Goal: Task Accomplishment & Management: Complete application form

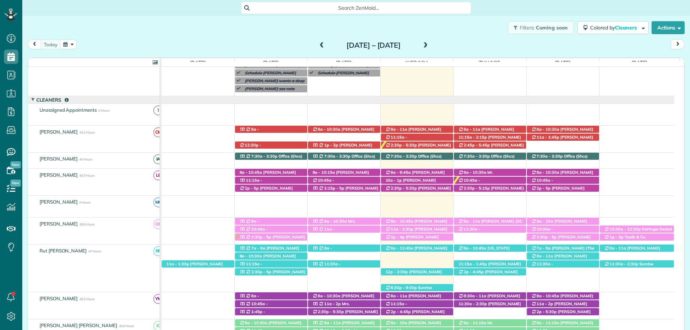
scroll to position [52, 0]
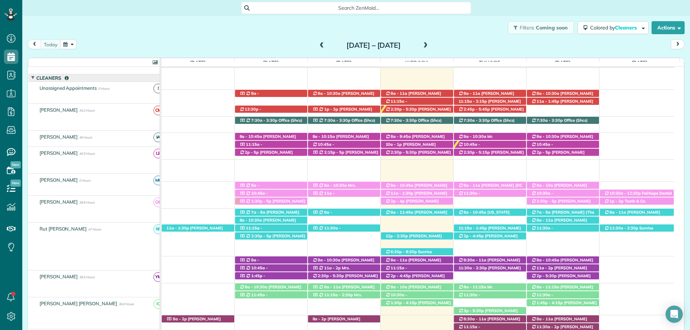
scroll to position [88, 0]
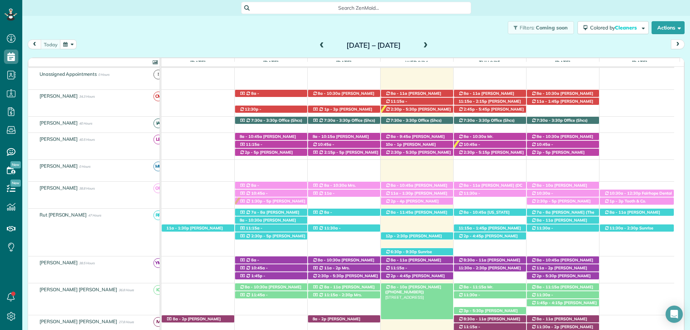
click at [428, 285] on span "Claire Bowman (+12514557588)" at bounding box center [413, 290] width 56 height 10
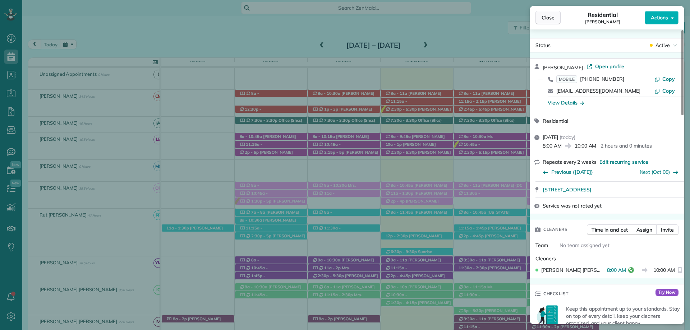
click at [546, 18] on span "Close" at bounding box center [547, 17] width 13 height 7
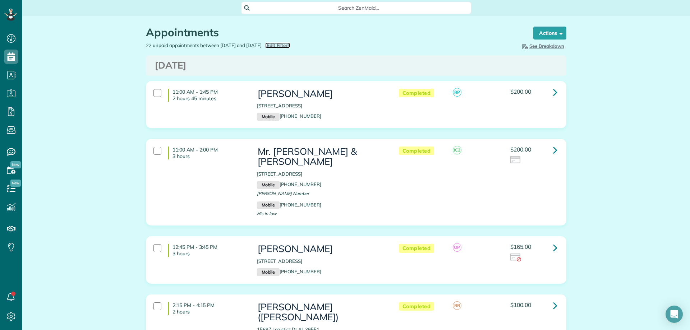
click at [290, 47] on span "Edit Filters" at bounding box center [278, 45] width 23 height 6
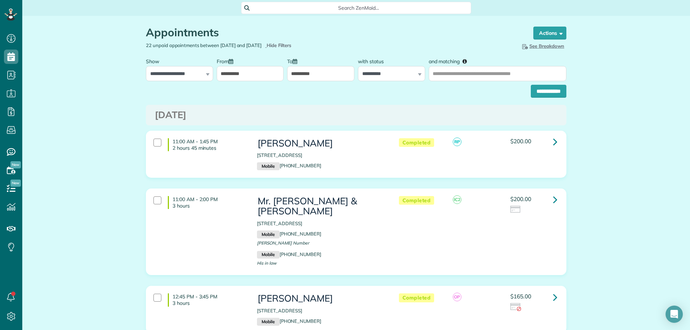
click at [293, 71] on input "**********" at bounding box center [320, 73] width 67 height 15
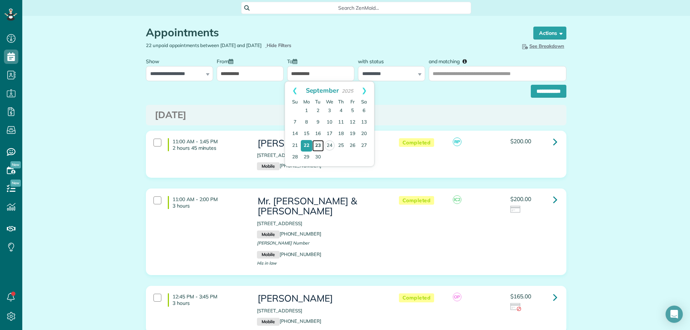
click at [317, 145] on link "23" at bounding box center [317, 145] width 11 height 11
type input "**********"
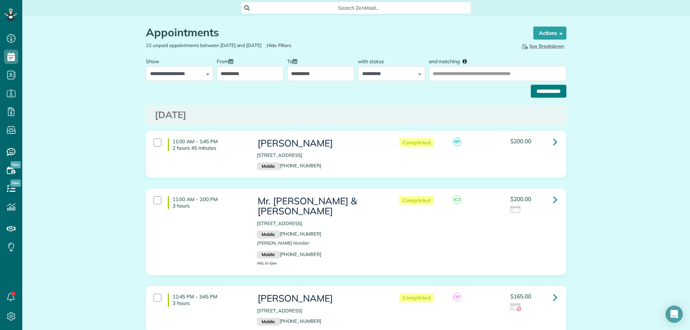
click at [546, 91] on input "**********" at bounding box center [549, 91] width 36 height 13
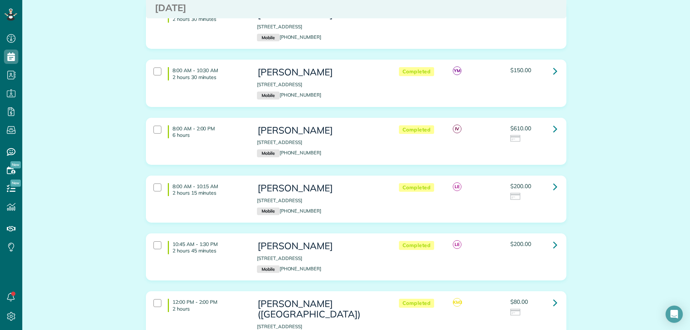
scroll to position [1724, 0]
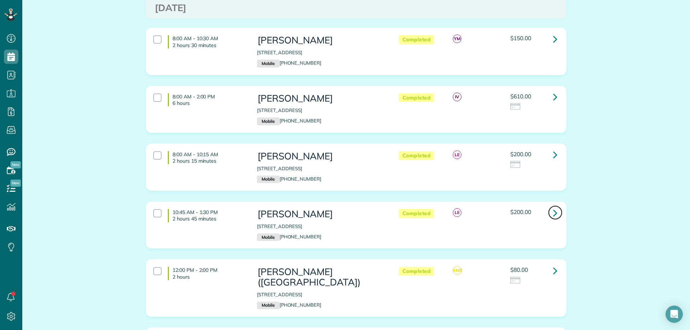
click at [556, 205] on link at bounding box center [555, 212] width 14 height 14
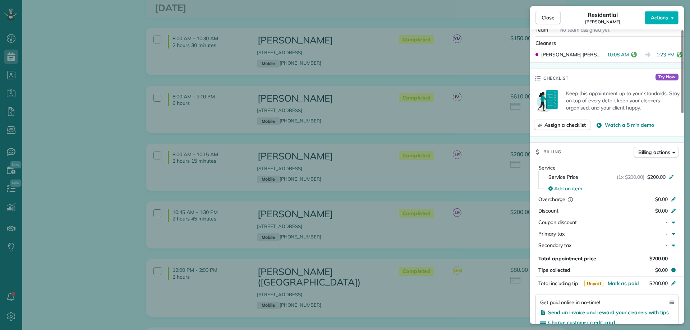
scroll to position [287, 0]
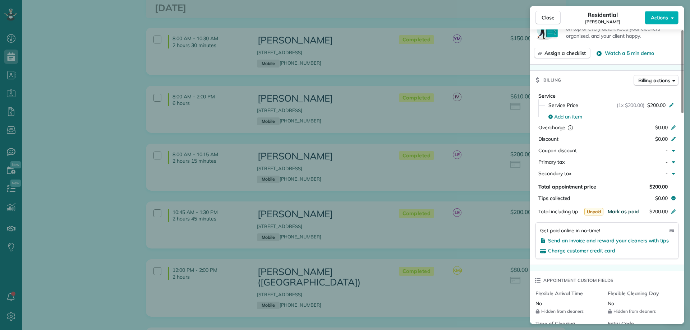
click at [623, 212] on span "Mark as paid" at bounding box center [622, 211] width 31 height 6
click at [553, 19] on span "Close" at bounding box center [547, 17] width 13 height 7
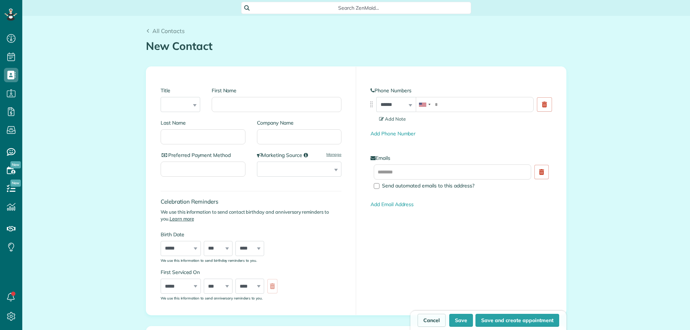
scroll to position [3, 3]
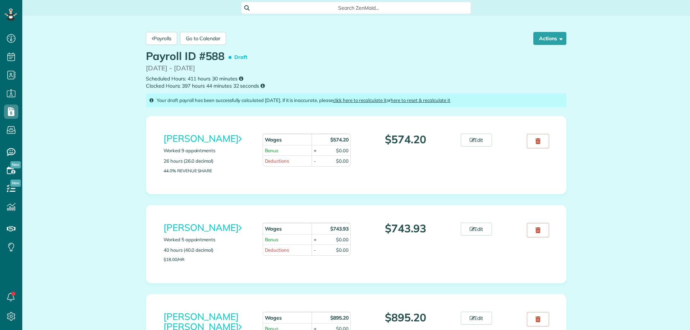
scroll to position [3, 3]
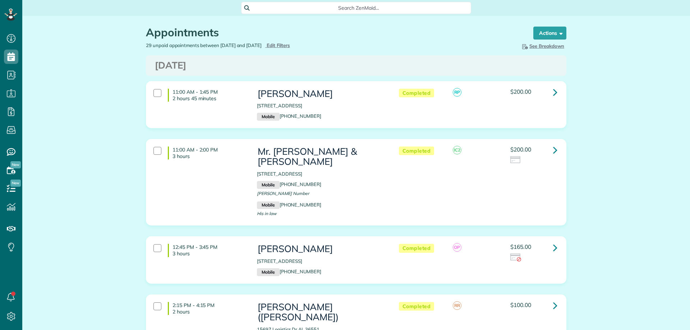
scroll to position [3, 3]
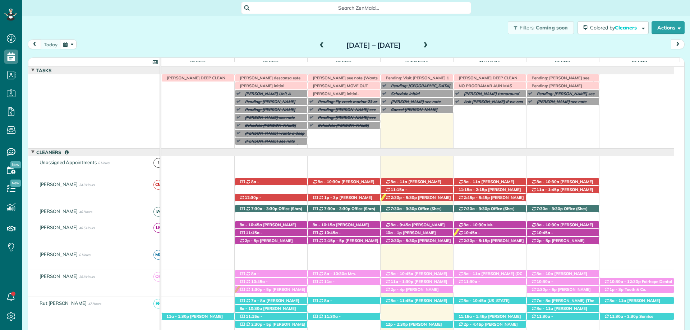
scroll to position [52, 0]
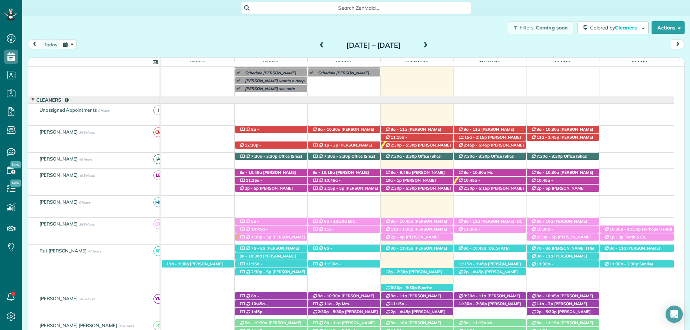
click at [394, 4] on span "Search ZenMaid…" at bounding box center [358, 7] width 218 height 7
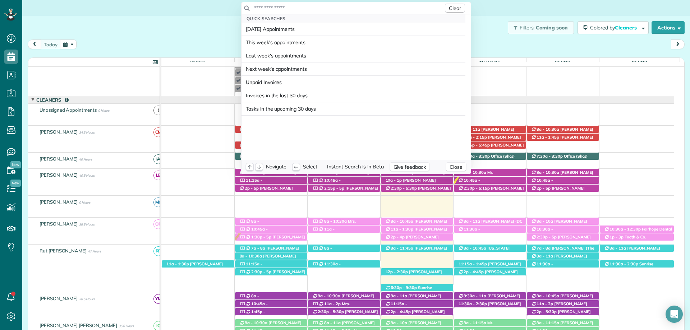
click at [361, 12] on div "Clear" at bounding box center [355, 8] width 229 height 12
click at [300, 9] on input "text" at bounding box center [349, 7] width 190 height 7
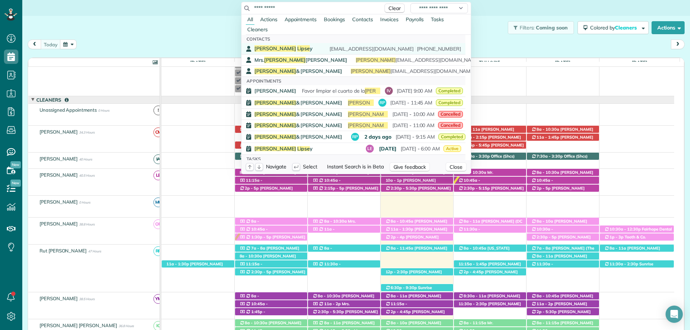
type input "**********"
click at [284, 47] on div "Nina Lipse y nckelly214@gmail.com (773) 706-2226" at bounding box center [357, 48] width 207 height 7
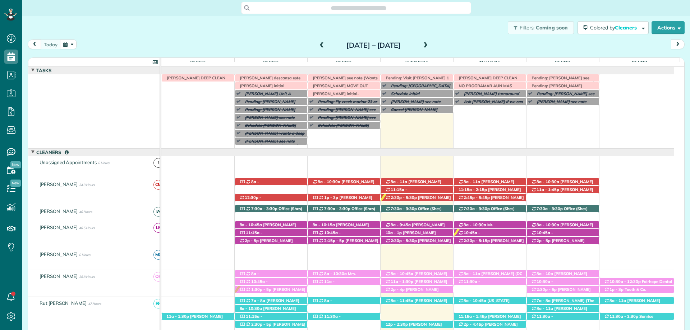
scroll to position [52, 0]
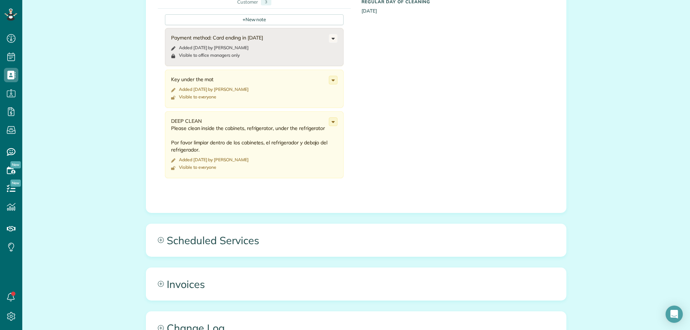
scroll to position [359, 0]
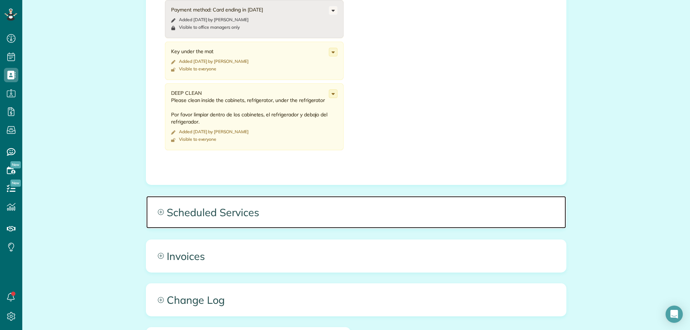
click at [235, 202] on span "Scheduled Services" at bounding box center [356, 212] width 420 height 32
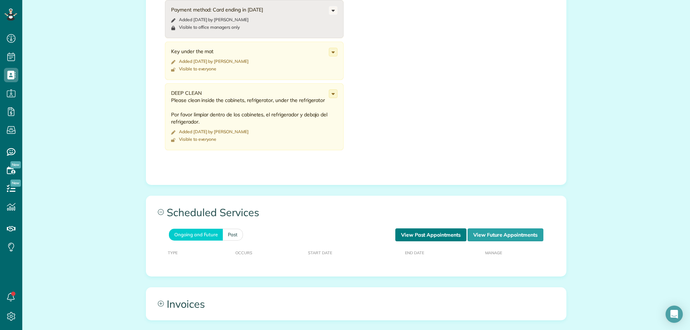
click at [413, 233] on link "View Past Appointments" at bounding box center [430, 234] width 71 height 13
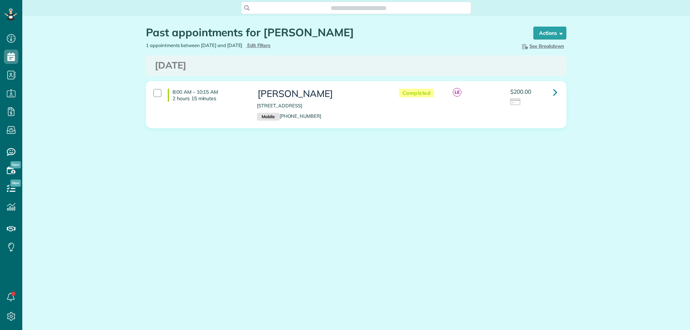
scroll to position [3, 3]
click at [271, 44] on span "Edit Filters" at bounding box center [258, 45] width 23 height 6
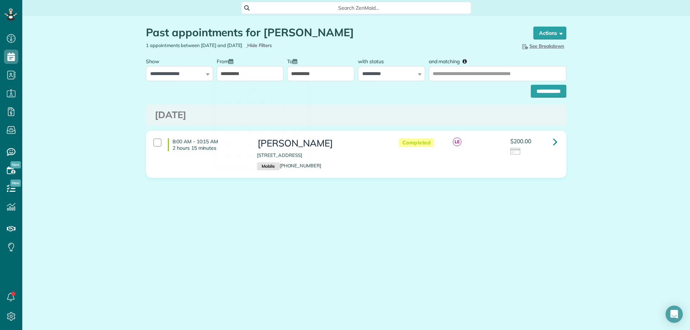
click at [237, 73] on input "**********" at bounding box center [250, 73] width 67 height 15
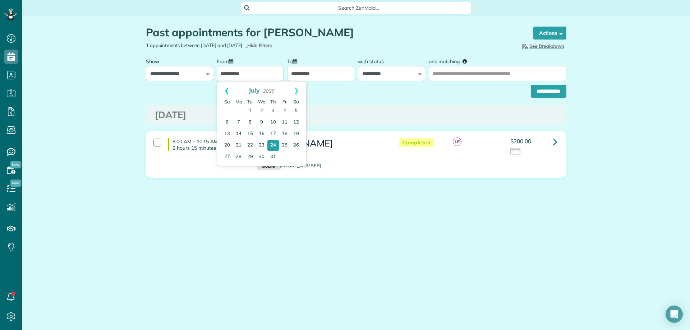
click at [221, 89] on link "Prev" at bounding box center [227, 91] width 20 height 18
click at [222, 89] on link "Prev" at bounding box center [227, 91] width 20 height 18
click at [248, 116] on td at bounding box center [249, 110] width 11 height 11
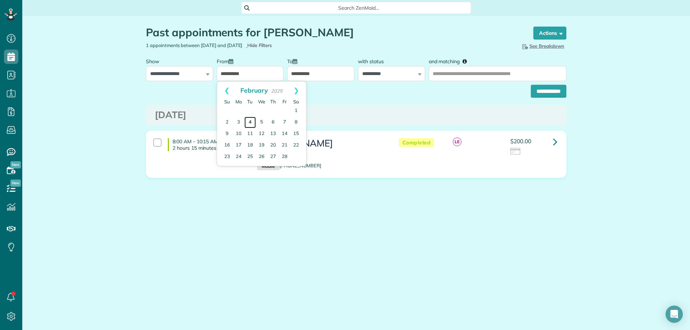
click at [249, 120] on link "4" at bounding box center [249, 122] width 11 height 11
type input "**********"
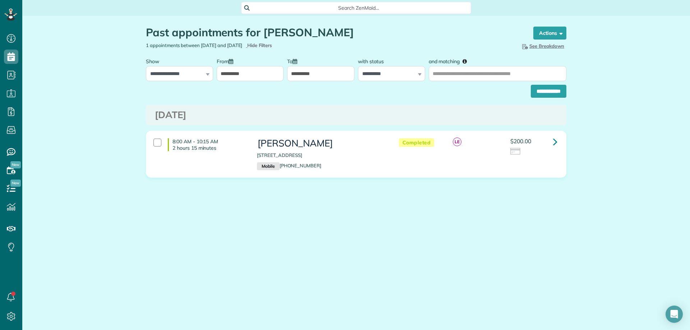
drag, startPoint x: 320, startPoint y: 34, endPoint x: 263, endPoint y: 34, distance: 57.1
click at [263, 34] on h1 "Past appointments for [PERSON_NAME]" at bounding box center [333, 33] width 374 height 12
copy h1 "[PERSON_NAME]"
click at [465, 75] on input "and matching" at bounding box center [498, 73] width 138 height 15
paste input "**********"
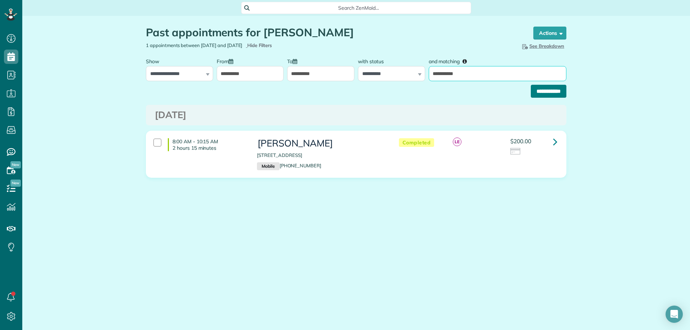
type input "**********"
click at [546, 94] on input "**********" at bounding box center [549, 91] width 36 height 13
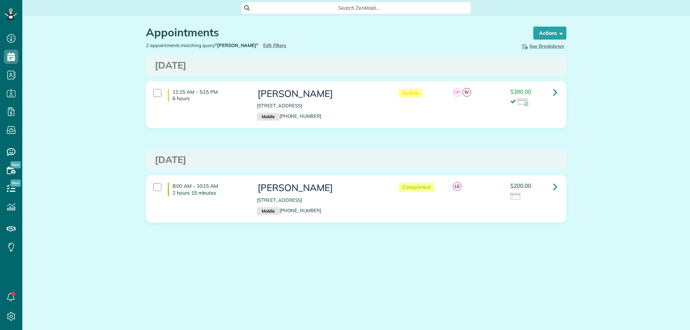
scroll to position [3, 3]
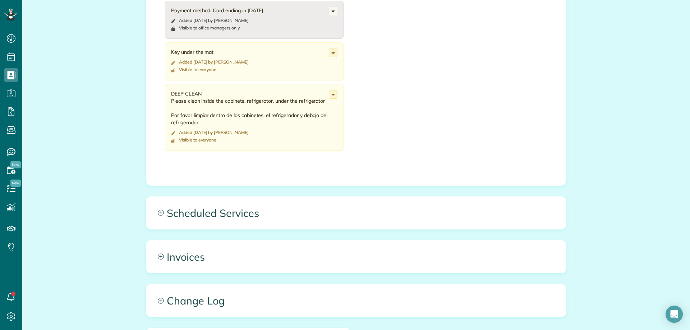
scroll to position [359, 0]
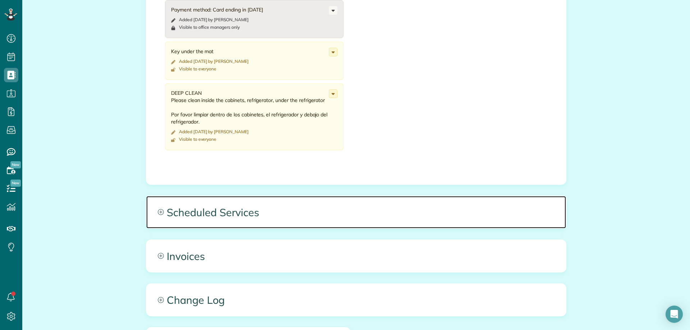
click at [322, 209] on span "Scheduled Services" at bounding box center [356, 212] width 420 height 32
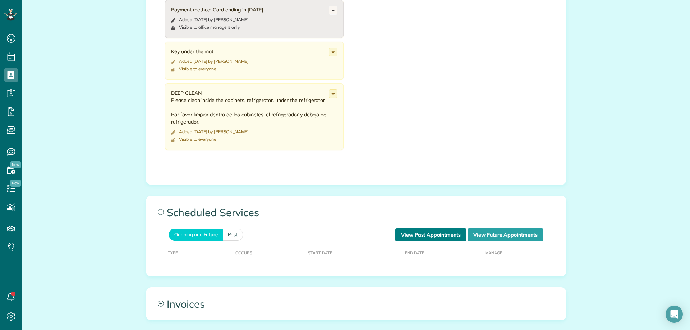
click at [442, 235] on link "View Past Appointments" at bounding box center [430, 234] width 71 height 13
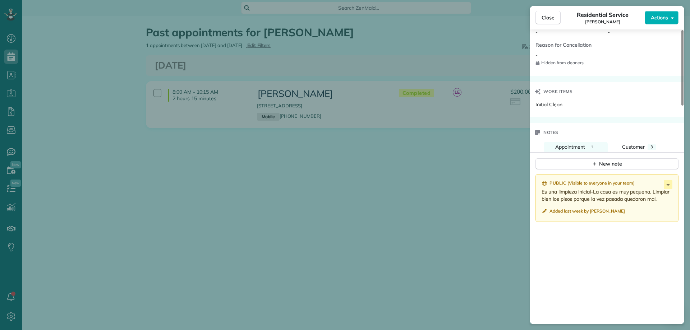
scroll to position [611, 0]
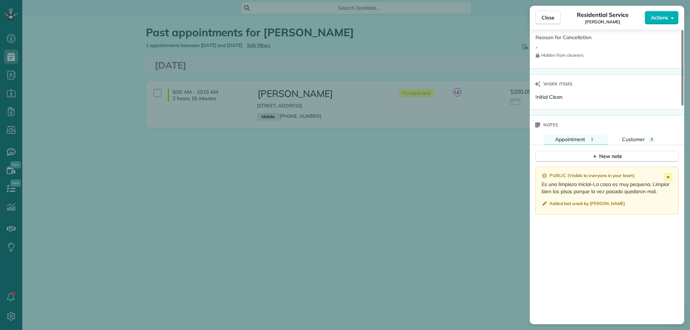
click at [446, 144] on div "Close Residential Service [PERSON_NAME] Actions Status Completed [PERSON_NAME] …" at bounding box center [345, 165] width 690 height 330
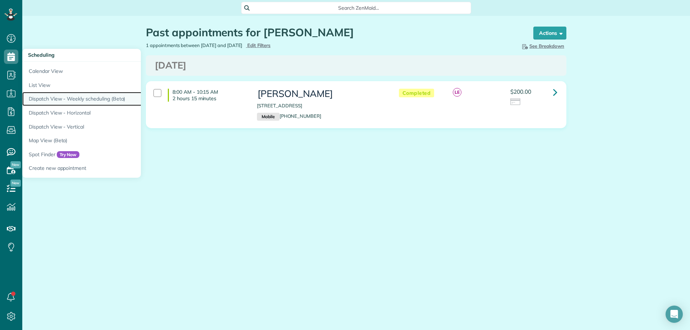
click at [77, 95] on link "Dispatch View - Weekly scheduling (Beta)" at bounding box center [112, 99] width 180 height 14
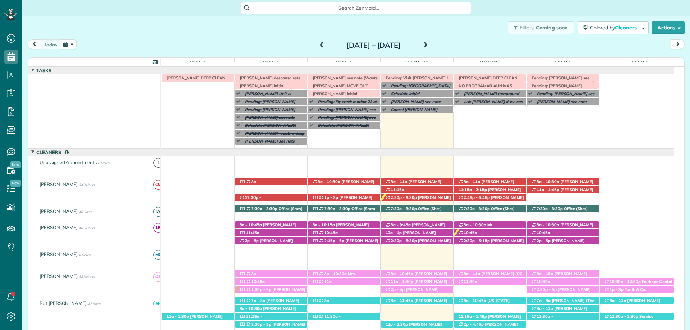
scroll to position [52, 0]
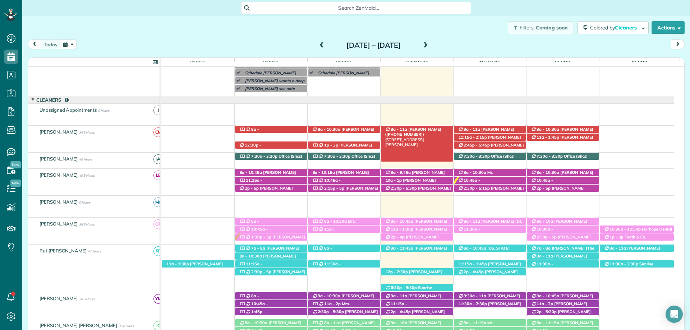
click at [406, 128] on span "Lisa Bailey (+12052752368)" at bounding box center [413, 132] width 56 height 10
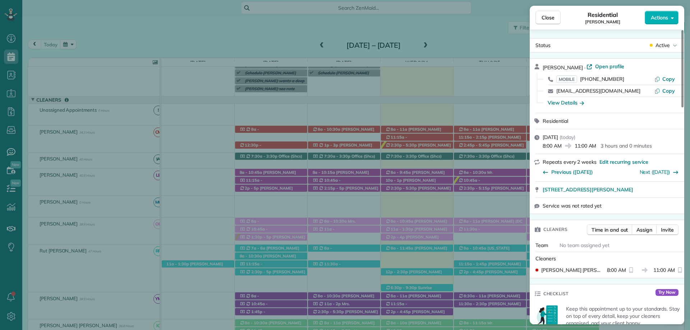
click at [214, 119] on div "Close Residential Lisa Bailey Actions Status Active Lisa Bailey · Open profile …" at bounding box center [345, 165] width 690 height 330
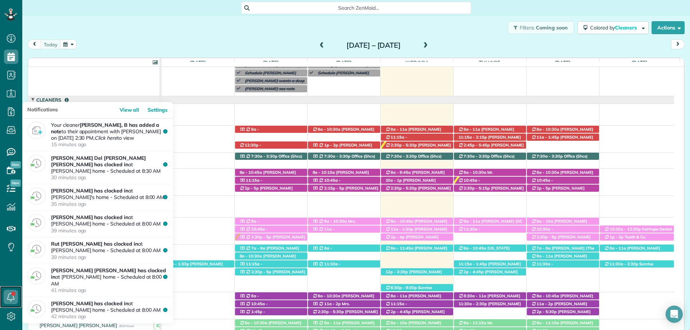
click at [11, 294] on link at bounding box center [11, 297] width 22 height 22
click at [14, 295] on icon at bounding box center [11, 297] width 14 height 14
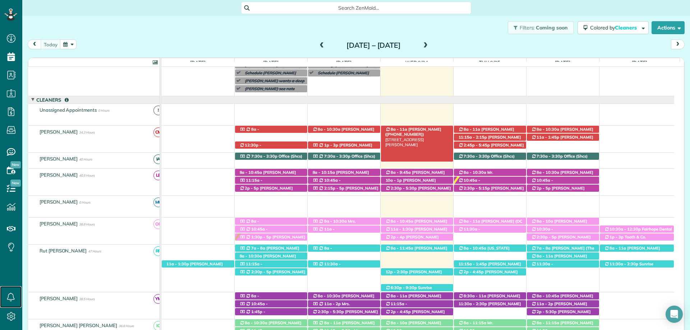
click at [419, 129] on span "Lisa Bailey (+12052752368)" at bounding box center [413, 132] width 56 height 10
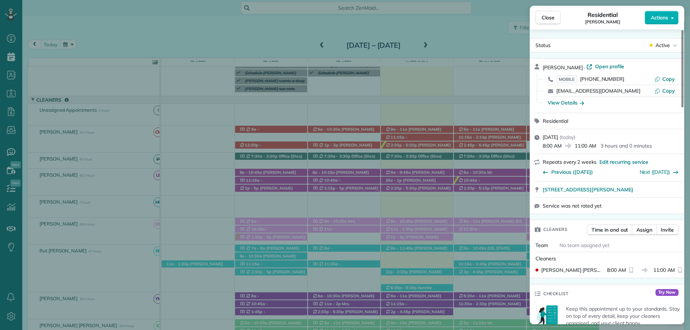
click at [430, 113] on div "Close Residential Lisa Bailey Actions Status Active Lisa Bailey · Open profile …" at bounding box center [345, 165] width 690 height 330
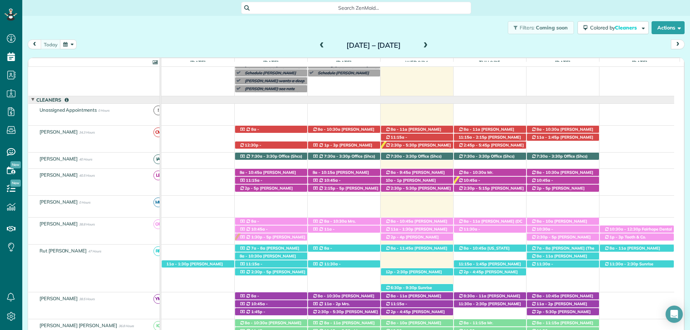
click at [539, 19] on div "Filters: Coming soon Colored by Cleaners Color by Cleaner Color by Team Color b…" at bounding box center [355, 28] width 667 height 24
click at [350, 9] on span "Search ZenMaid…" at bounding box center [358, 7] width 218 height 7
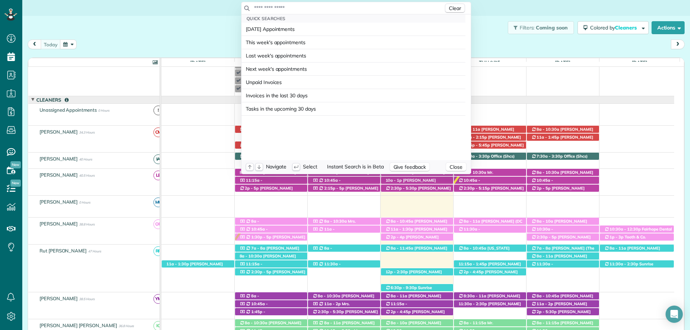
click at [350, 9] on input "text" at bounding box center [349, 7] width 190 height 7
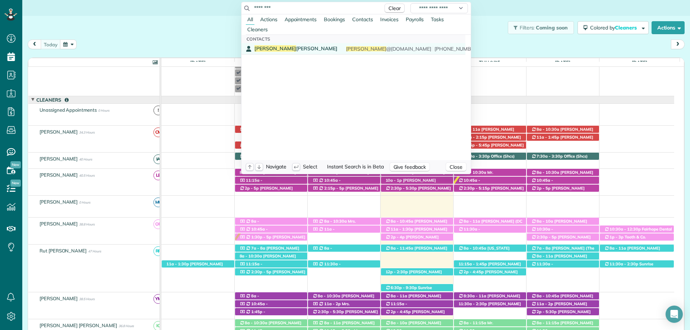
type input "********"
click at [298, 49] on div "Chantell Simpson chantell @wellthy.com (302) 291-1015" at bounding box center [358, 48] width 208 height 7
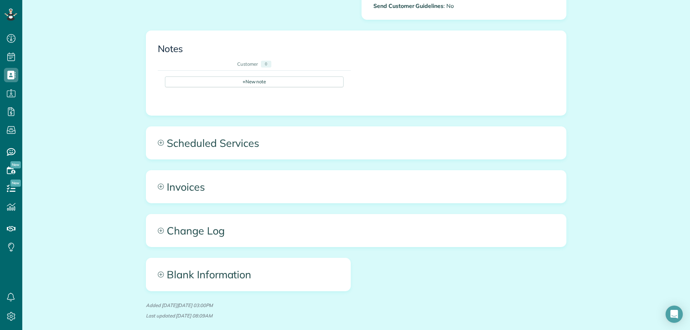
scroll to position [125, 0]
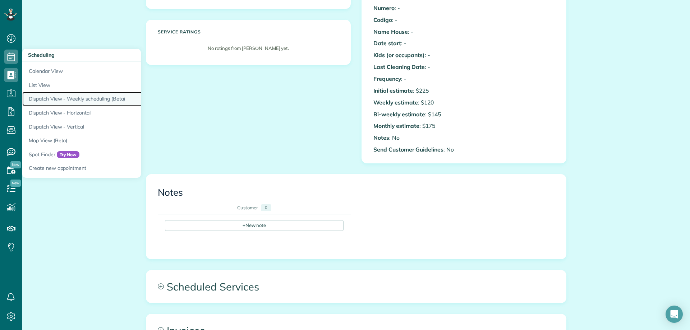
click at [60, 98] on link "Dispatch View - Weekly scheduling (Beta)" at bounding box center [112, 99] width 180 height 14
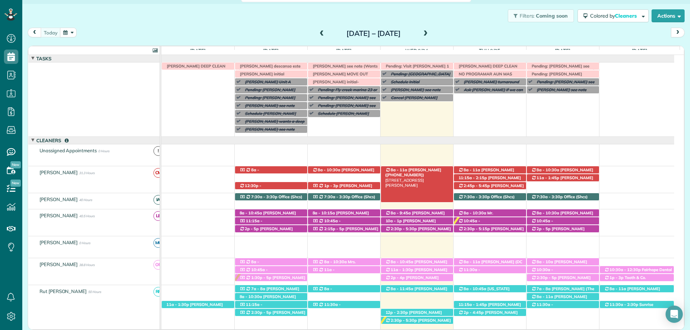
click at [407, 168] on div "8a - 11a Lisa Bailey (+12052752368) 7440 J V Cummings Drive - Fairhope, AL, 365…" at bounding box center [417, 170] width 72 height 8
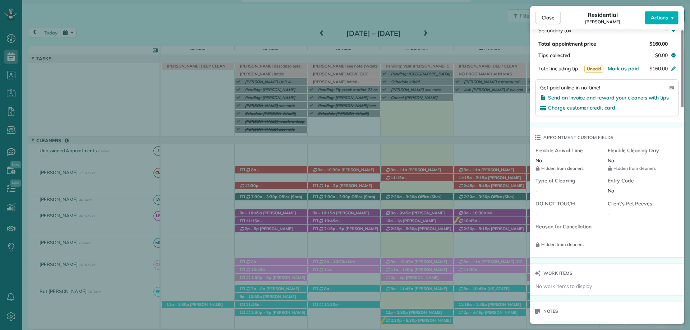
scroll to position [576, 0]
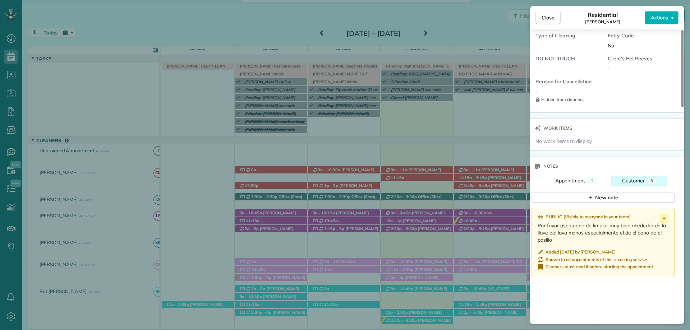
click at [637, 181] on span "Customer" at bounding box center [633, 180] width 23 height 6
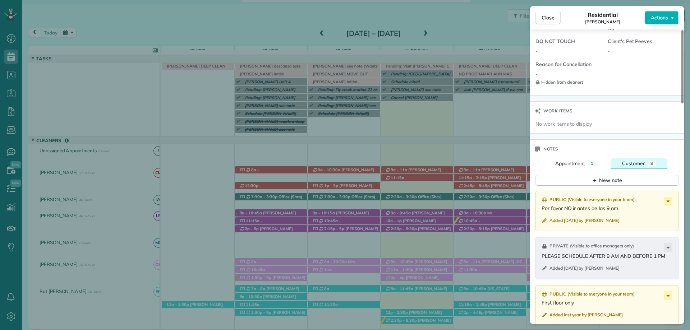
scroll to position [611, 0]
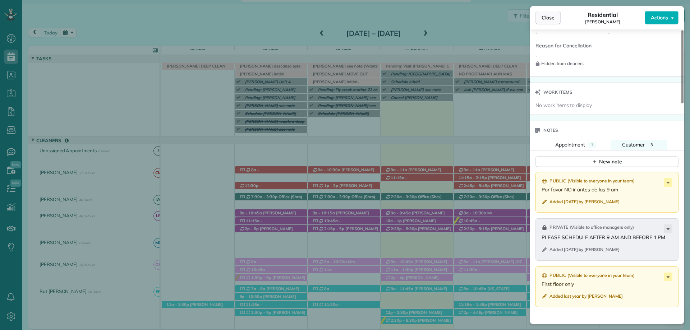
click at [541, 16] on button "Close" at bounding box center [547, 18] width 25 height 14
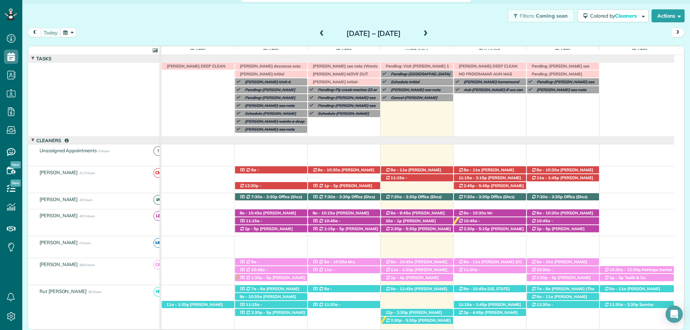
click at [427, 24] on div "Filters: Coming soon Colored by Cleaners Color by Cleaner Color by Team Color b…" at bounding box center [355, 16] width 667 height 24
click at [427, 170] on div "8a - 11a Lisa Bailey (+12052752368) 7440 J V Cummings Drive - Fairhope, AL, 365…" at bounding box center [417, 170] width 72 height 8
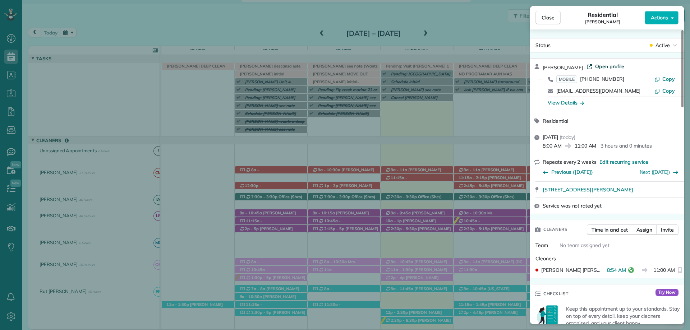
click at [595, 65] on span "Open profile" at bounding box center [609, 66] width 29 height 7
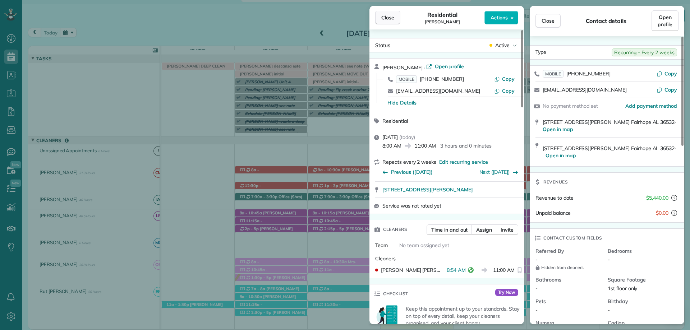
click at [390, 18] on span "Close" at bounding box center [387, 17] width 13 height 7
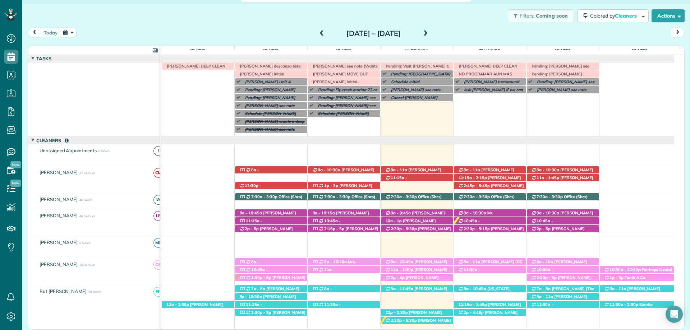
click at [391, 17] on div "Filters: Coming soon Colored by Cleaners Color by Cleaner Color by Team Color b…" at bounding box center [355, 16] width 667 height 24
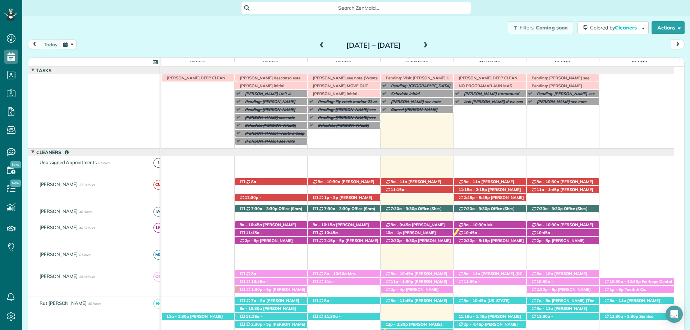
click at [349, 10] on span "Search ZenMaid…" at bounding box center [358, 7] width 218 height 7
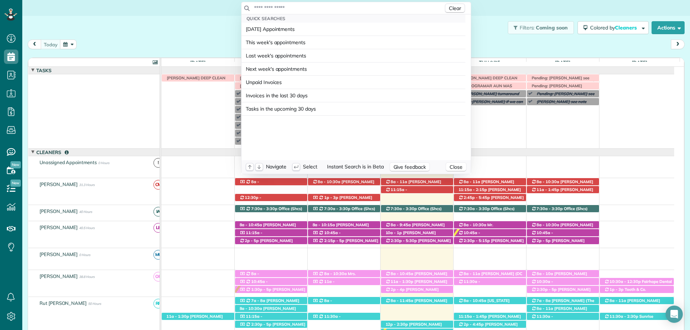
click at [349, 9] on input "text" at bounding box center [349, 7] width 190 height 7
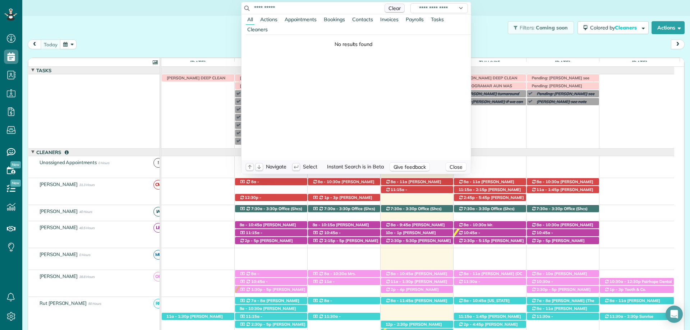
type input "**********"
click at [392, 8] on span "Clear" at bounding box center [394, 8] width 12 height 6
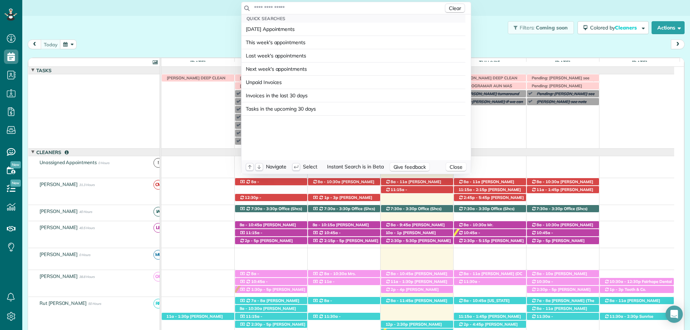
click at [484, 41] on html "Dashboard Scheduling Calendar View List View Dispatch View - Weekly scheduling …" at bounding box center [345, 165] width 690 height 330
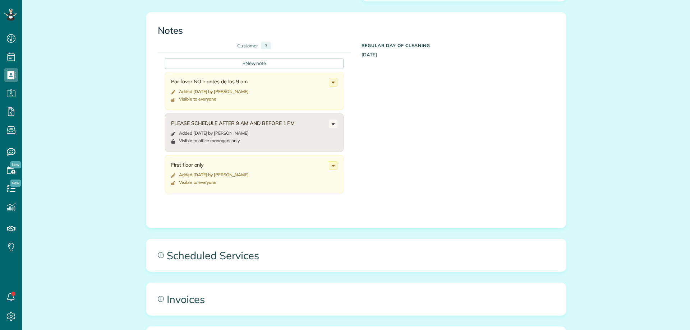
scroll to position [359, 0]
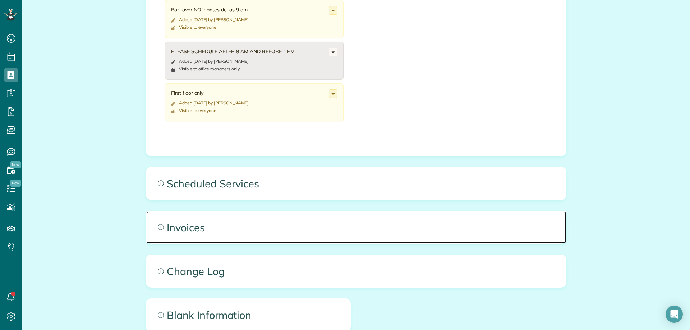
click at [211, 224] on span "Invoices" at bounding box center [356, 227] width 420 height 32
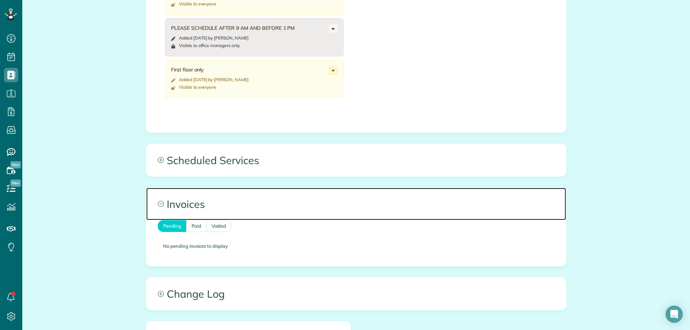
scroll to position [395, 0]
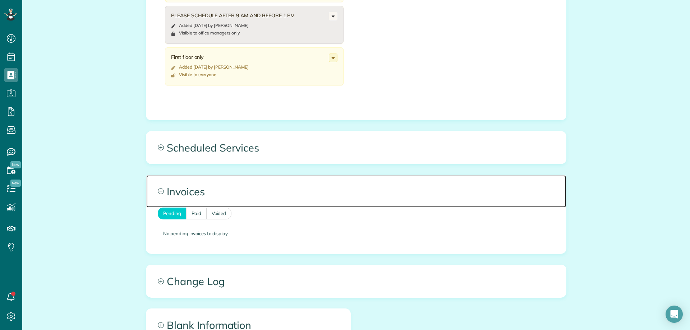
click at [166, 188] on span "Invoices" at bounding box center [356, 191] width 420 height 32
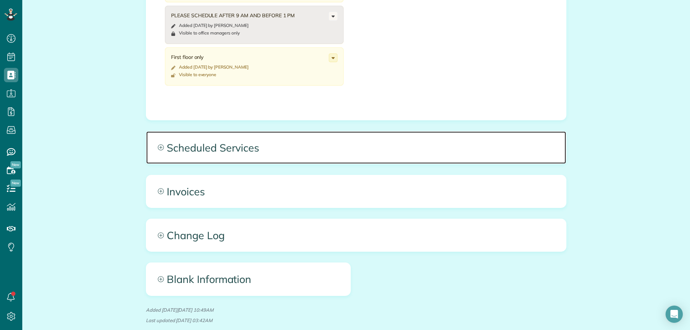
click at [177, 140] on span "Scheduled Services" at bounding box center [356, 147] width 420 height 32
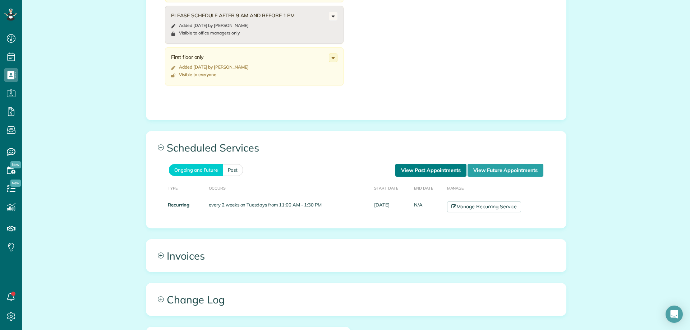
click at [431, 173] on link "View Past Appointments" at bounding box center [430, 170] width 71 height 13
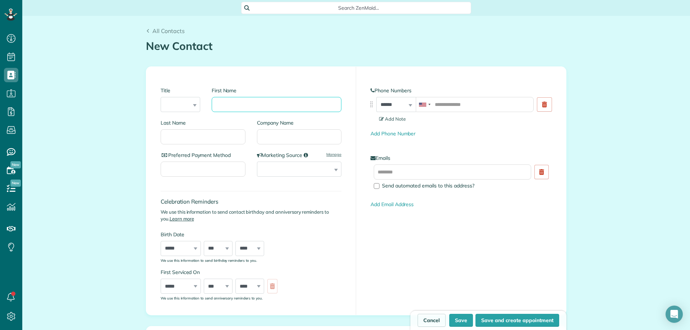
click at [241, 102] on input "First Name" at bounding box center [277, 104] width 130 height 15
type input "*"
type input "****"
type input "*****"
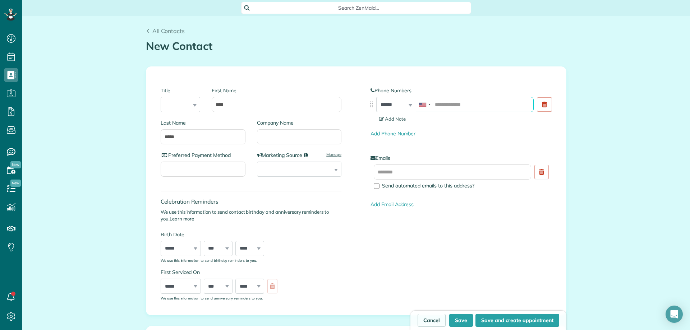
click at [451, 102] on input "tel" at bounding box center [475, 104] width 118 height 15
paste input "**********"
type input "**********"
drag, startPoint x: 444, startPoint y: 168, endPoint x: 448, endPoint y: 150, distance: 18.6
click at [443, 168] on input "text" at bounding box center [452, 172] width 157 height 15
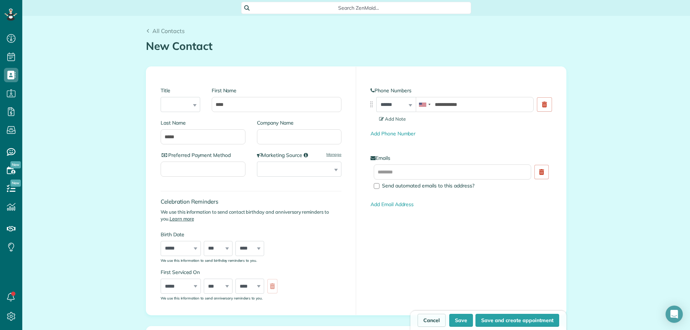
drag, startPoint x: 408, startPoint y: 162, endPoint x: 408, endPoint y: 171, distance: 9.3
click at [408, 162] on div "Emails Send automated emails to this address? Add Email Address" at bounding box center [460, 181] width 181 height 54
click at [408, 171] on input "text" at bounding box center [452, 172] width 157 height 15
paste input "**********"
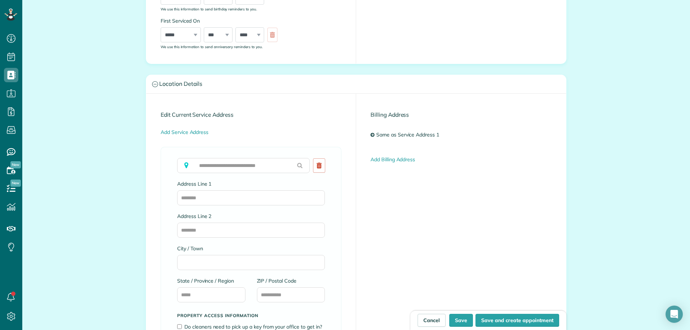
scroll to position [359, 0]
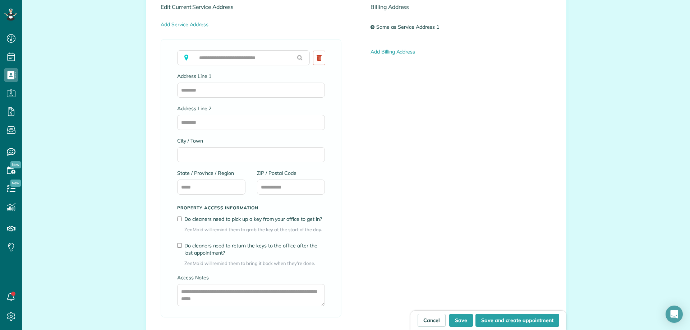
type input "**********"
click at [286, 191] on input "ZIP / Postal Code" at bounding box center [291, 187] width 68 height 15
type input "*****"
type input "**"
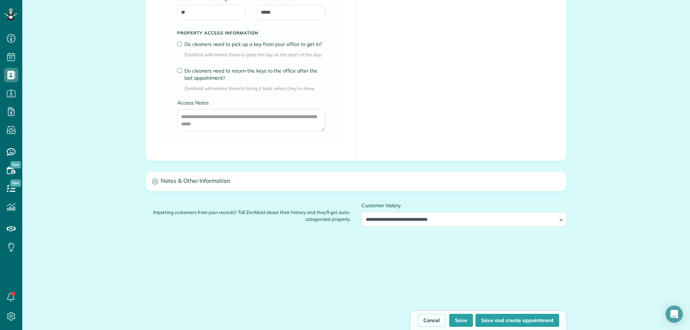
scroll to position [539, 0]
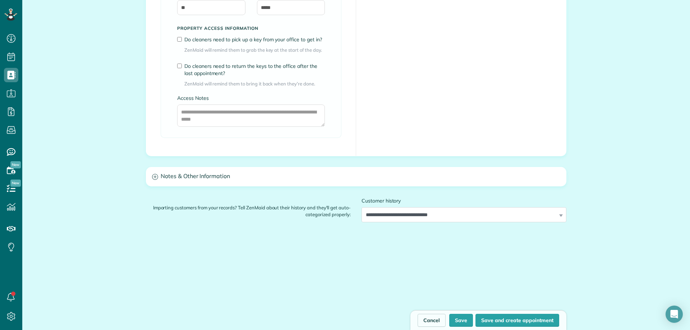
type input "********"
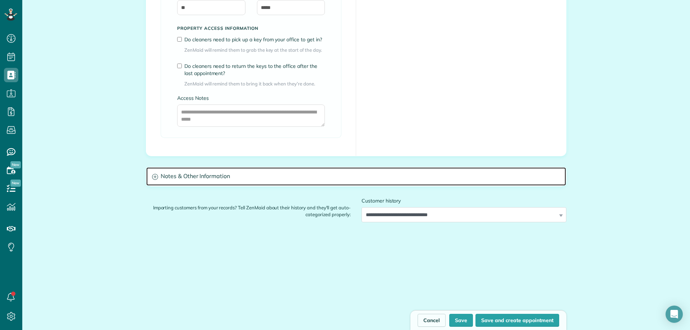
click at [321, 173] on h3 "Notes & Other Information" at bounding box center [356, 176] width 420 height 18
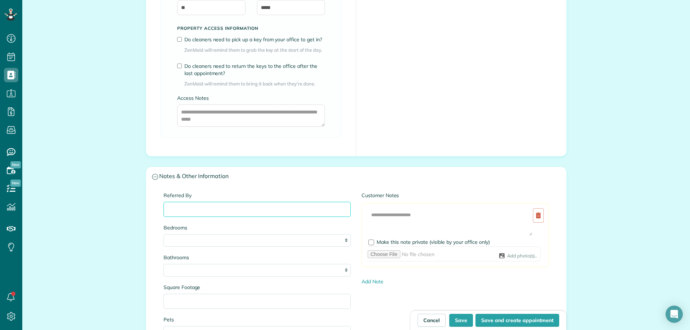
click at [205, 212] on input "Referred By" at bounding box center [256, 209] width 187 height 15
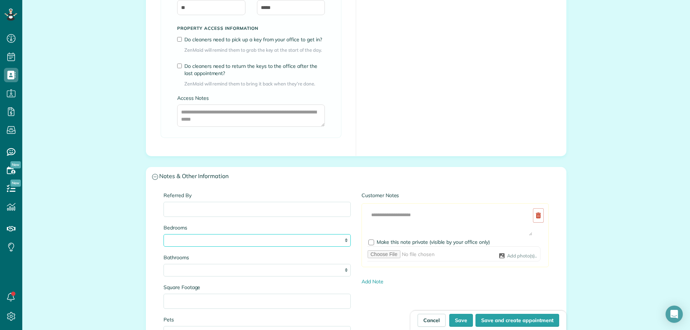
select select "*"
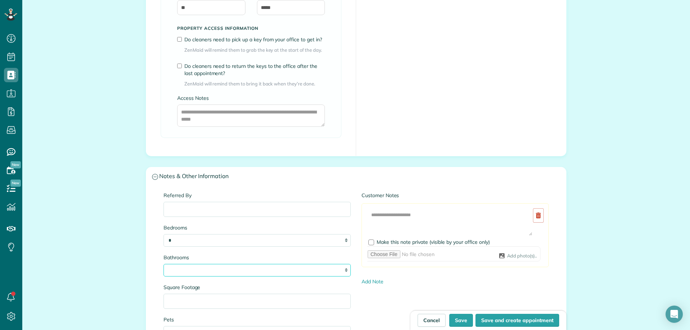
select select "*"
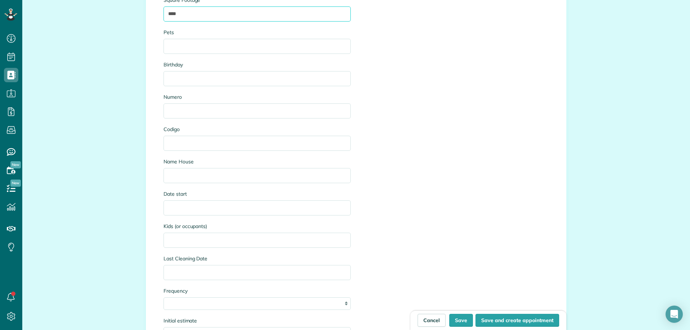
scroll to position [898, 0]
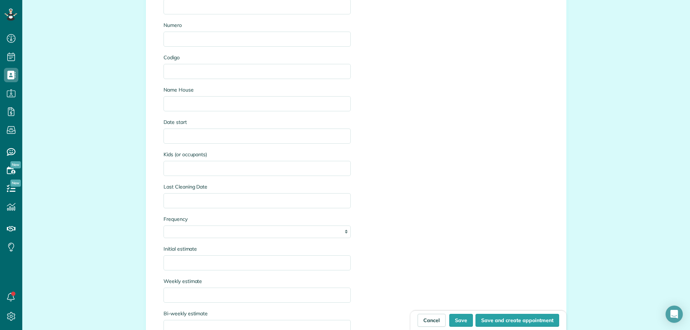
type input "****"
click at [197, 266] on input "Initial estimate" at bounding box center [256, 262] width 187 height 15
drag, startPoint x: 474, startPoint y: 114, endPoint x: 475, endPoint y: 122, distance: 8.7
click at [474, 114] on div "**********" at bounding box center [356, 118] width 396 height 571
click at [191, 270] on input "Initial estimate" at bounding box center [256, 262] width 187 height 15
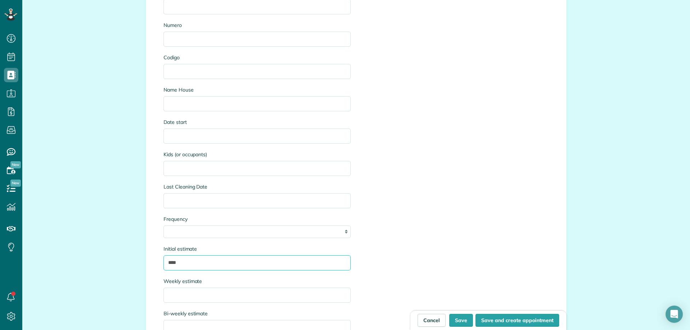
type input "****"
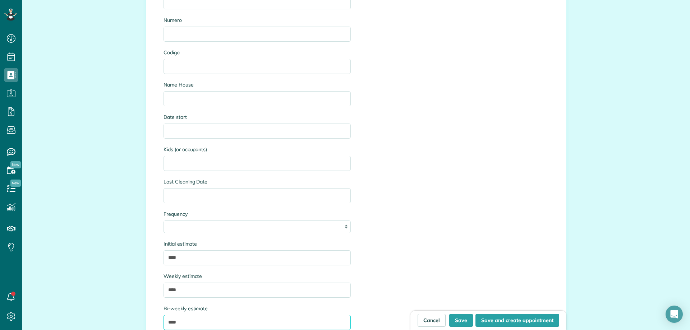
type input "****"
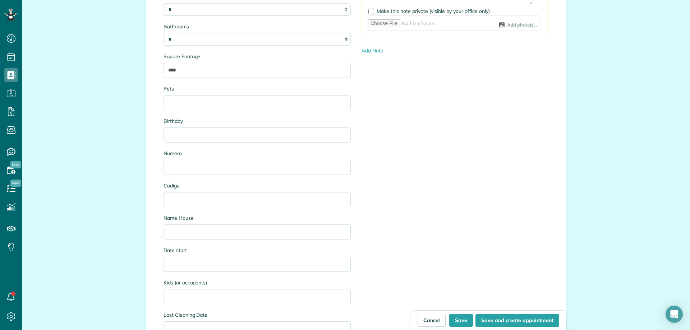
scroll to position [662, 0]
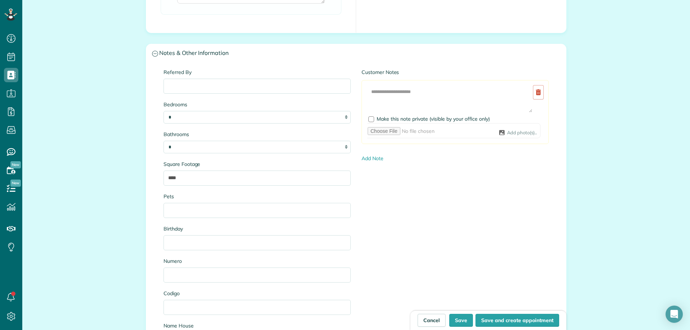
type input "****"
click at [393, 85] on textarea at bounding box center [449, 99] width 165 height 28
click at [370, 123] on input "file" at bounding box center [452, 130] width 177 height 15
click at [370, 119] on div at bounding box center [371, 119] width 6 height 6
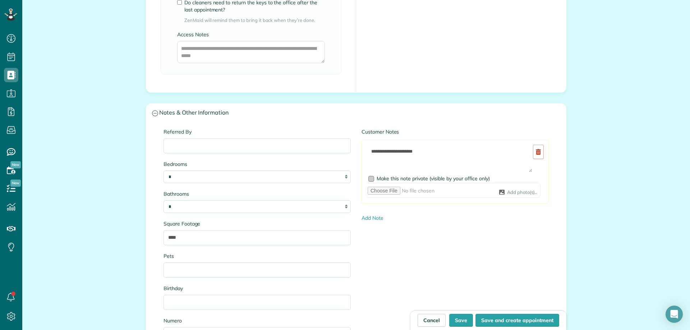
scroll to position [590, 0]
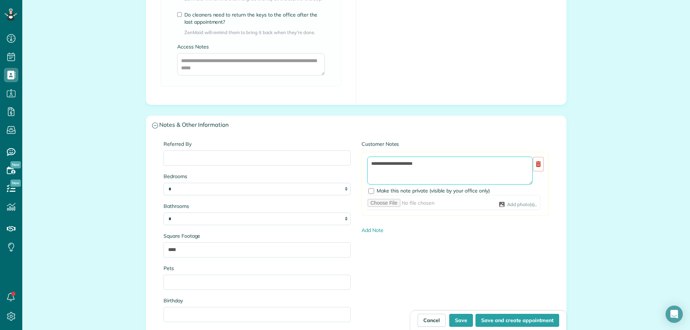
click at [416, 166] on textarea "**********" at bounding box center [449, 171] width 165 height 28
type textarea "**********"
click at [606, 111] on div "**********" at bounding box center [355, 158] width 667 height 1464
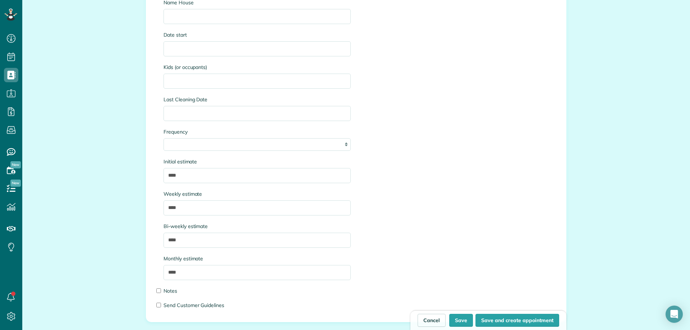
scroll to position [1021, 0]
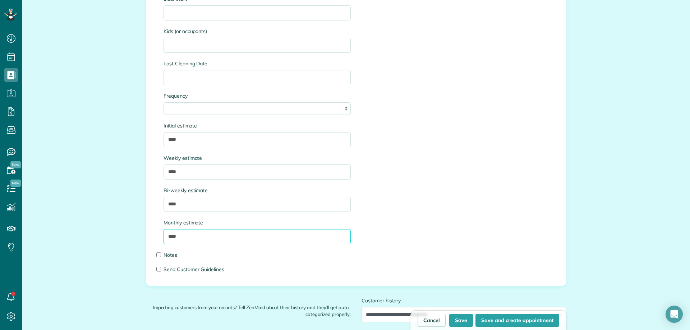
drag, startPoint x: 174, startPoint y: 237, endPoint x: 189, endPoint y: 233, distance: 15.7
click at [174, 237] on input "****" at bounding box center [256, 236] width 187 height 15
type input "****"
click at [180, 205] on input "****" at bounding box center [256, 204] width 187 height 15
type input "****"
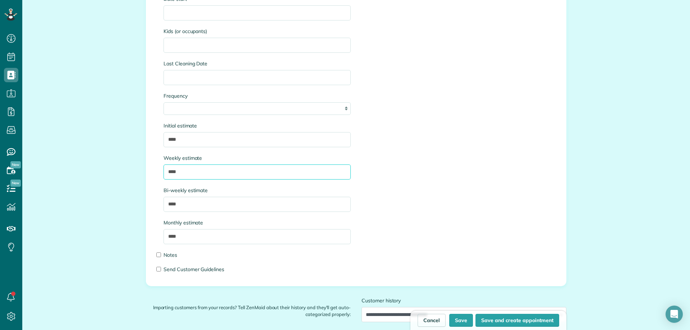
click at [174, 171] on input "****" at bounding box center [256, 172] width 187 height 15
click at [175, 174] on input "****" at bounding box center [256, 172] width 187 height 15
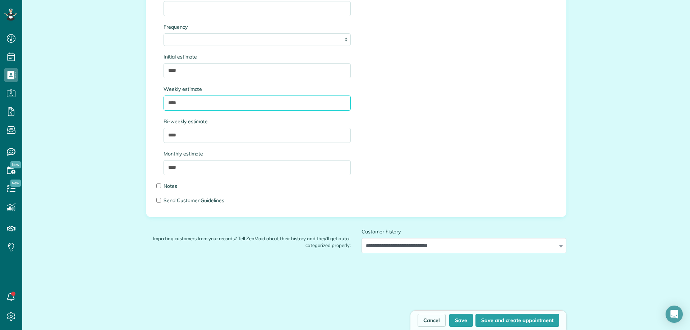
scroll to position [1093, 0]
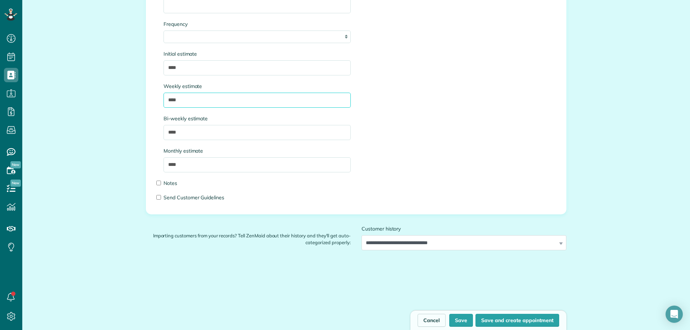
type input "****"
click at [446, 312] on div "Cancel Save Save and create appointment" at bounding box center [488, 320] width 156 height 20
click at [458, 317] on button "Save" at bounding box center [461, 320] width 24 height 13
type input "**********"
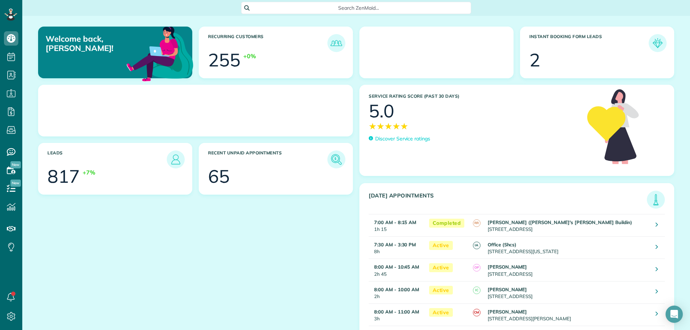
scroll to position [3, 3]
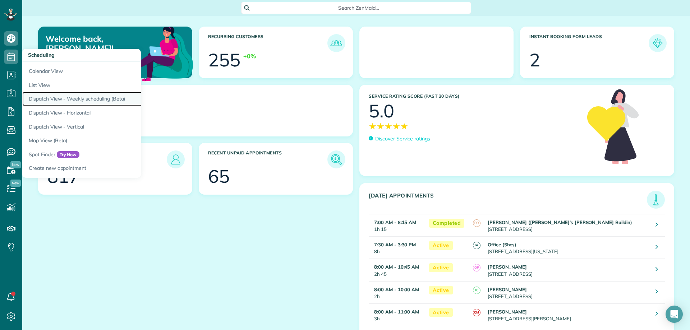
click at [71, 94] on link "Dispatch View - Weekly scheduling (Beta)" at bounding box center [112, 99] width 180 height 14
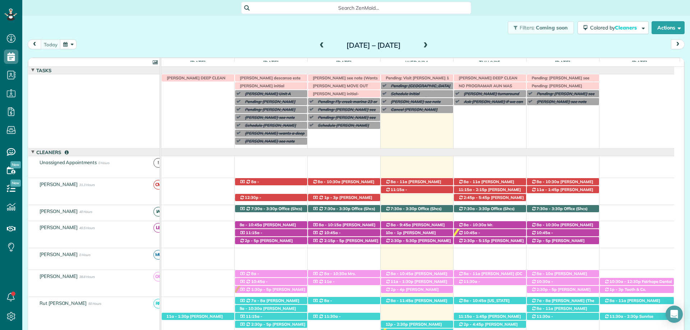
scroll to position [3, 3]
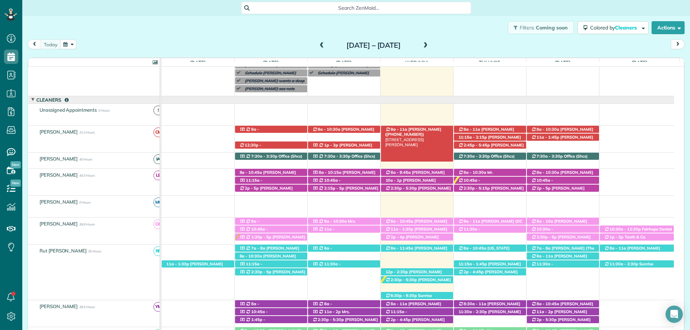
click at [414, 130] on span "Lisa Bailey (+12052752368)" at bounding box center [413, 132] width 56 height 10
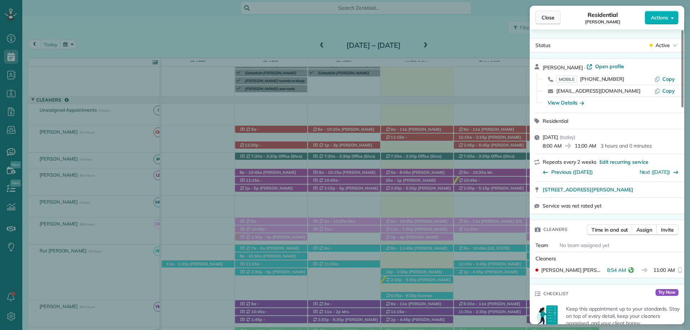
click at [547, 17] on span "Close" at bounding box center [547, 17] width 13 height 7
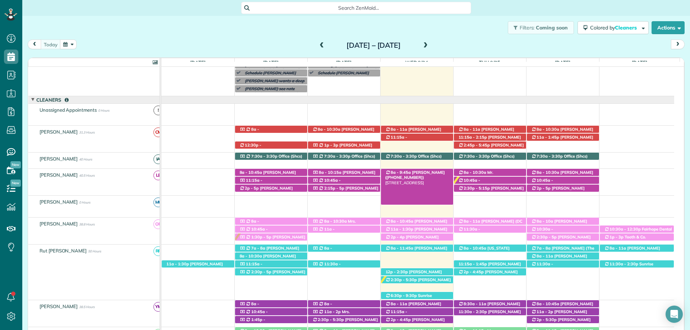
click at [425, 172] on span "[PERSON_NAME] ([PHONE_NUMBER])" at bounding box center [415, 175] width 60 height 10
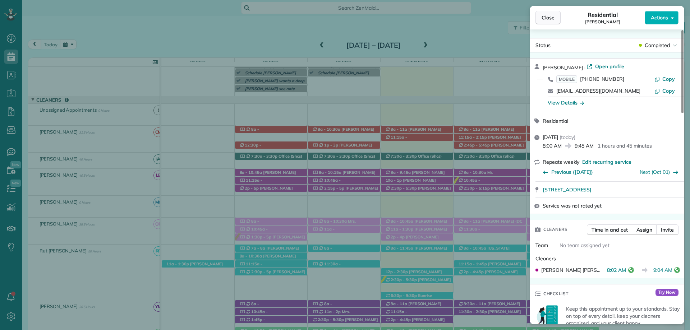
click at [542, 14] on span "Close" at bounding box center [547, 17] width 13 height 7
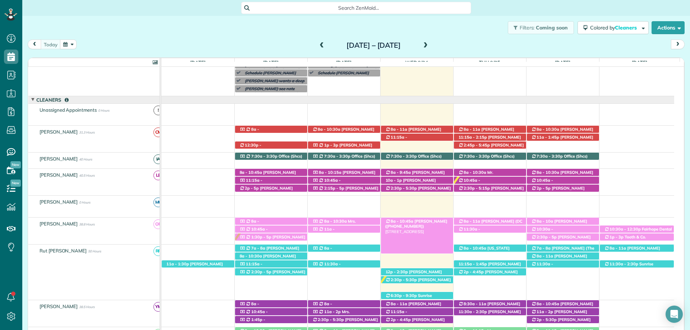
click at [420, 221] on span "[PERSON_NAME] ([PHONE_NUMBER])" at bounding box center [416, 224] width 62 height 10
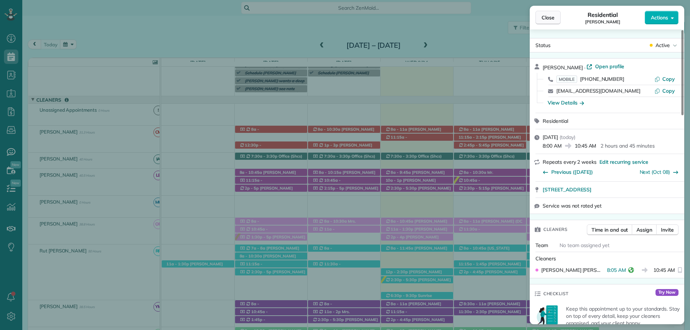
click at [545, 19] on span "Close" at bounding box center [547, 17] width 13 height 7
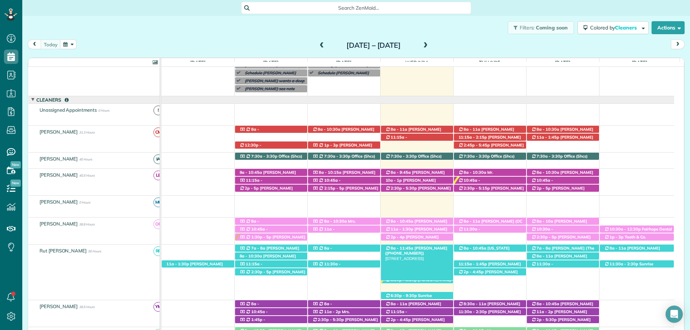
click at [426, 251] on div "8a - 11:45a Jennifer Heitman (+12512145572) 205 Cuscowilla Lane - Fairhope, AL,…" at bounding box center [417, 249] width 72 height 8
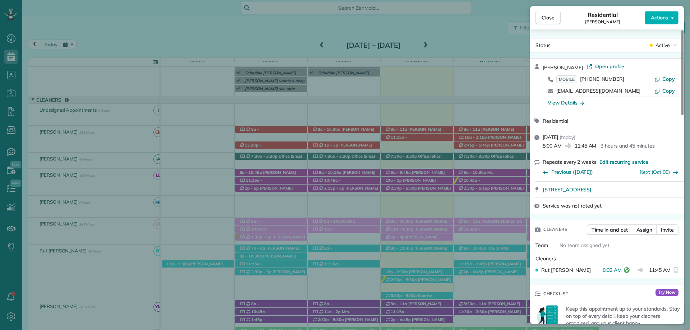
click at [552, 20] on span "Close" at bounding box center [547, 17] width 13 height 7
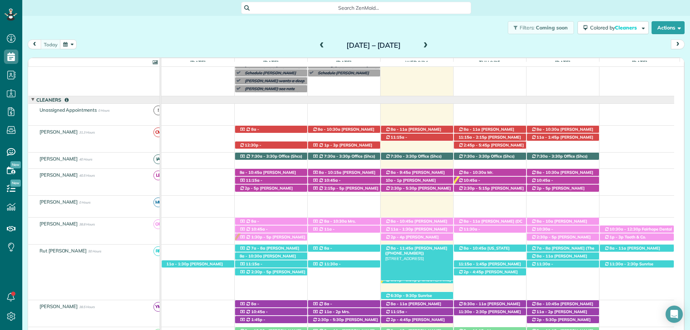
click at [432, 250] on span "Jennifer Heitman (+12512145572)" at bounding box center [416, 251] width 62 height 10
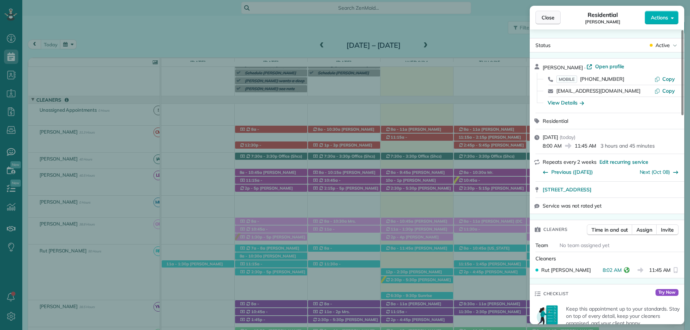
click at [554, 14] on span "Close" at bounding box center [547, 17] width 13 height 7
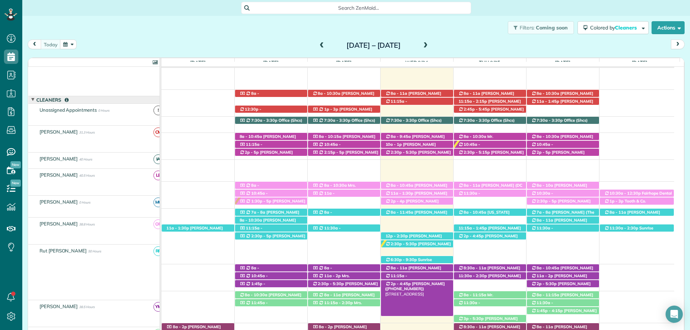
scroll to position [88, 0]
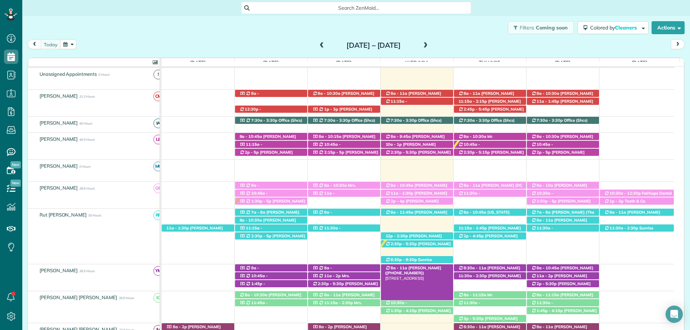
click at [423, 267] on span "Mrs. Morgen Gillis (+18609925695)" at bounding box center [413, 270] width 56 height 10
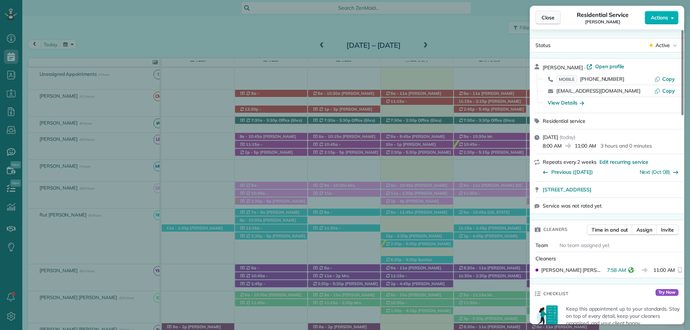
click at [544, 16] on span "Close" at bounding box center [547, 17] width 13 height 7
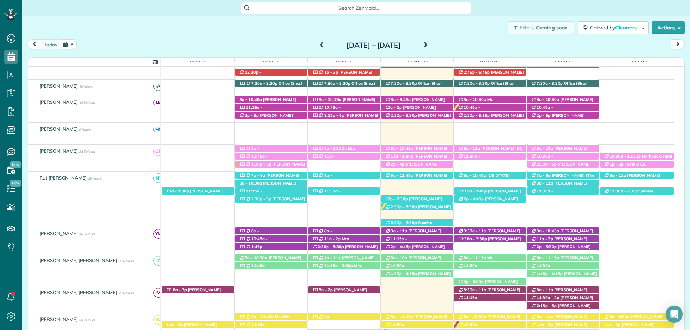
scroll to position [160, 0]
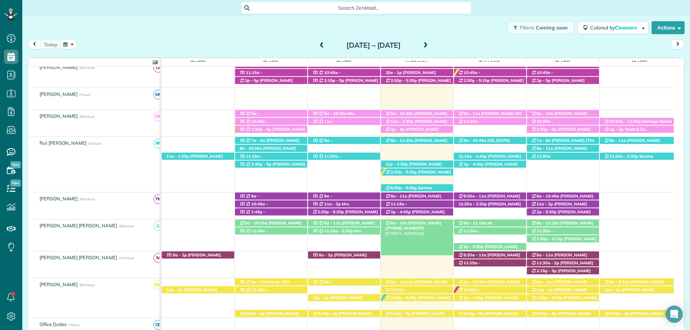
click at [421, 221] on div "8a - 10a Claire Bowman (+12514557588) 865 Creek Drive - Fairhope, AL, 36532" at bounding box center [417, 224] width 72 height 8
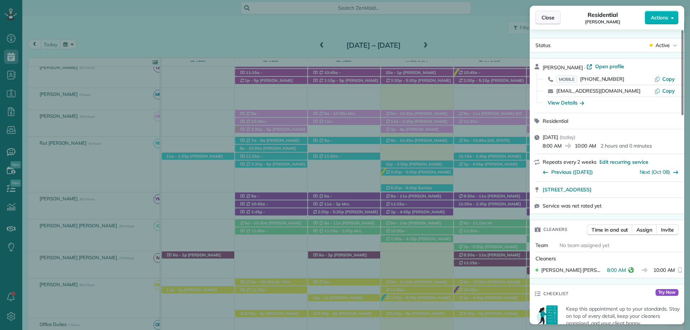
click at [552, 11] on div "Close Residential Claire Bowman Actions" at bounding box center [607, 18] width 154 height 24
click at [551, 14] on span "Close" at bounding box center [547, 17] width 13 height 7
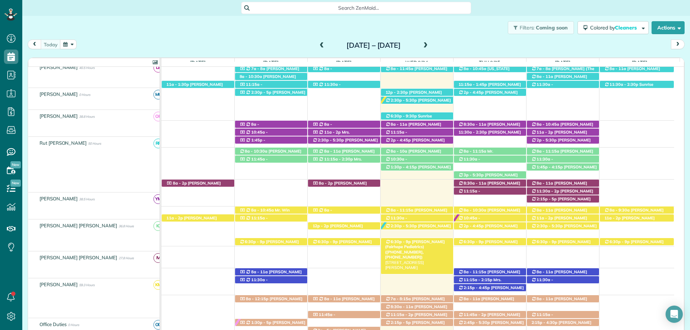
scroll to position [232, 0]
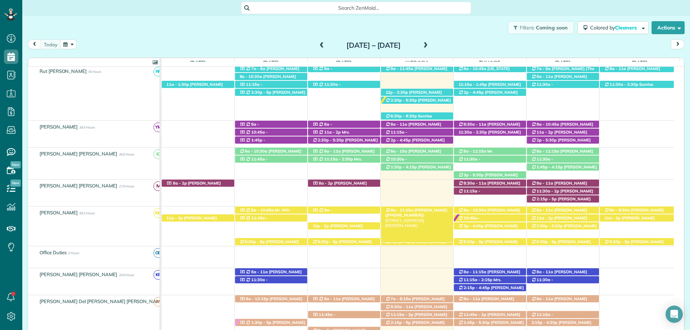
click at [413, 211] on span "Mrs. Alaina Ammons (+12513794599)" at bounding box center [416, 213] width 62 height 10
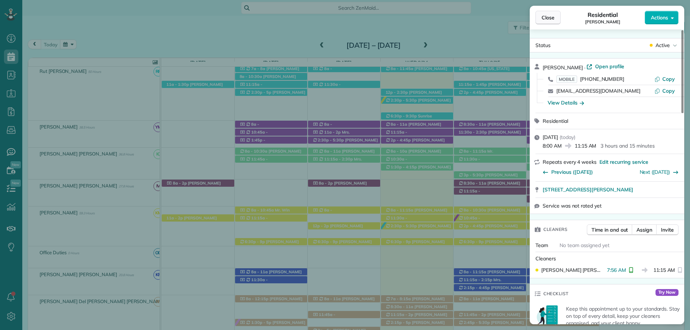
click at [543, 12] on button "Close" at bounding box center [547, 18] width 25 height 14
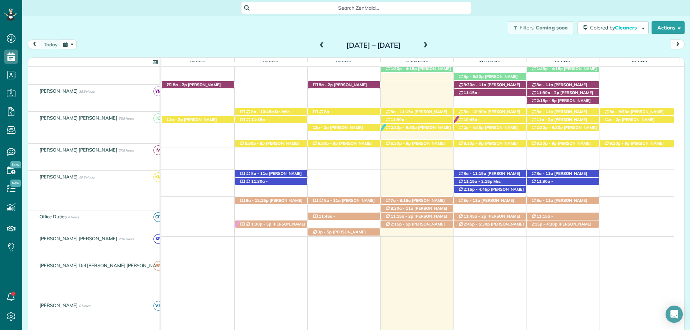
scroll to position [340, 0]
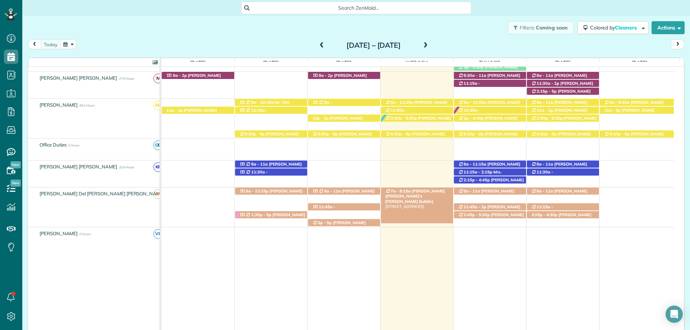
click at [420, 191] on span "[PERSON_NAME] ([PERSON_NAME]'s [PERSON_NAME] Buildin)" at bounding box center [415, 196] width 60 height 15
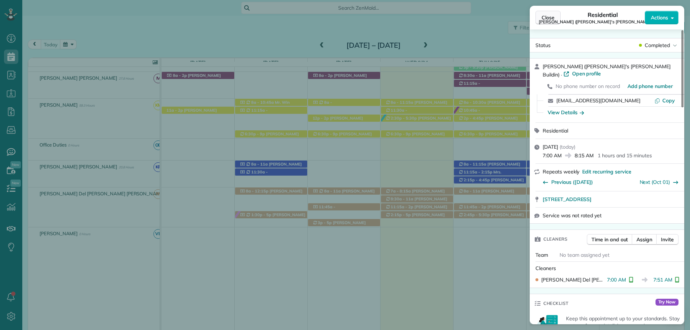
click at [551, 15] on span "Close" at bounding box center [547, 17] width 13 height 7
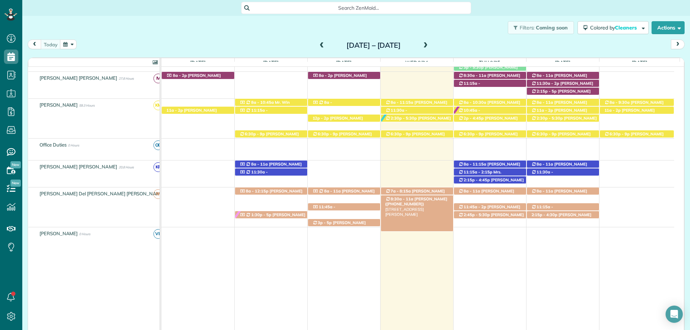
click at [404, 199] on span "8:30a - 11a" at bounding box center [401, 199] width 23 height 5
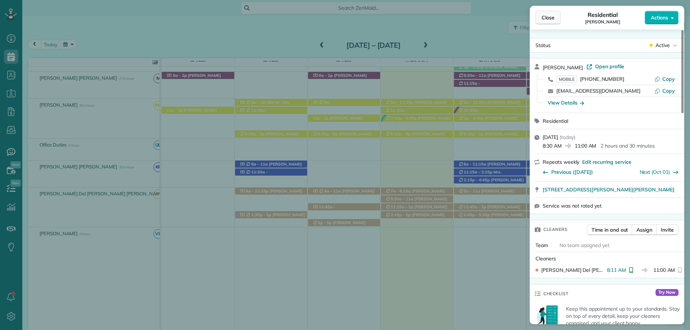
click at [553, 17] on span "Close" at bounding box center [547, 17] width 13 height 7
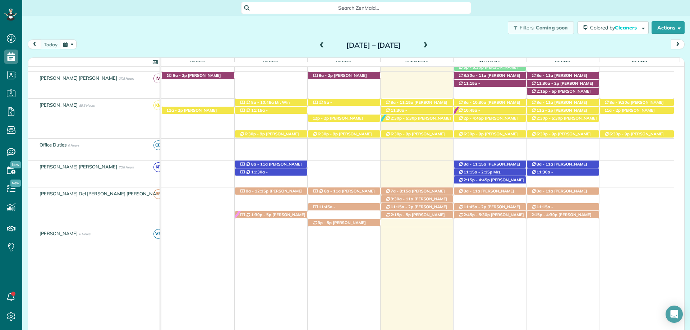
click at [442, 191] on span "[PERSON_NAME] ([PERSON_NAME]'s [PERSON_NAME] Buildin)" at bounding box center [415, 196] width 60 height 15
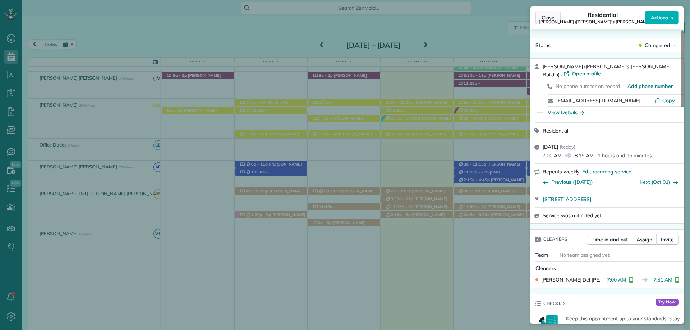
click at [547, 18] on span "Close" at bounding box center [547, 17] width 13 height 7
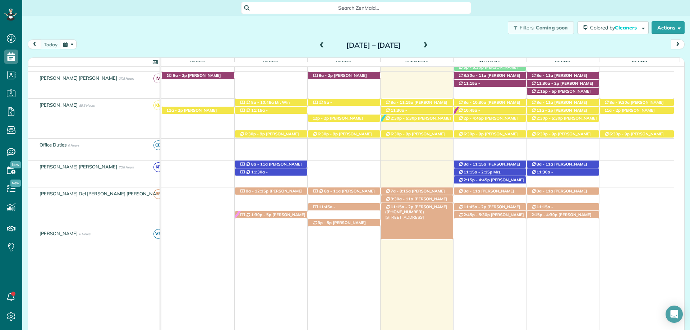
click at [416, 207] on span "[PERSON_NAME] ([PHONE_NUMBER])" at bounding box center [416, 209] width 62 height 10
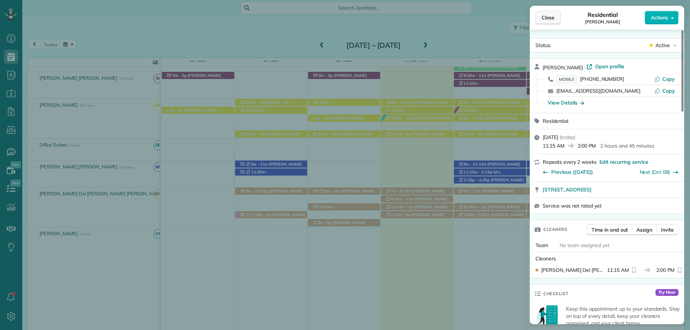
click at [546, 13] on button "Close" at bounding box center [547, 18] width 25 height 14
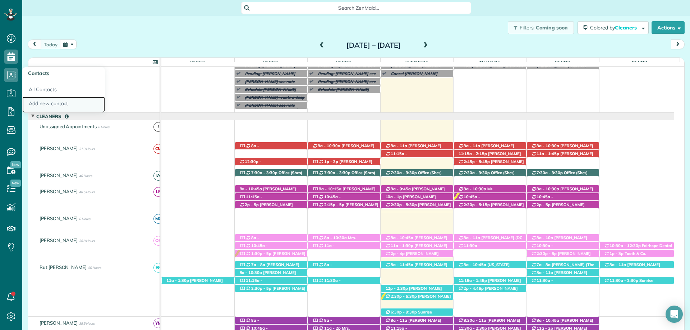
click at [70, 104] on link "Add new contact" at bounding box center [63, 105] width 83 height 17
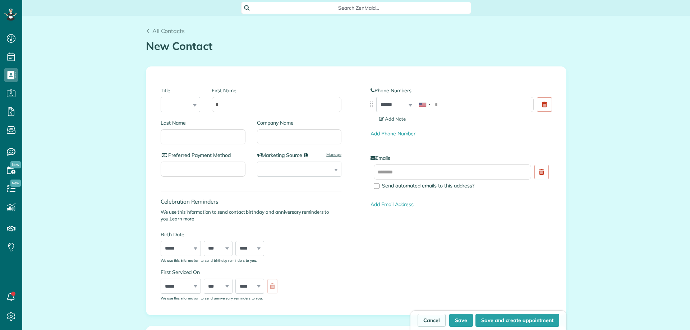
scroll to position [3, 3]
type input "*******"
click at [438, 98] on input "tel" at bounding box center [475, 104] width 118 height 15
paste input "**********"
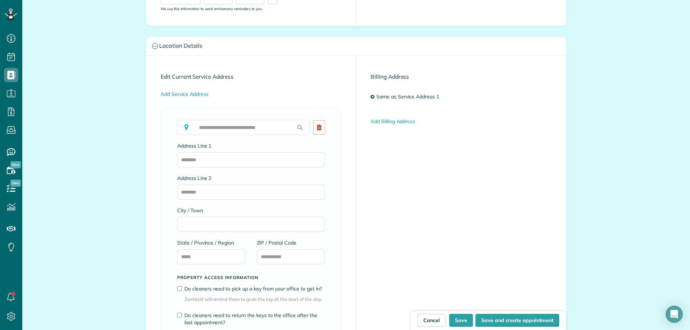
scroll to position [323, 0]
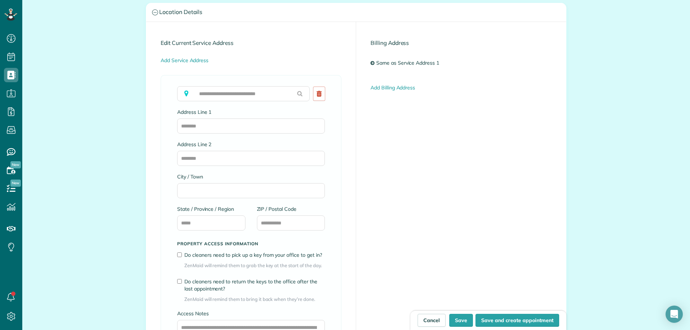
type input "**********"
click at [285, 225] on input "ZIP / Postal Code" at bounding box center [291, 223] width 68 height 15
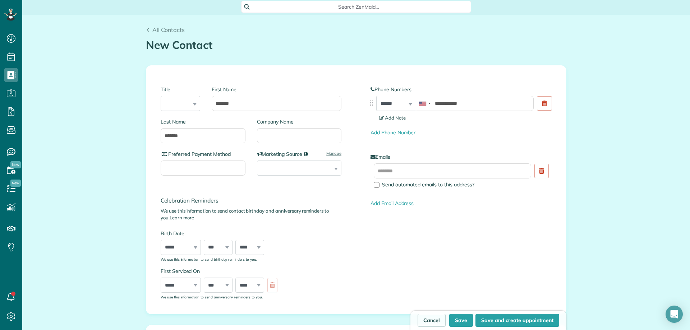
scroll to position [0, 0]
type input "*****"
click at [419, 180] on input "text" at bounding box center [452, 172] width 157 height 15
paste input "**********"
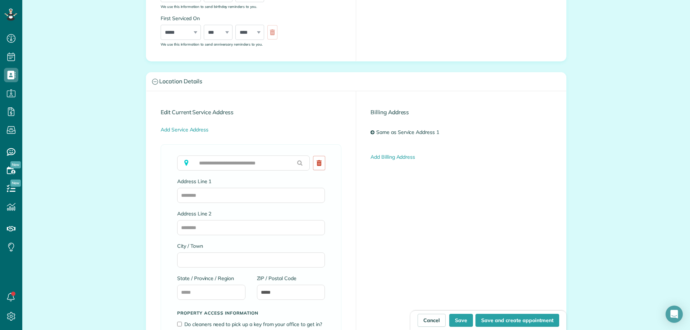
scroll to position [287, 0]
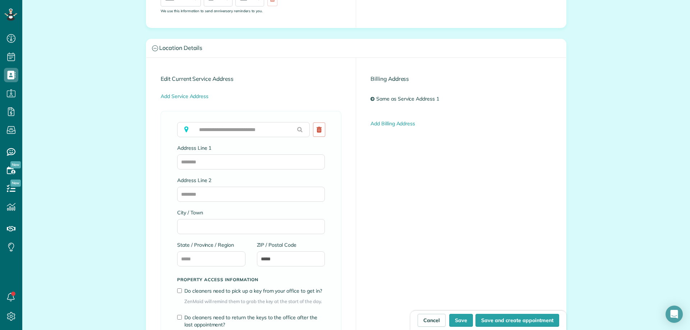
type input "**********"
click at [200, 225] on input "City / Town" at bounding box center [251, 226] width 148 height 15
type input "********"
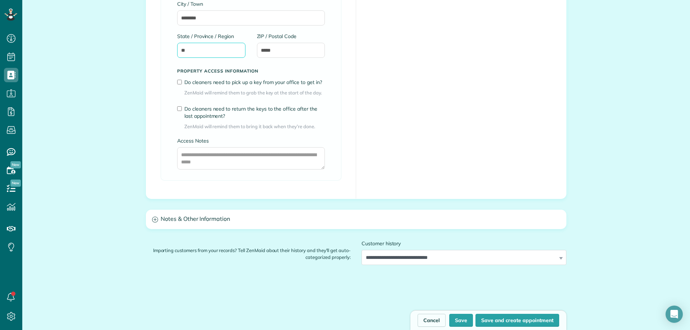
scroll to position [539, 0]
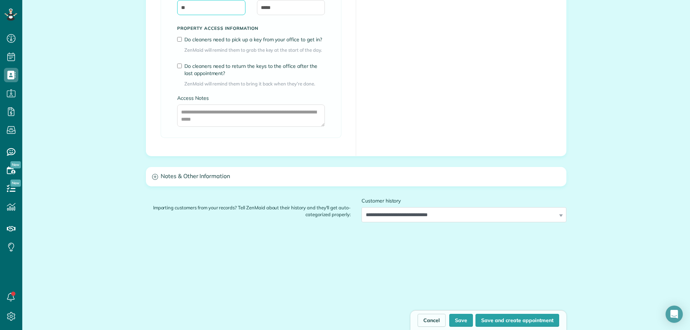
type input "**"
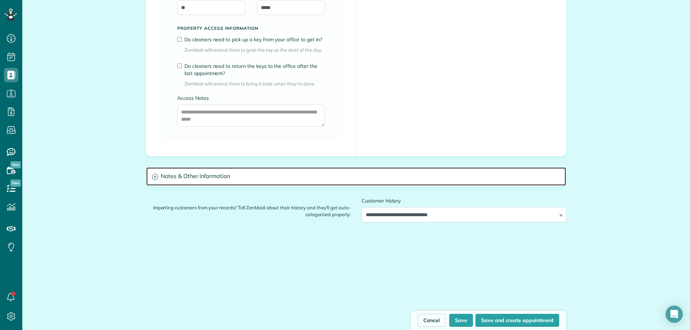
click at [172, 173] on h3 "Notes & Other Information" at bounding box center [356, 176] width 420 height 18
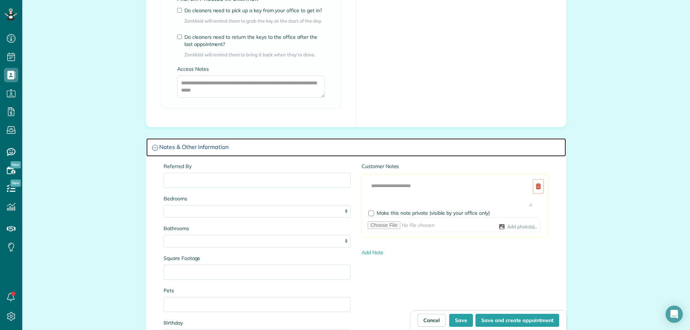
scroll to position [611, 0]
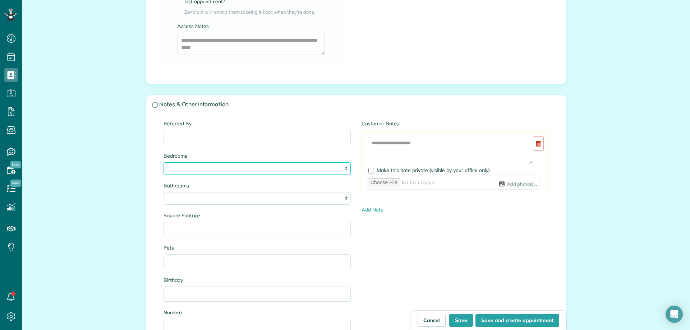
select select "*"
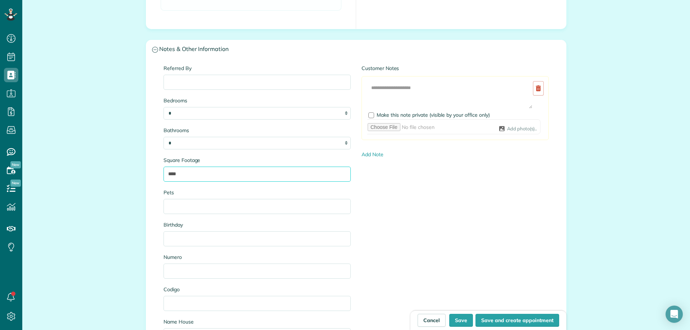
scroll to position [683, 0]
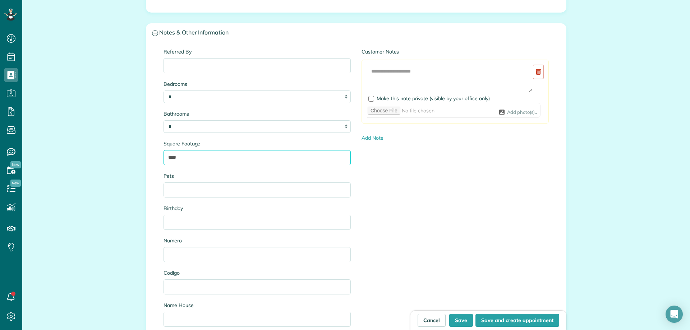
type input "****"
click at [184, 190] on input "Pets" at bounding box center [256, 189] width 187 height 15
type input "*"
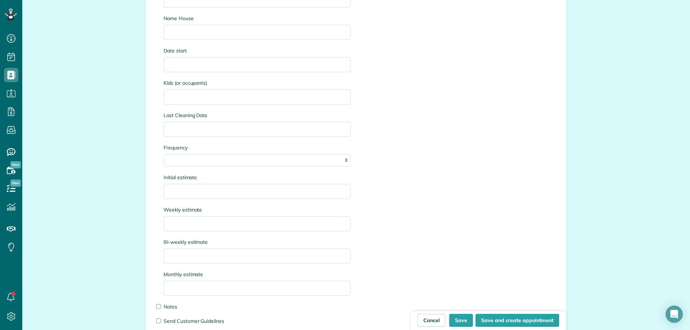
scroll to position [970, 0]
click at [189, 189] on input "Initial estimate" at bounding box center [256, 191] width 187 height 15
type input "****"
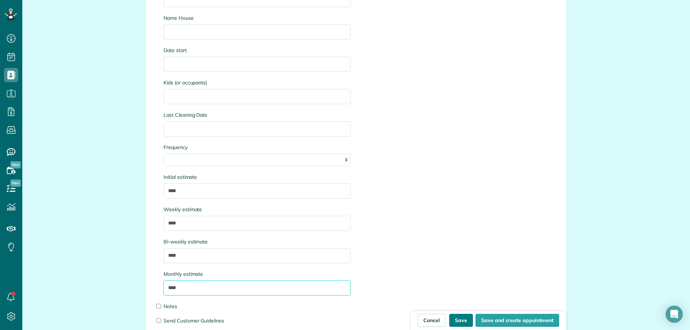
type input "****"
click at [459, 321] on button "Save" at bounding box center [461, 320] width 24 height 13
type input "**********"
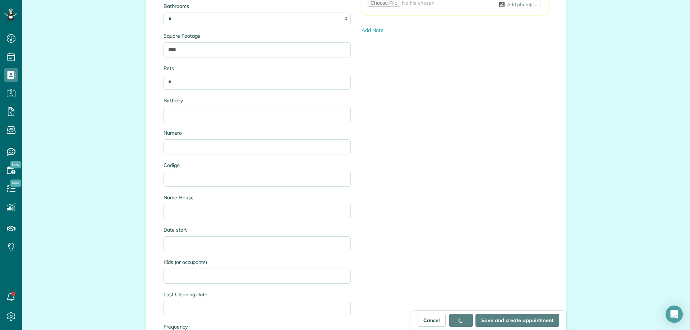
scroll to position [683, 0]
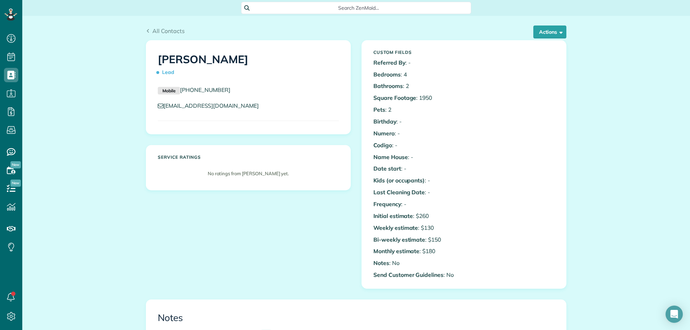
scroll to position [3, 3]
click at [172, 33] on span "All Contacts" at bounding box center [168, 30] width 32 height 7
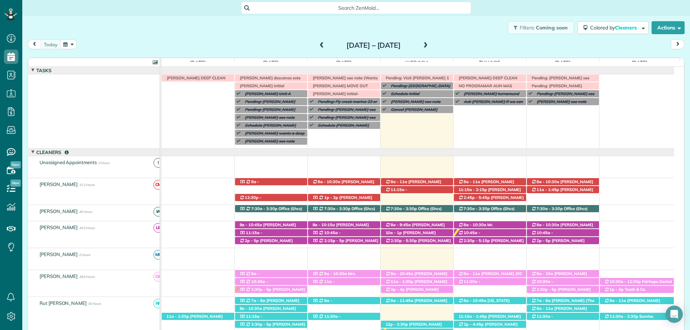
scroll to position [3, 3]
click at [345, 17] on div "Filters: Coming soon Colored by Cleaners Color by Cleaner Color by Team Color b…" at bounding box center [355, 28] width 667 height 24
click at [345, 8] on span "Search ZenMaid…" at bounding box center [358, 7] width 218 height 7
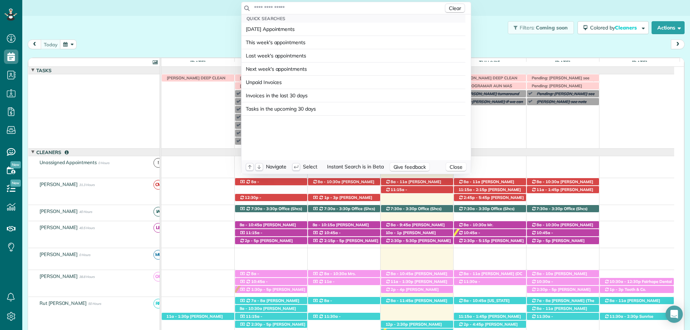
click at [345, 8] on input "text" at bounding box center [349, 7] width 190 height 7
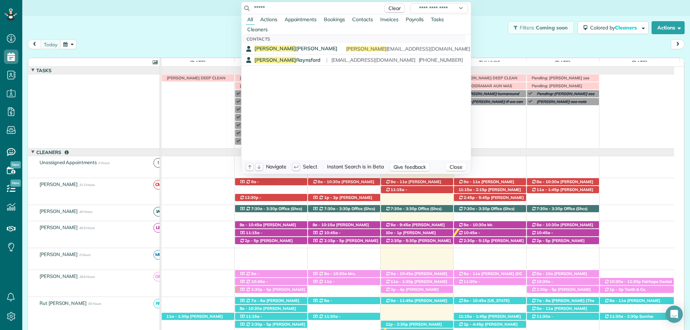
type input "*****"
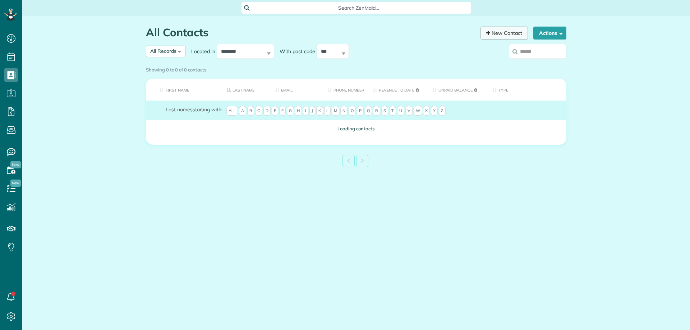
click at [508, 35] on link "New Contact" at bounding box center [503, 33] width 47 height 13
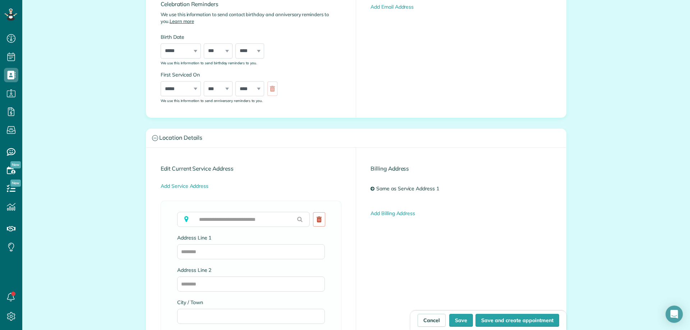
scroll to position [251, 0]
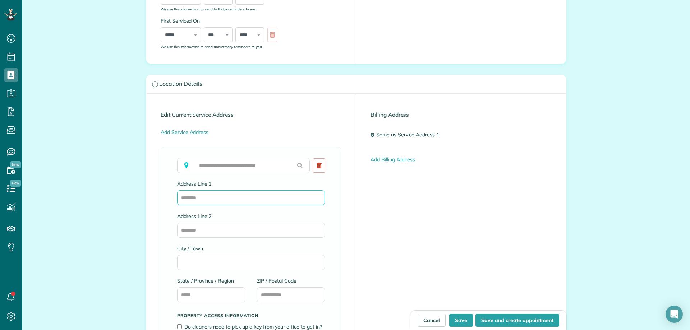
click at [200, 194] on input "Address Line 1" at bounding box center [251, 197] width 148 height 15
paste input "**********"
type input "**********"
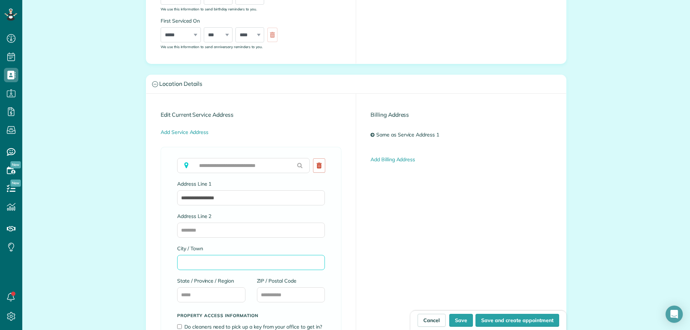
click at [220, 262] on input "City / Town" at bounding box center [251, 262] width 148 height 15
type input "******"
type input "**"
type input "*****"
drag, startPoint x: 624, startPoint y: 213, endPoint x: 603, endPoint y: 216, distance: 20.6
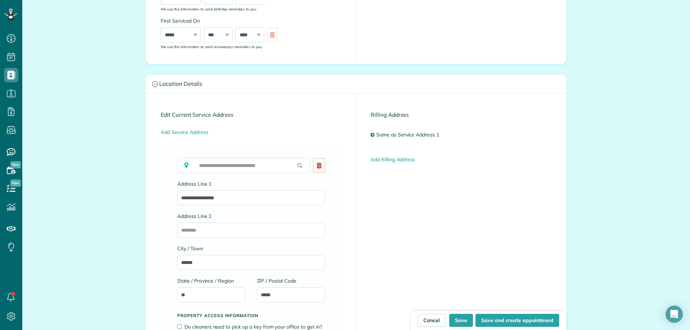
click at [624, 213] on div "**********" at bounding box center [355, 205] width 667 height 882
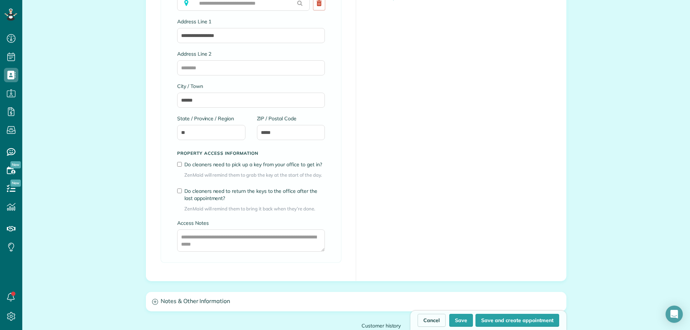
scroll to position [467, 0]
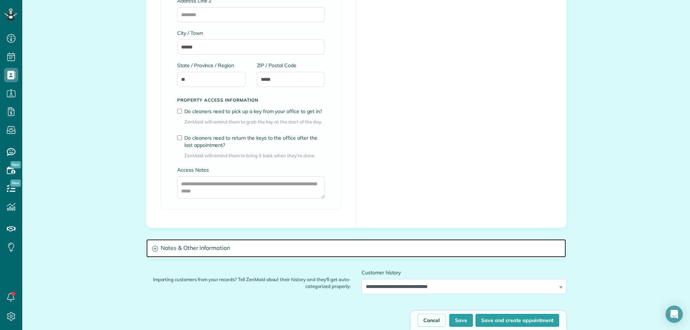
click at [211, 252] on h3 "Notes & Other Information" at bounding box center [356, 248] width 420 height 18
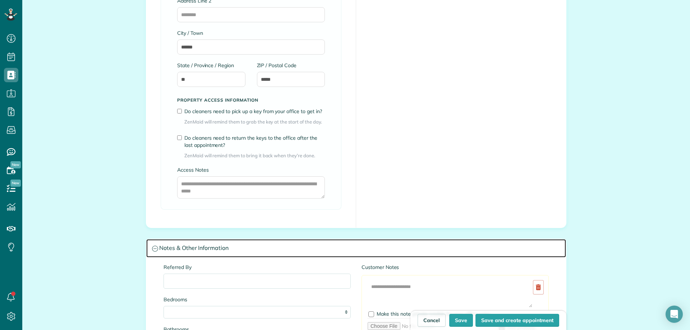
scroll to position [539, 0]
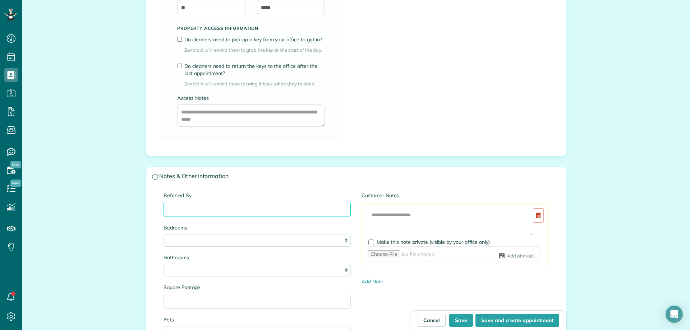
click at [195, 211] on input "Referred By" at bounding box center [256, 209] width 187 height 15
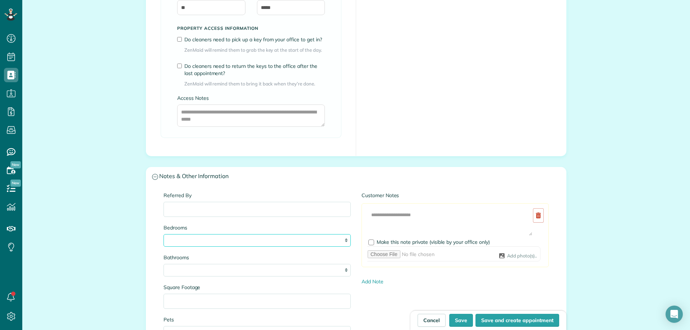
select select "*"
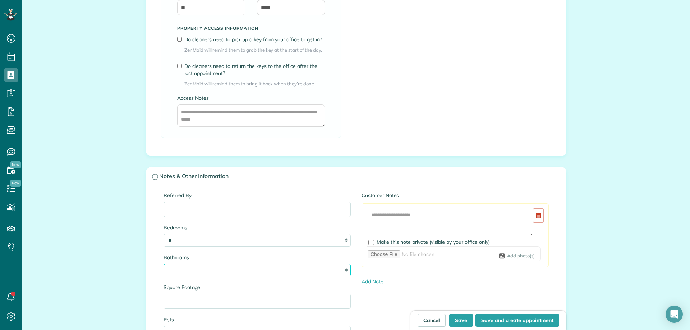
select select "*"
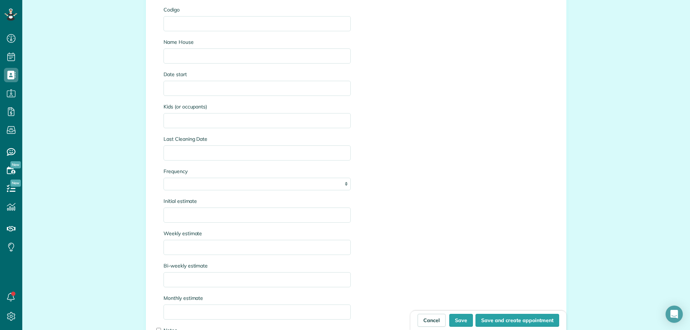
scroll to position [970, 0]
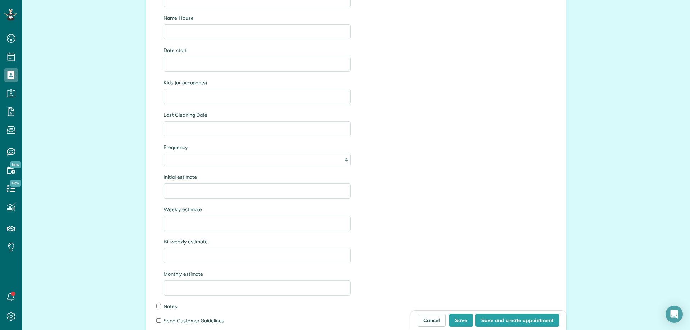
type input "****"
click at [182, 198] on div "**********" at bounding box center [257, 46] width 198 height 571
click at [177, 186] on input "Initial estimate" at bounding box center [256, 191] width 187 height 15
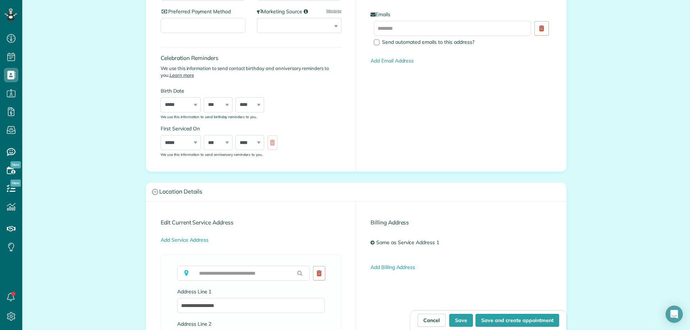
scroll to position [0, 0]
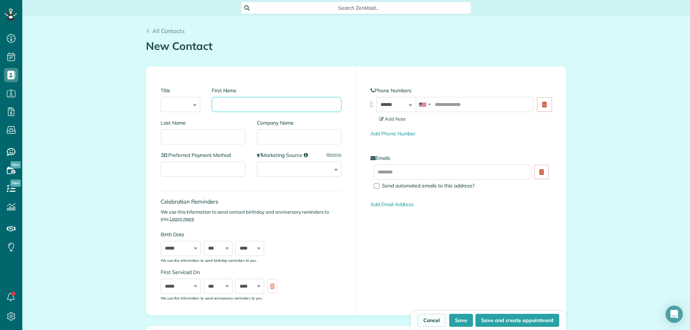
click at [242, 105] on input "First Name" at bounding box center [277, 104] width 130 height 15
type input "*****"
type input "*********"
click at [484, 103] on input "tel" at bounding box center [475, 104] width 118 height 15
paste input "**********"
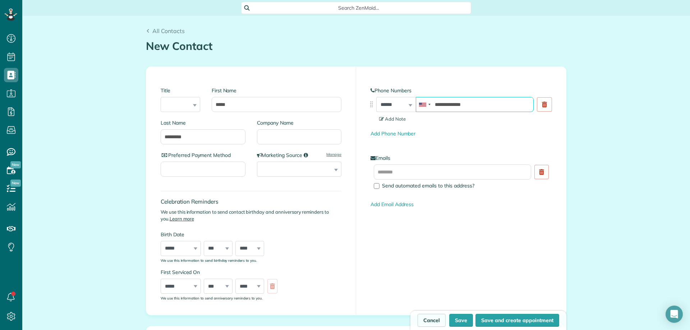
type input "**********"
click at [435, 176] on input "text" at bounding box center [452, 172] width 157 height 15
paste input "**********"
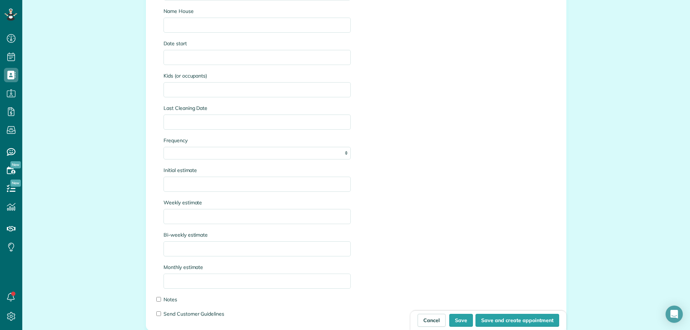
scroll to position [1006, 0]
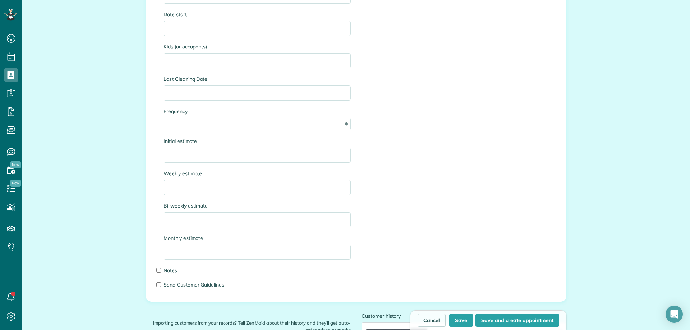
type input "**********"
click at [520, 210] on div "**********" at bounding box center [356, 10] width 396 height 571
click at [188, 162] on input "Initial estimate" at bounding box center [256, 155] width 187 height 15
type input "*"
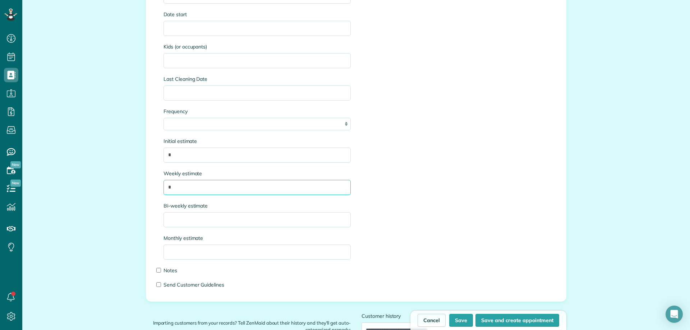
type input "*"
click at [193, 154] on input "*" at bounding box center [256, 155] width 187 height 15
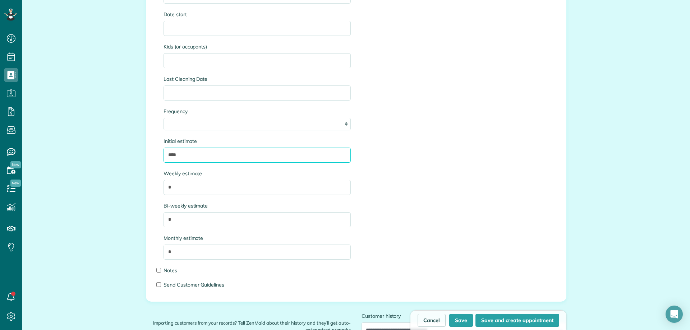
type input "****"
click at [459, 323] on button "Save" at bounding box center [461, 320] width 24 height 13
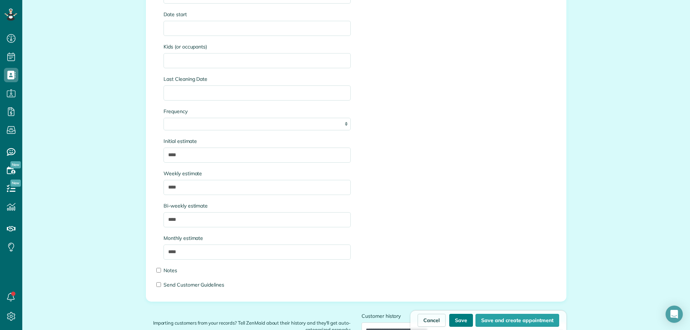
type input "**********"
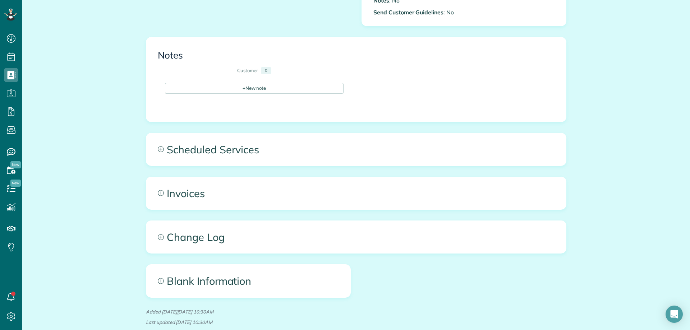
scroll to position [305, 0]
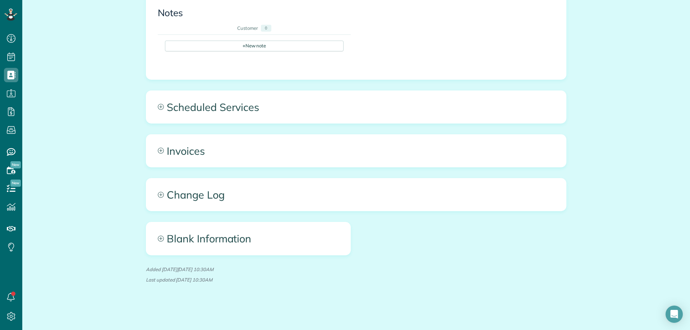
click at [266, 86] on div "All Contacts Actions Edit Add Appointment Recent Activity Send Email Show Past …" at bounding box center [355, 20] width 431 height 619
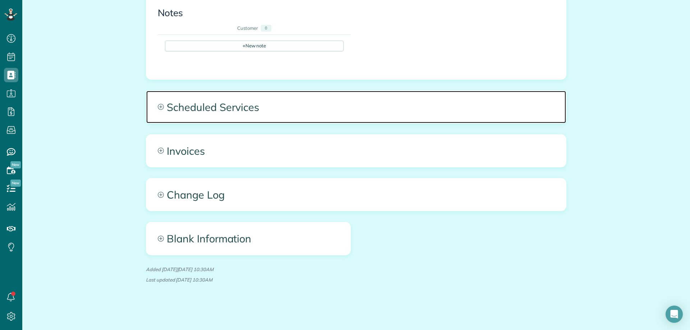
click at [266, 105] on span "Scheduled Services" at bounding box center [356, 107] width 420 height 32
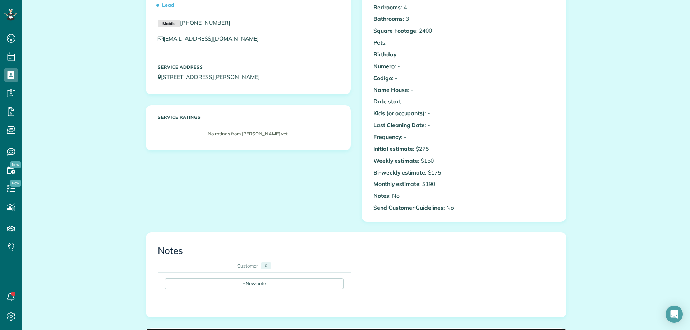
scroll to position [0, 0]
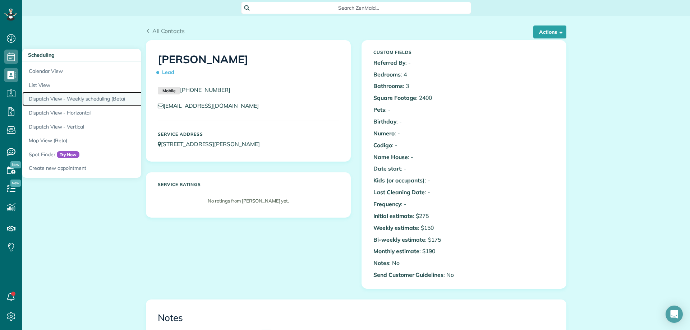
click at [107, 96] on link "Dispatch View - Weekly scheduling (Beta)" at bounding box center [112, 99] width 180 height 14
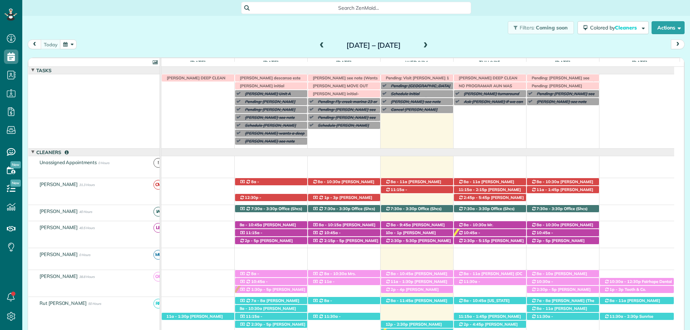
scroll to position [52, 0]
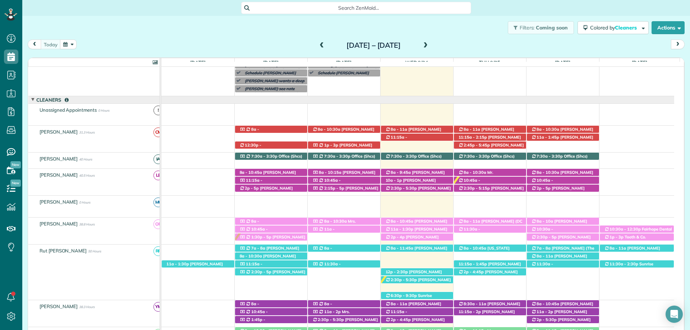
click at [335, 5] on span "Search ZenMaid…" at bounding box center [358, 7] width 218 height 7
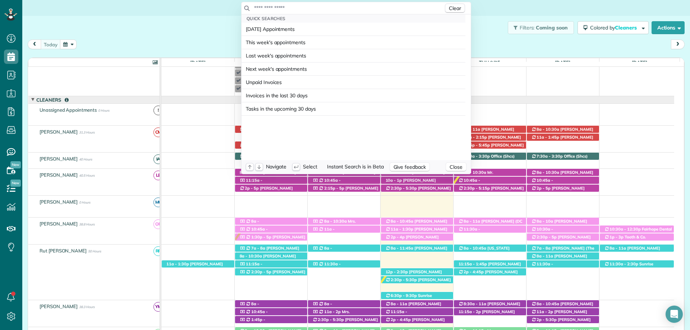
click at [337, 4] on input "text" at bounding box center [349, 7] width 190 height 7
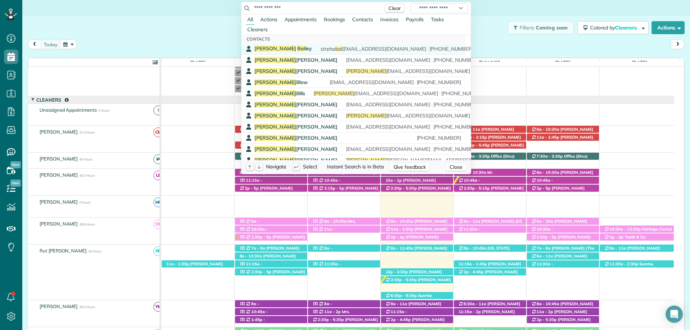
type input "**********"
click at [290, 48] on span "Stephanie Bai ley" at bounding box center [282, 48] width 57 height 6
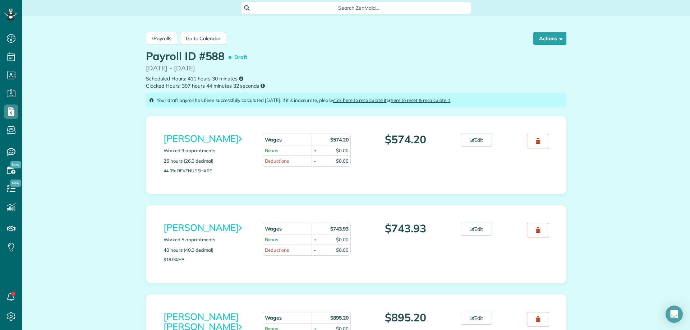
scroll to position [3, 3]
click at [153, 35] on link "Payrolls" at bounding box center [161, 38] width 31 height 13
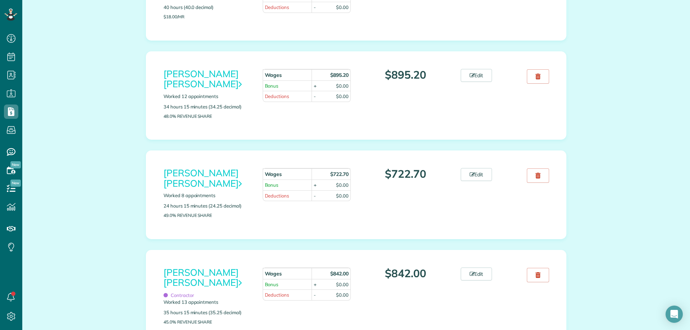
scroll to position [251, 0]
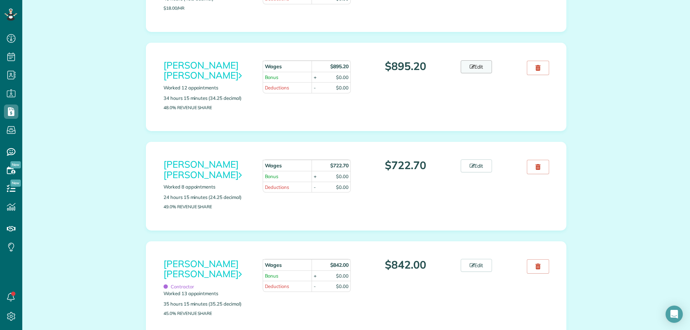
click at [480, 64] on link "Edit" at bounding box center [477, 66] width 32 height 13
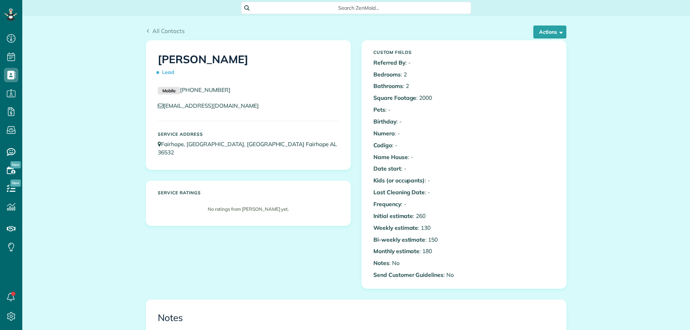
scroll to position [3, 3]
click at [552, 33] on button "Actions" at bounding box center [549, 32] width 33 height 13
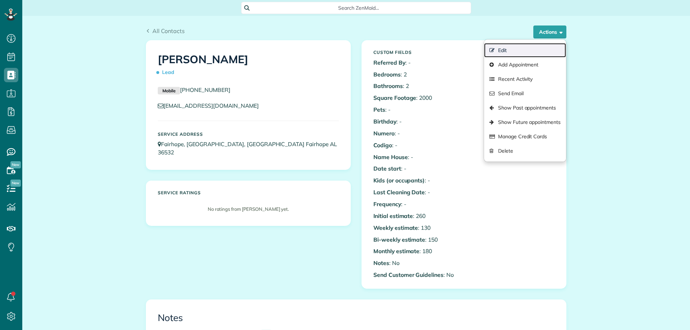
click at [507, 51] on link "Edit" at bounding box center [525, 50] width 82 height 14
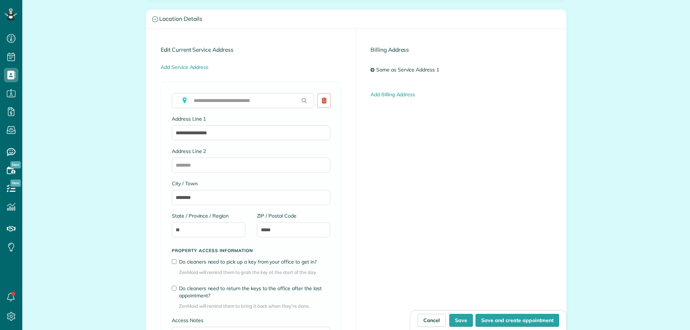
scroll to position [359, 0]
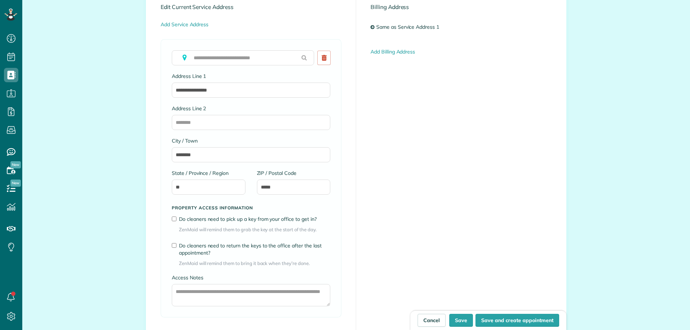
type input "**********"
drag, startPoint x: 229, startPoint y: 91, endPoint x: 163, endPoint y: 91, distance: 66.1
click at [163, 91] on div "**********" at bounding box center [251, 178] width 181 height 278
drag, startPoint x: 218, startPoint y: 83, endPoint x: 163, endPoint y: 80, distance: 55.1
click at [163, 80] on div "To copy over, please clear field above Address Line 1 *** Address Line 2 City /…" at bounding box center [251, 178] width 181 height 278
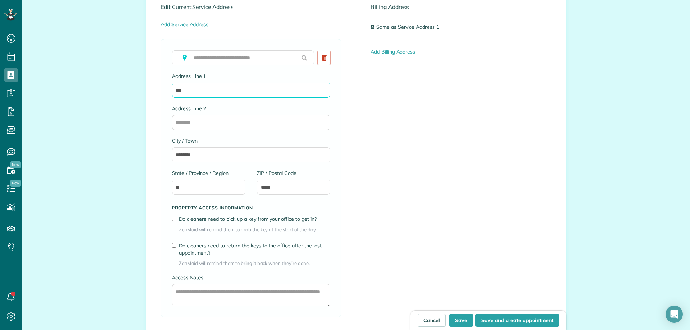
paste input "**********"
click at [213, 89] on input "**********" at bounding box center [251, 90] width 158 height 15
click at [199, 93] on input "**********" at bounding box center [251, 90] width 158 height 15
click at [184, 92] on input "**********" at bounding box center [251, 90] width 158 height 15
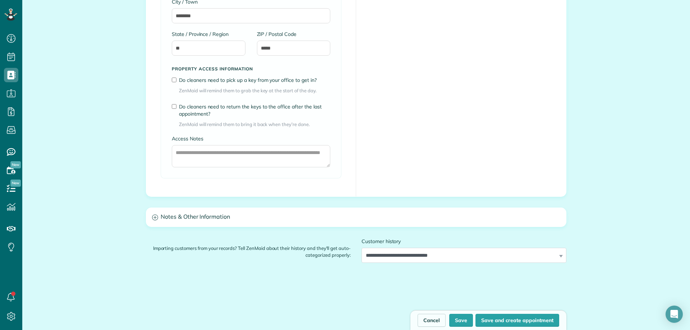
scroll to position [503, 0]
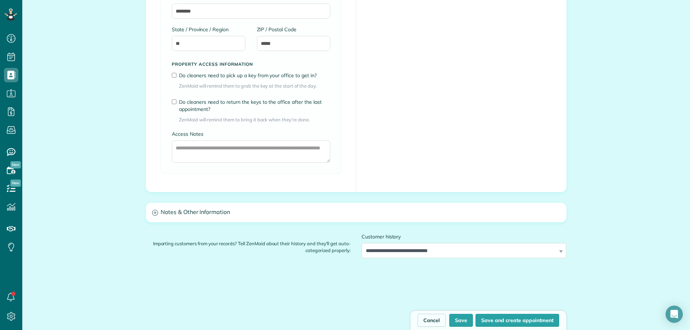
type input "**********"
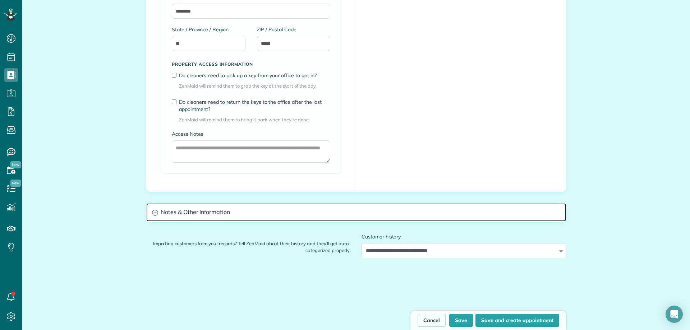
click at [267, 214] on h3 "Notes & Other Information" at bounding box center [356, 212] width 420 height 18
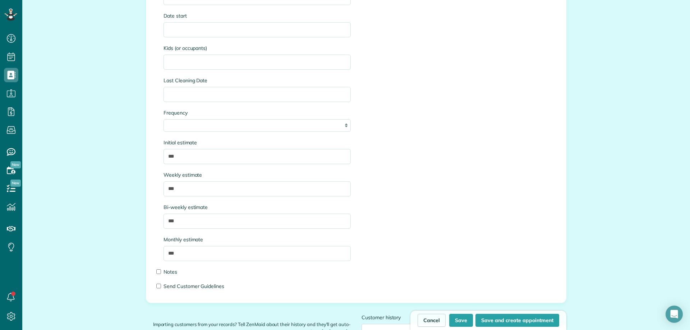
scroll to position [1006, 0]
click at [461, 322] on button "Save" at bounding box center [461, 320] width 24 height 13
type input "**********"
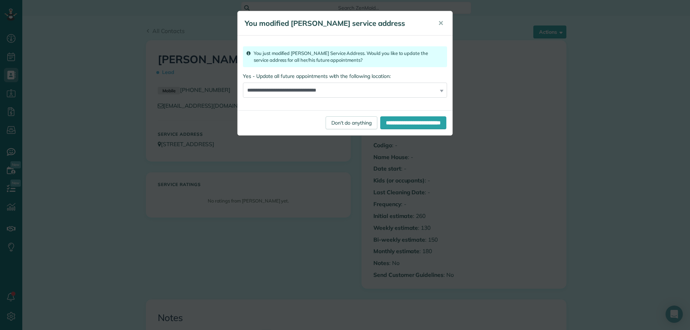
scroll to position [3, 3]
click at [415, 124] on input "**********" at bounding box center [413, 122] width 66 height 13
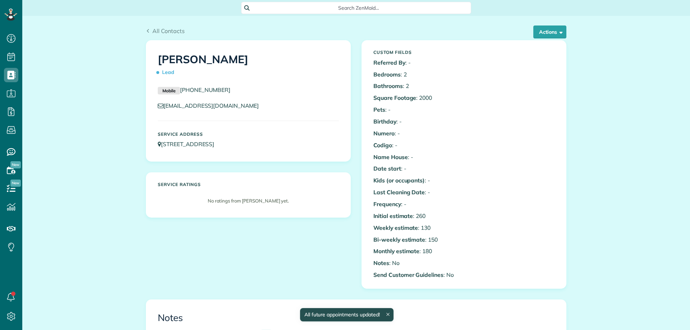
scroll to position [3, 3]
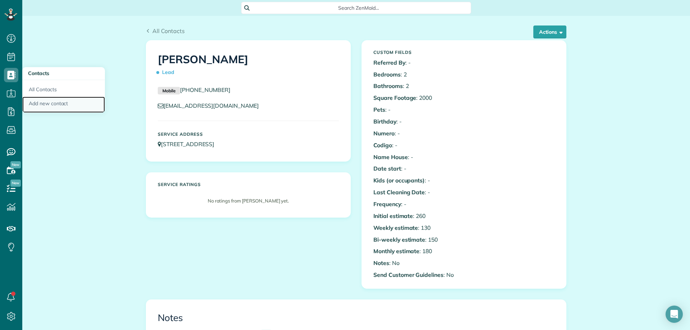
click at [63, 102] on link "Add new contact" at bounding box center [63, 105] width 83 height 17
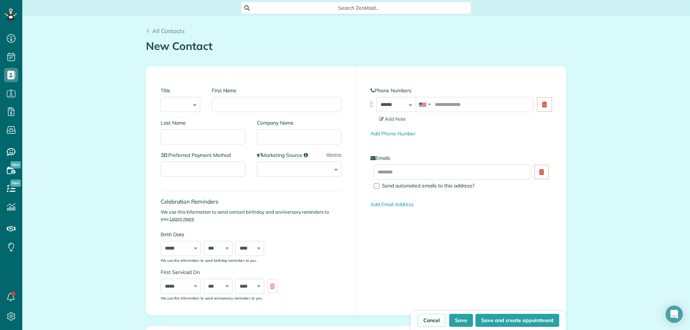
scroll to position [3, 3]
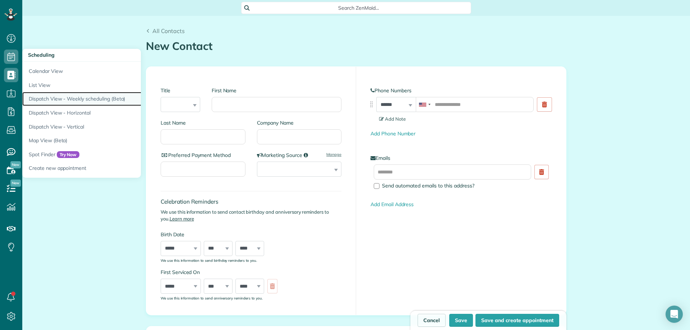
click at [76, 95] on link "Dispatch View - Weekly scheduling (Beta)" at bounding box center [112, 99] width 180 height 14
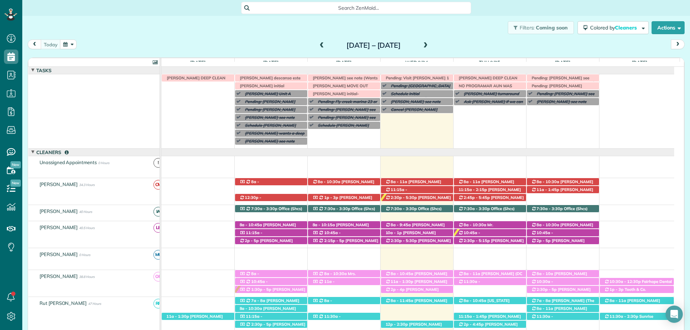
scroll to position [52, 0]
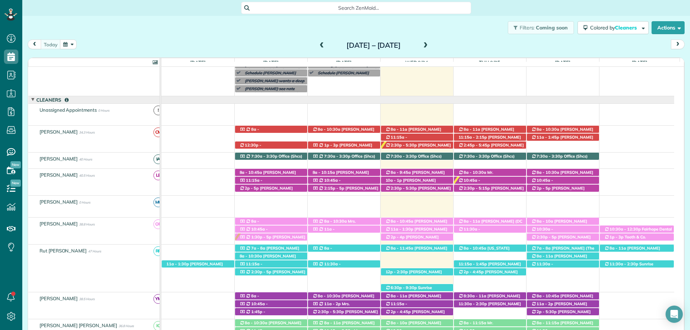
click at [318, 45] on span at bounding box center [322, 45] width 8 height 6
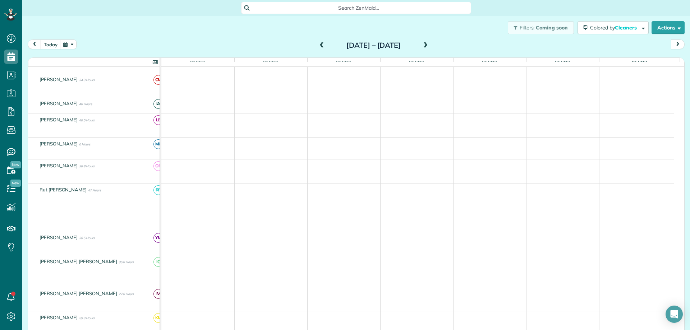
scroll to position [0, 0]
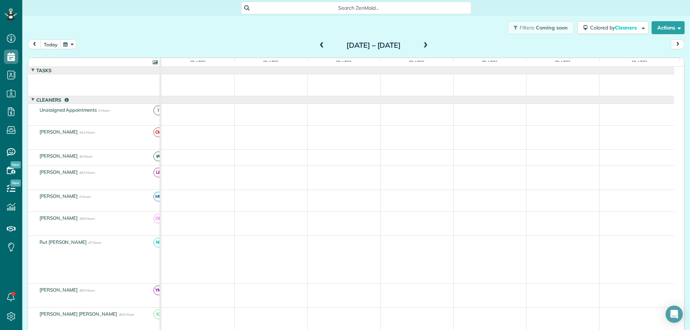
click at [318, 45] on span at bounding box center [322, 45] width 8 height 6
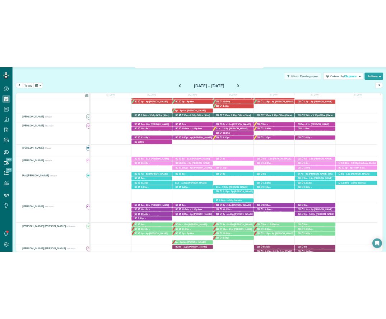
scroll to position [137, 0]
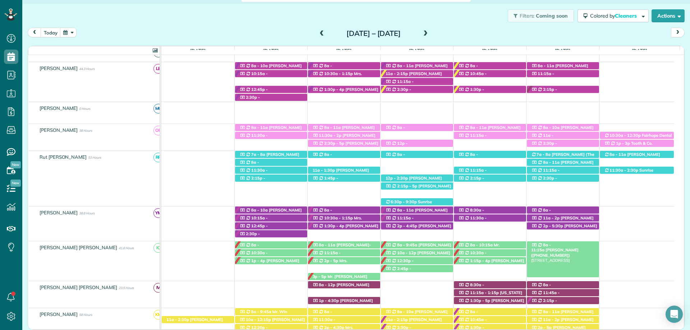
click at [578, 248] on span "[PERSON_NAME] ([PHONE_NUMBER])" at bounding box center [554, 253] width 47 height 10
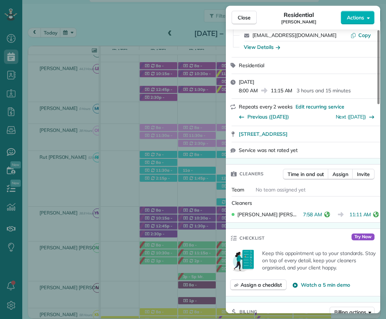
scroll to position [108, 0]
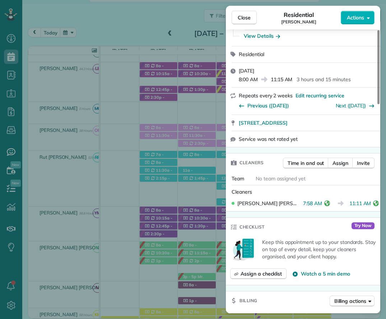
click at [214, 37] on div "Close Residential [PERSON_NAME] Actions This appointment is linked to Payroll I…" at bounding box center [193, 159] width 386 height 319
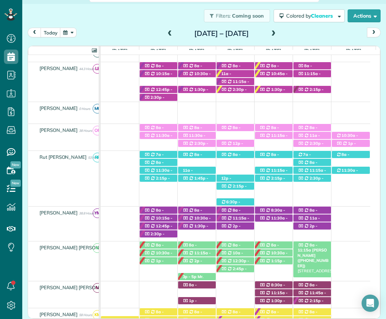
click at [317, 244] on div "8a - 11:15a Mrs. Meredith Kimbrell (+15714477030) 104 Cross Creek - Fairhope, A…" at bounding box center [313, 245] width 38 height 8
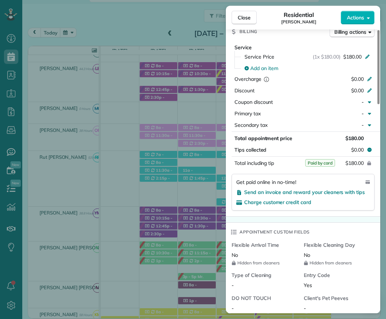
scroll to position [395, 0]
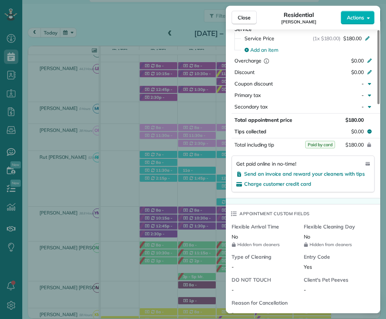
click at [250, 18] on span "Close" at bounding box center [244, 17] width 13 height 7
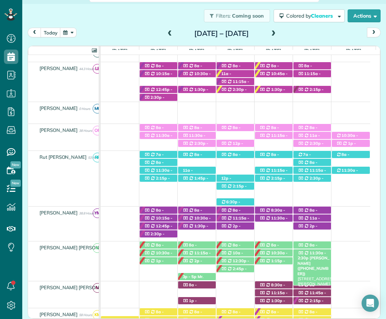
click at [320, 253] on span "11:30a - 2:30p" at bounding box center [312, 255] width 29 height 10
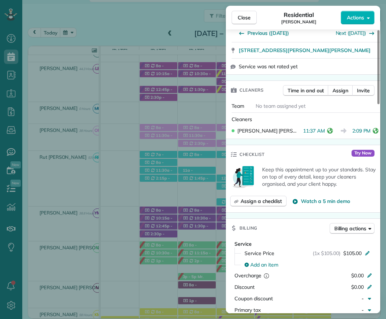
scroll to position [251, 0]
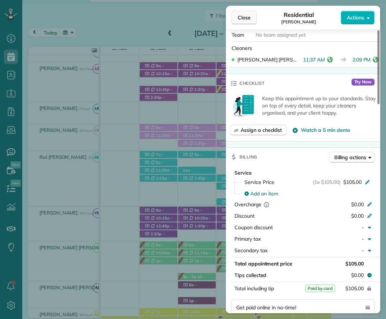
click at [245, 15] on span "Close" at bounding box center [244, 17] width 13 height 7
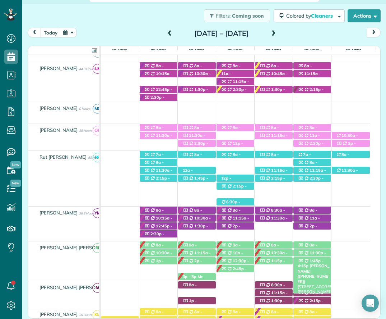
click at [319, 264] on div "1:45p - 4:15p Linda Hansen (+12259379763) 289 Chet Avenue - Fairhope, AL, 36532" at bounding box center [313, 261] width 38 height 8
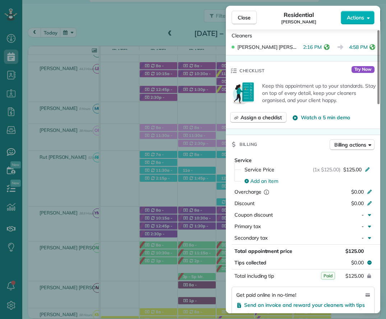
scroll to position [287, 0]
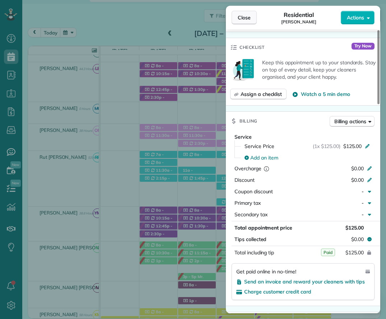
click at [237, 14] on button "Close" at bounding box center [244, 18] width 25 height 14
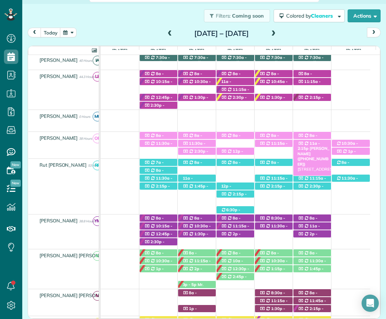
scroll to position [101, 0]
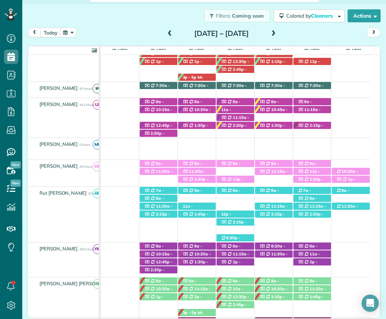
click at [278, 32] on span at bounding box center [274, 34] width 8 height 6
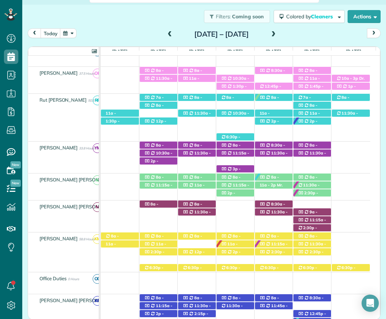
scroll to position [172, 0]
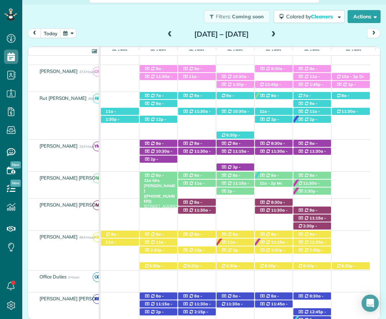
click at [160, 176] on span "8a - 11a" at bounding box center [154, 178] width 20 height 10
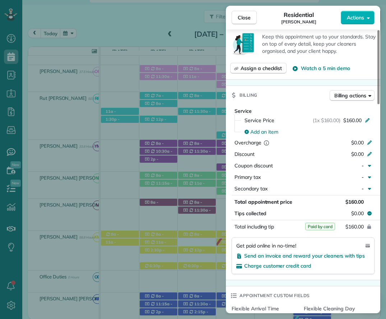
scroll to position [323, 0]
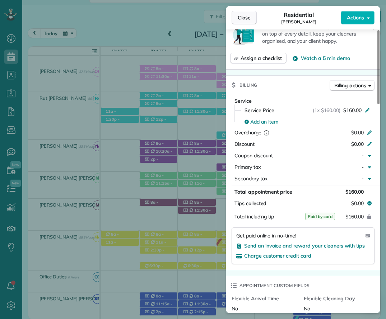
click at [240, 16] on span "Close" at bounding box center [244, 17] width 13 height 7
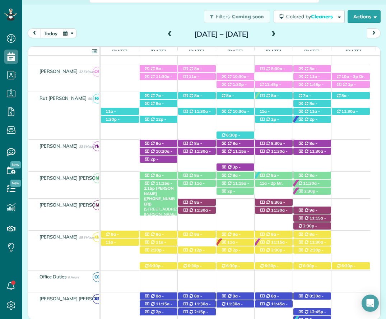
click at [162, 181] on div "11:15a - 2:15p Heather Arlen (+14022187359) 27897 Jade Ct - Daphne, AL, 36526" at bounding box center [159, 184] width 38 height 8
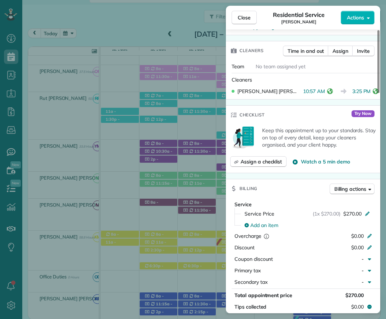
scroll to position [287, 0]
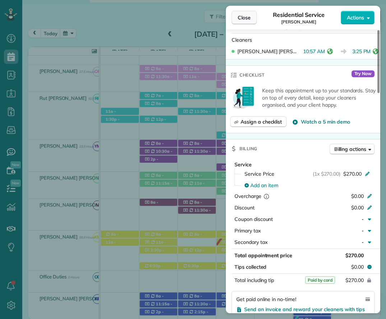
click at [244, 14] on button "Close" at bounding box center [244, 18] width 25 height 14
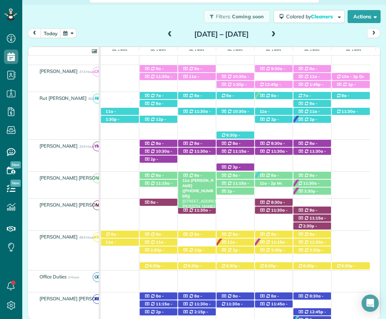
click at [197, 175] on span "8a - 11a" at bounding box center [192, 178] width 20 height 10
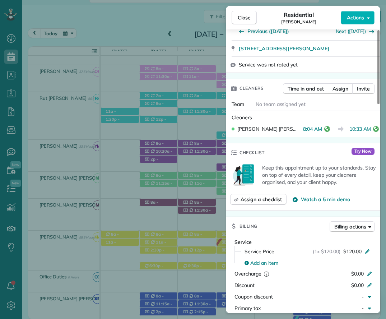
scroll to position [216, 0]
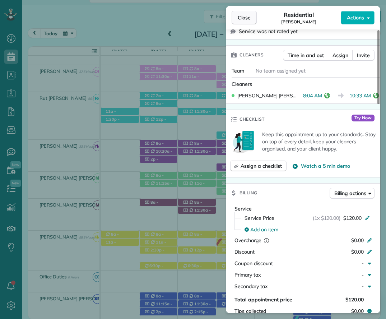
click at [242, 19] on span "Close" at bounding box center [244, 17] width 13 height 7
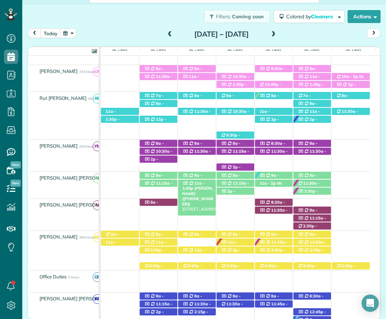
click at [188, 181] on div "11a - 1:45p Trish Tyler (+12055279445) 155 Sedgefield Avenue - Fairhope, AL, 36…" at bounding box center [197, 184] width 38 height 8
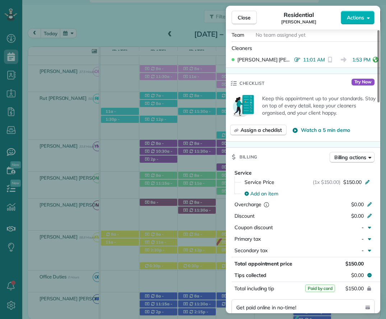
scroll to position [287, 0]
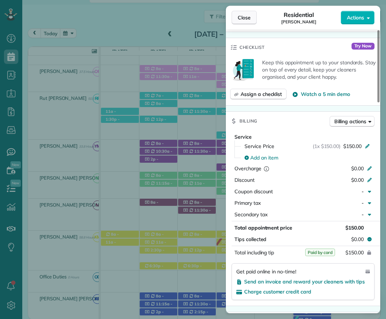
click at [245, 18] on span "Close" at bounding box center [244, 17] width 13 height 7
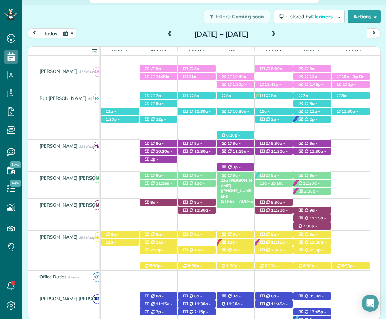
click at [236, 174] on span "8a - 11a" at bounding box center [231, 178] width 20 height 10
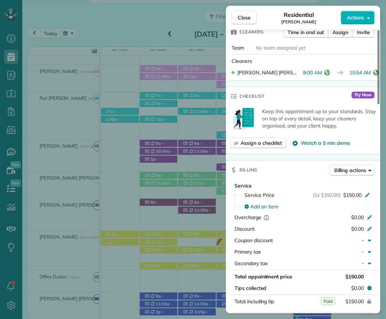
scroll to position [251, 0]
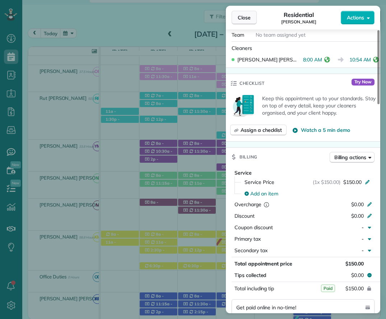
click at [248, 16] on span "Close" at bounding box center [244, 17] width 13 height 7
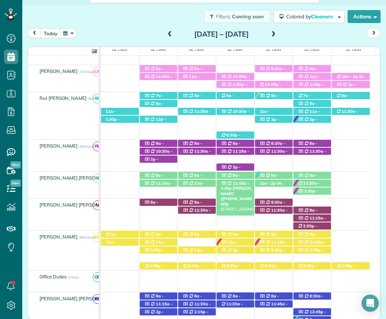
click at [244, 184] on span "11:15a - 1:45p" at bounding box center [235, 186] width 29 height 10
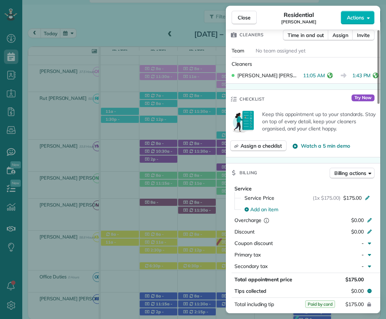
scroll to position [254, 0]
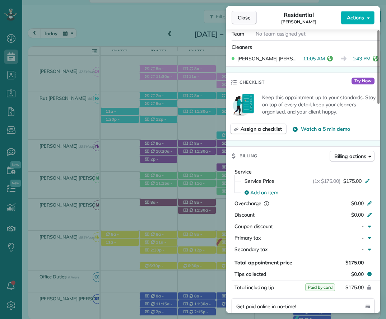
click at [241, 18] on span "Close" at bounding box center [244, 17] width 13 height 7
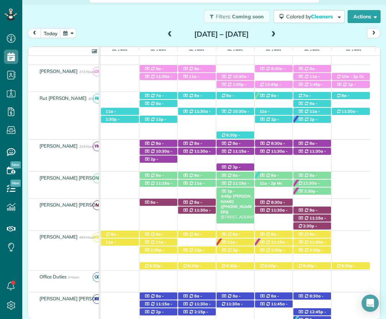
click at [230, 190] on span "2p - 4:45p" at bounding box center [228, 194] width 15 height 10
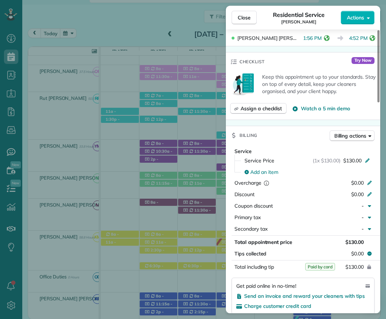
scroll to position [287, 0]
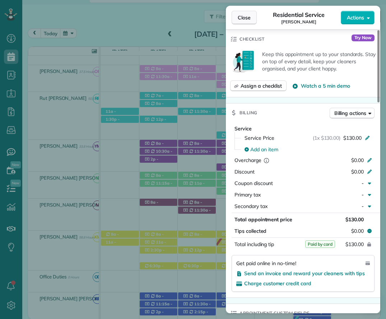
click at [238, 15] on span "Close" at bounding box center [244, 17] width 13 height 7
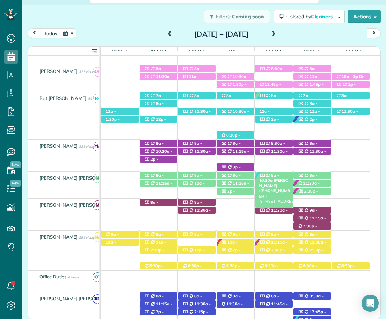
click at [280, 173] on div "8a - 10:30a Susie Clark (+12398491289) 6871 Beaver Creek Drive - Fairhope, AL, …" at bounding box center [274, 176] width 38 height 8
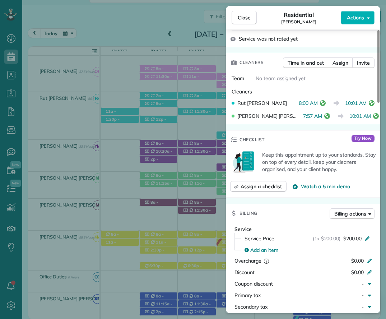
scroll to position [216, 0]
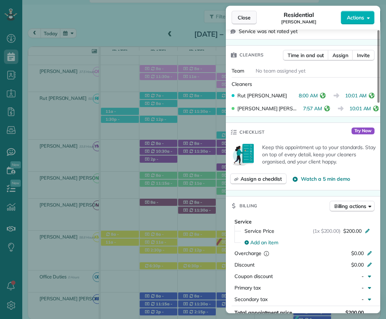
click at [245, 17] on span "Close" at bounding box center [244, 17] width 13 height 7
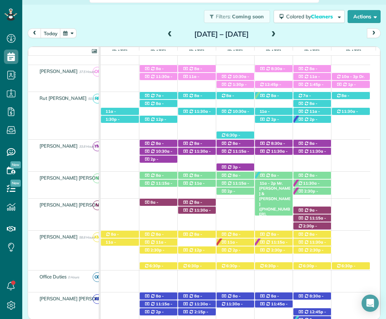
click at [282, 183] on div "11a - 2p Mr. Kevin Braswell & MIckey P. (+14042730885, +12058689311) 12763 Coun…" at bounding box center [274, 184] width 38 height 8
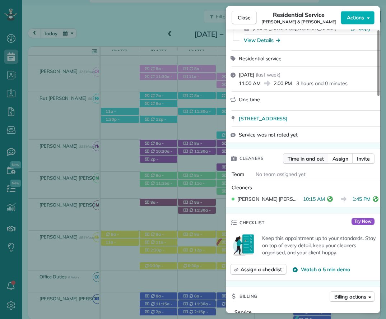
scroll to position [287, 0]
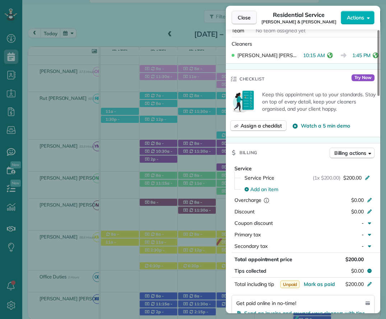
click at [239, 16] on span "Close" at bounding box center [244, 17] width 13 height 7
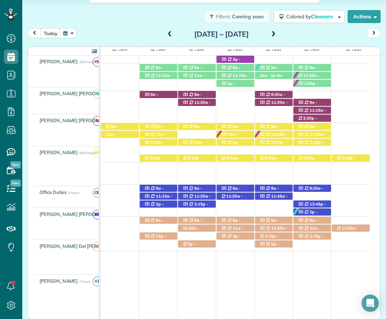
scroll to position [280, 0]
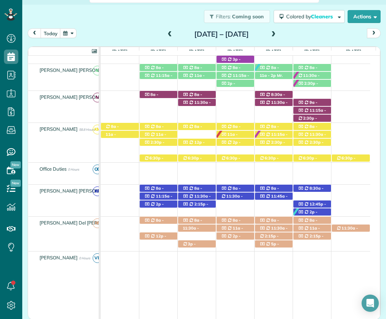
click at [166, 34] on span at bounding box center [170, 34] width 8 height 6
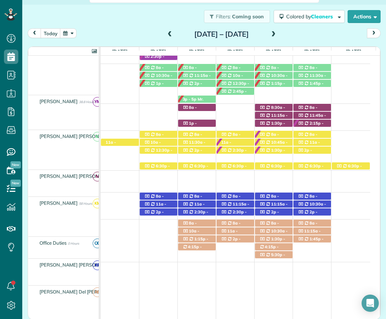
scroll to position [315, 0]
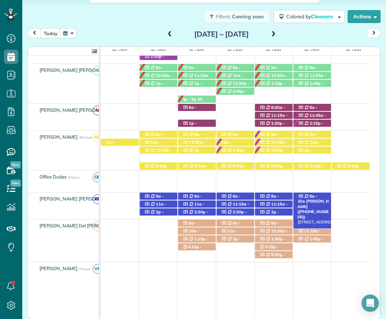
click at [317, 195] on div "8a - 10a Mrs. Sandra Lynn (+12516101731) 363 Wisteria Street - Fairhope, AL, 36…" at bounding box center [313, 197] width 38 height 8
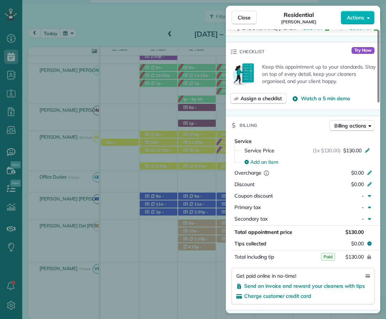
scroll to position [287, 0]
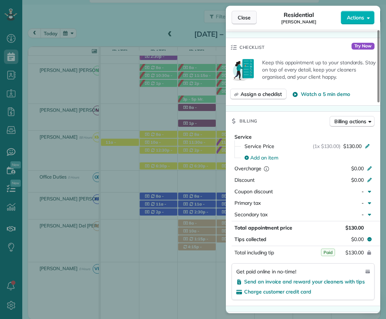
click at [247, 14] on button "Close" at bounding box center [244, 18] width 25 height 14
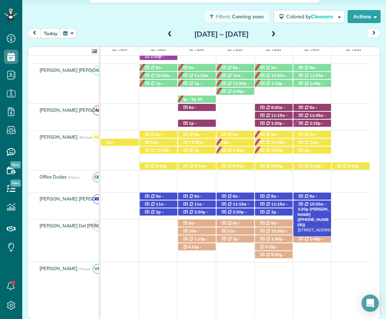
click at [321, 204] on span "10:30a - 1:30p" at bounding box center [312, 207] width 29 height 10
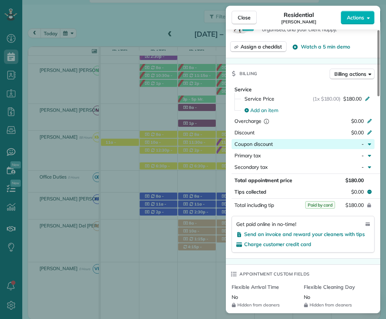
scroll to position [369, 0]
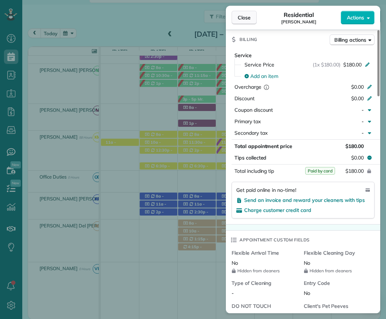
click at [239, 15] on span "Close" at bounding box center [244, 17] width 13 height 7
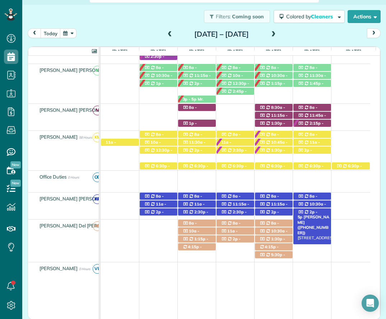
click at [311, 212] on span "2p - 5p" at bounding box center [308, 214] width 20 height 10
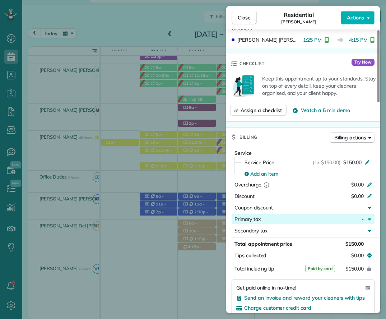
scroll to position [288, 0]
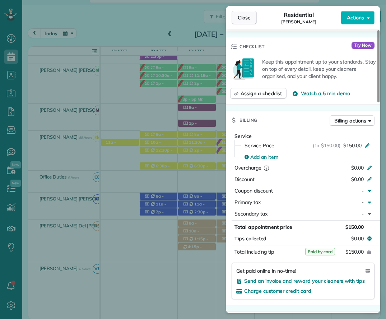
click at [239, 18] on span "Close" at bounding box center [244, 17] width 13 height 7
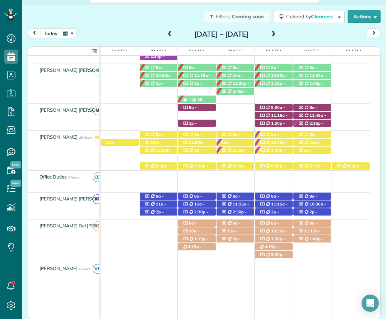
click at [278, 34] on span at bounding box center [274, 34] width 8 height 6
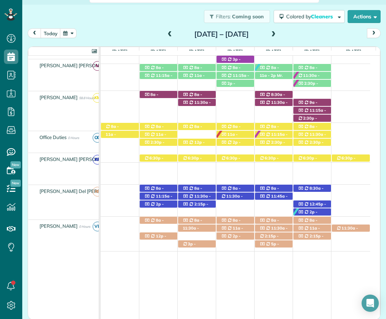
scroll to position [312, 0]
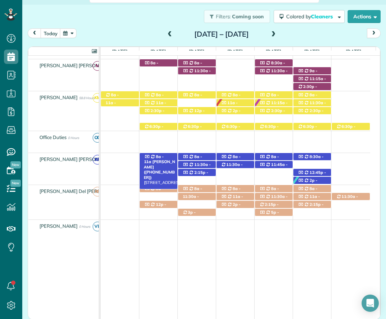
click at [154, 154] on div "8a - 11a Chris Altermatt (+17703632196) 110 Pecan Ave - Fairhope, AL, 36532" at bounding box center [159, 157] width 38 height 8
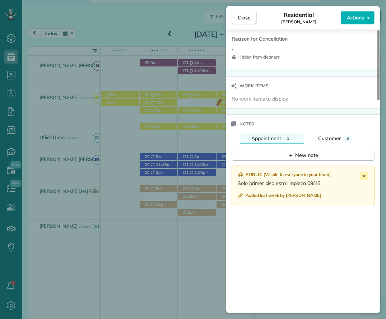
scroll to position [647, 0]
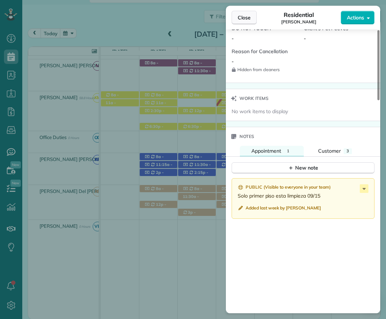
click at [246, 20] on span "Close" at bounding box center [244, 17] width 13 height 7
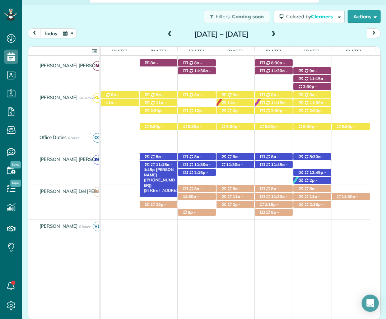
click at [158, 165] on span "11:15a - 1:45p" at bounding box center [158, 167] width 29 height 10
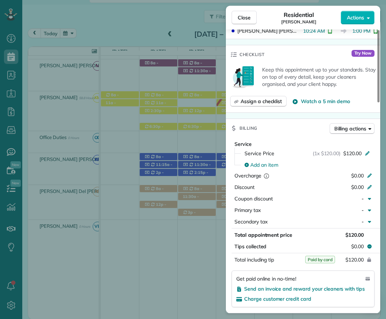
scroll to position [323, 0]
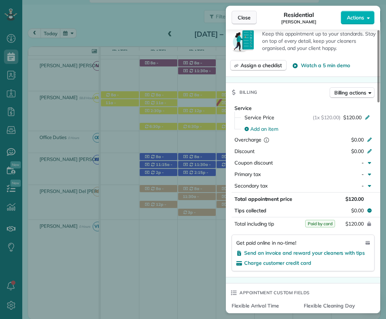
click at [239, 17] on span "Close" at bounding box center [244, 17] width 13 height 7
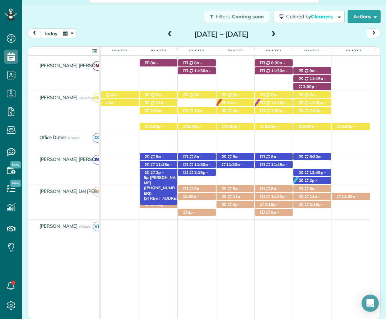
click at [165, 171] on div "2p - 5p Rose Unger (+12514233638) 145 Old Mill Road - Fairhope, AL, 36532" at bounding box center [159, 173] width 38 height 8
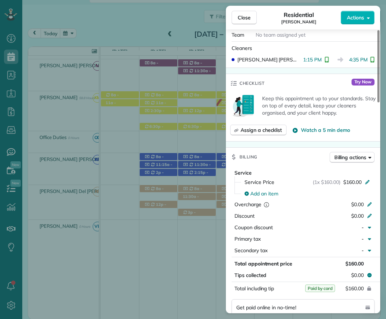
scroll to position [395, 0]
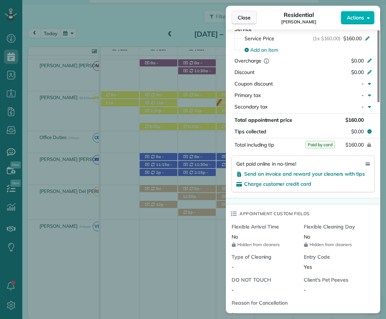
click at [245, 18] on span "Close" at bounding box center [244, 17] width 13 height 7
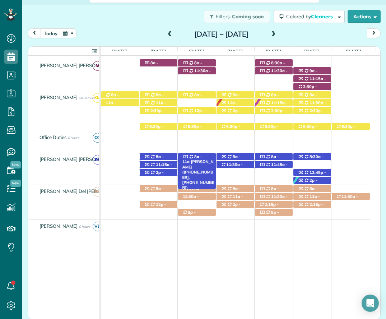
click at [203, 155] on div "8a - 11a Forrest Derr (+12516353655, +12517514868) 9631 Silverwood Dr - Fairhop…" at bounding box center [197, 157] width 38 height 8
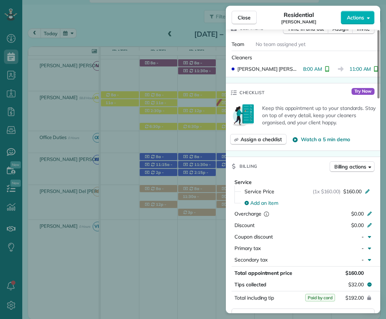
scroll to position [323, 0]
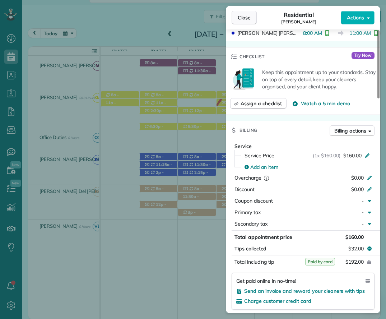
click at [238, 19] on span "Close" at bounding box center [244, 17] width 13 height 7
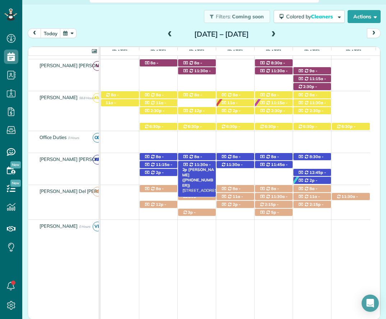
click at [203, 164] on span "11:30a - 2p" at bounding box center [196, 167] width 29 height 10
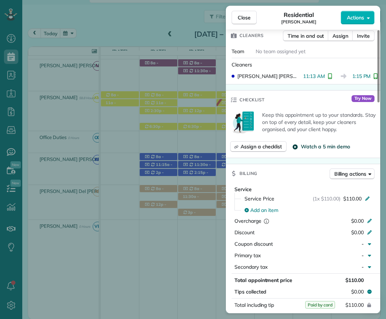
scroll to position [251, 0]
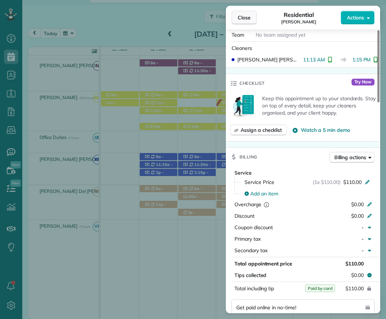
click at [249, 15] on span "Close" at bounding box center [244, 17] width 13 height 7
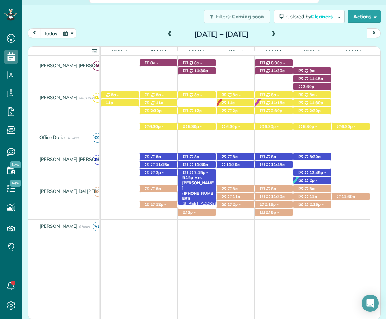
click at [210, 172] on div "2:15p - 5:15p Mrs. Kristine Smith (+12516044540) 22475 Sea Cliff Drive - Fairho…" at bounding box center [197, 173] width 38 height 8
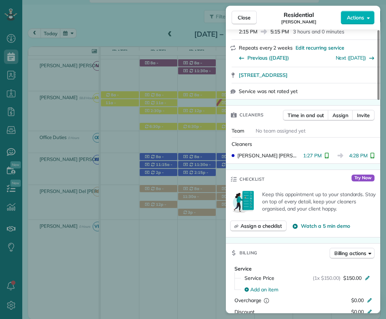
scroll to position [191, 0]
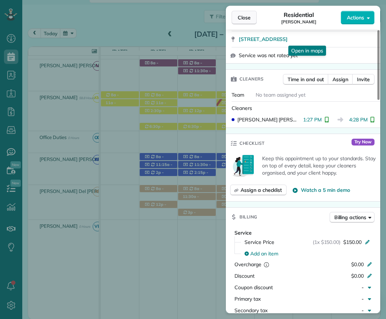
click at [247, 19] on span "Close" at bounding box center [244, 17] width 13 height 7
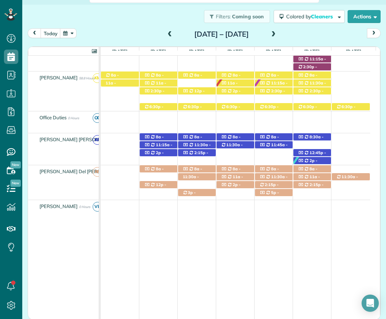
scroll to position [339, 0]
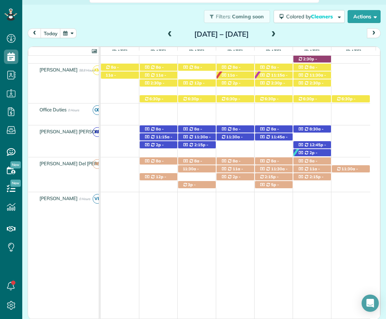
drag, startPoint x: 195, startPoint y: 147, endPoint x: 199, endPoint y: 146, distance: 4.2
click at [195, 147] on span "2:15p - 5:15p" at bounding box center [195, 147] width 26 height 10
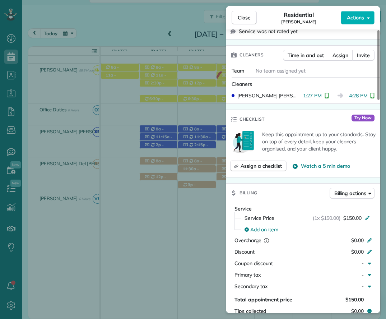
scroll to position [323, 0]
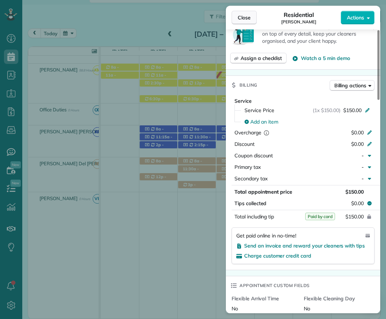
click at [237, 15] on button "Close" at bounding box center [244, 18] width 25 height 14
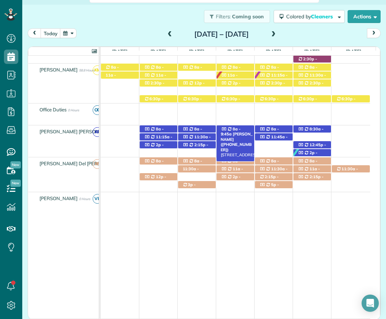
click at [240, 128] on div "8a - 9:45a DeLane Coggins (+14252812136) 11841 Monarch Circle - Foley, AL, 36535" at bounding box center [236, 129] width 38 height 8
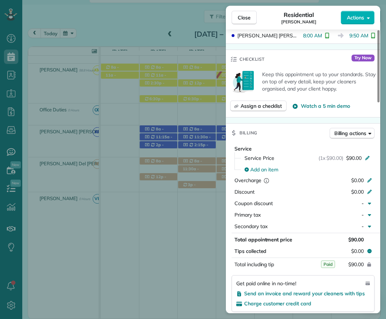
scroll to position [287, 0]
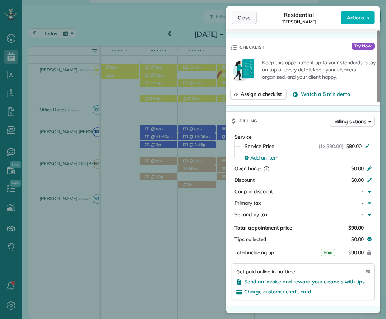
click at [242, 17] on span "Close" at bounding box center [244, 17] width 13 height 7
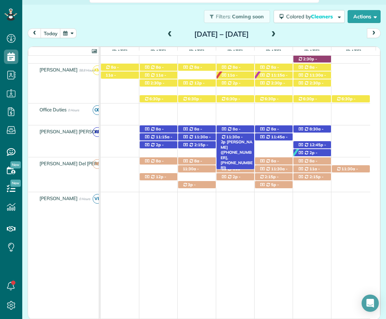
click at [238, 138] on span "11:30a - 2p" at bounding box center [232, 139] width 22 height 10
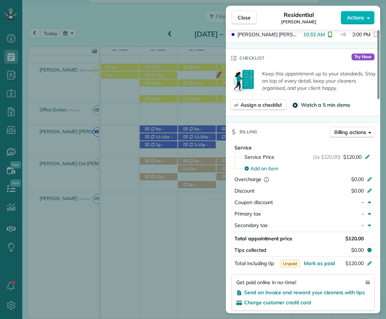
scroll to position [323, 0]
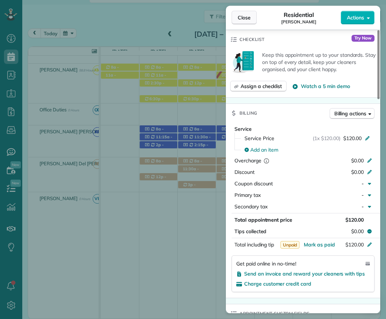
click at [239, 17] on span "Close" at bounding box center [244, 17] width 13 height 7
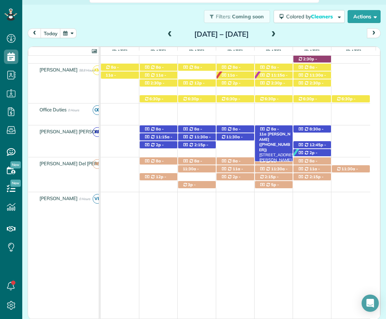
click at [279, 128] on div "8a - 11a Debra Slaughter (+17046512191) 335 Manchester Lane - Foley, AL, 36535" at bounding box center [274, 129] width 38 height 8
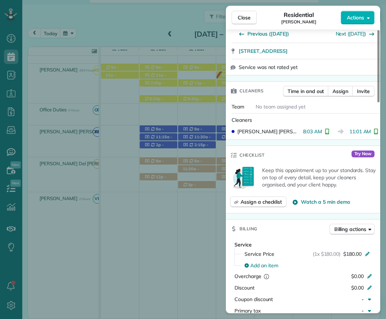
scroll to position [251, 0]
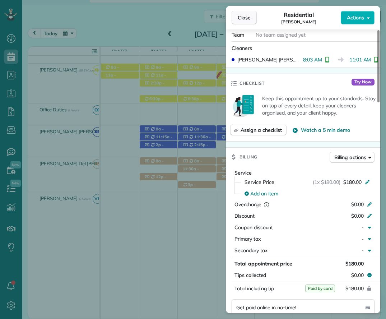
click at [246, 12] on button "Close" at bounding box center [244, 18] width 25 height 14
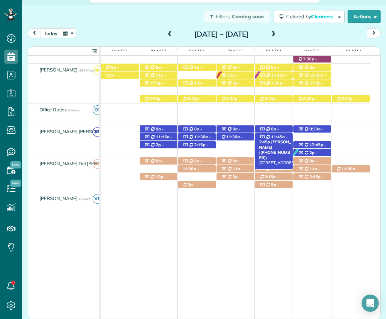
click at [274, 138] on span "11:45a - 2:45p" at bounding box center [273, 139] width 29 height 10
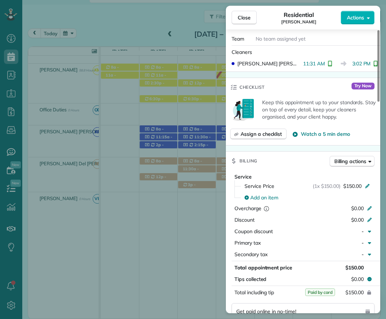
scroll to position [251, 0]
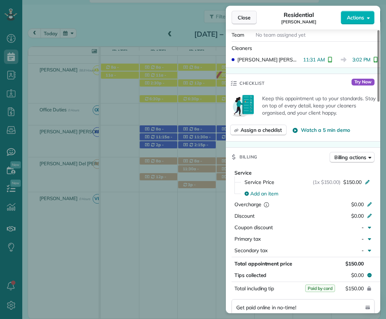
click at [244, 19] on span "Close" at bounding box center [244, 17] width 13 height 7
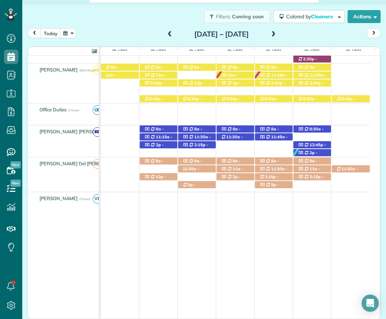
click at [166, 36] on span at bounding box center [170, 34] width 8 height 6
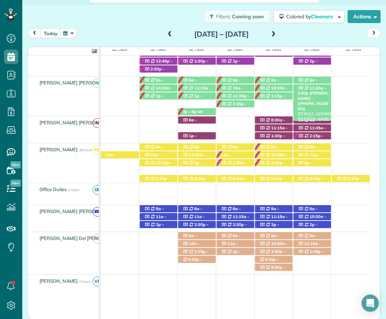
scroll to position [266, 0]
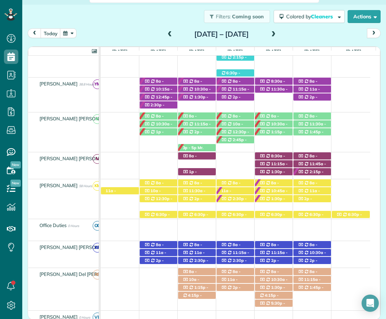
drag, startPoint x: 313, startPoint y: 182, endPoint x: 310, endPoint y: 179, distance: 3.9
click at [313, 182] on span "8a - 11a" at bounding box center [308, 185] width 20 height 10
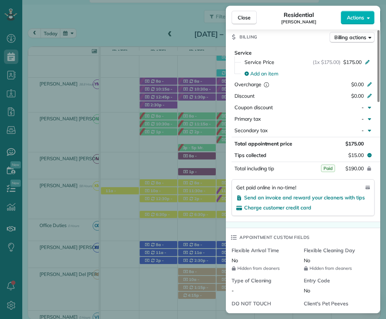
scroll to position [359, 0]
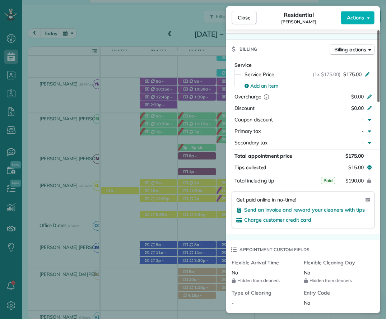
click at [246, 17] on span "Close" at bounding box center [244, 17] width 13 height 7
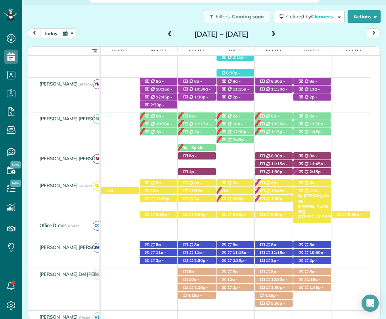
click at [324, 190] on div "11a - 2p Glen Cunningham (+12512708430) 320 Volanta Avenue B2 - Fairhope, AL, 3…" at bounding box center [313, 191] width 38 height 8
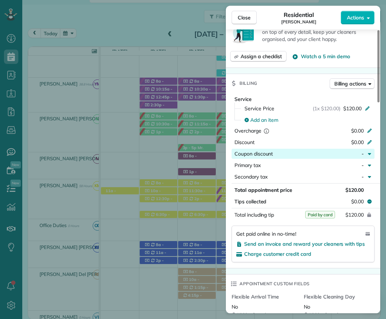
scroll to position [358, 0]
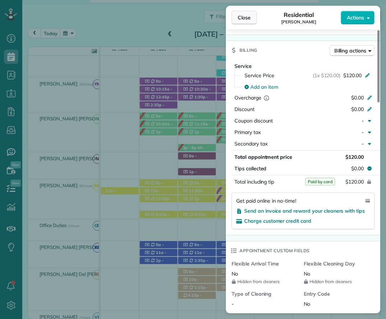
click at [240, 17] on span "Close" at bounding box center [244, 17] width 13 height 7
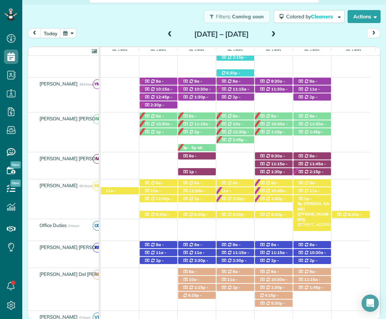
click at [323, 201] on span "Coco Johnson (+15042848111)" at bounding box center [314, 211] width 32 height 20
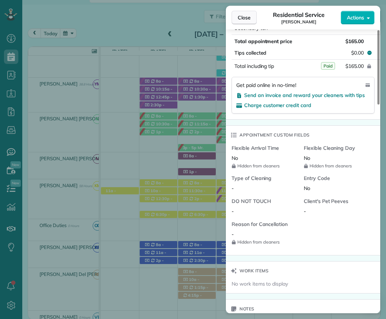
scroll to position [461, 0]
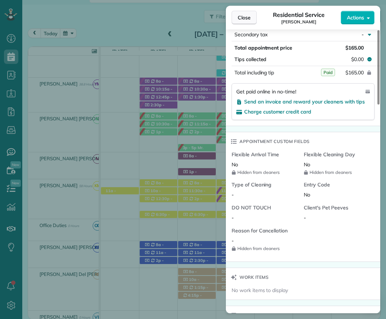
click at [239, 15] on span "Close" at bounding box center [244, 17] width 13 height 7
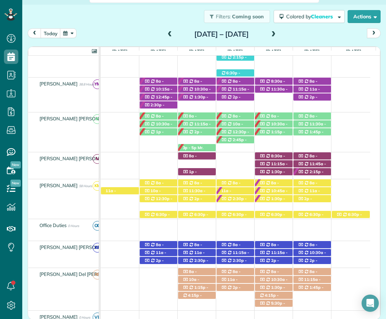
click at [278, 33] on span at bounding box center [274, 34] width 8 height 6
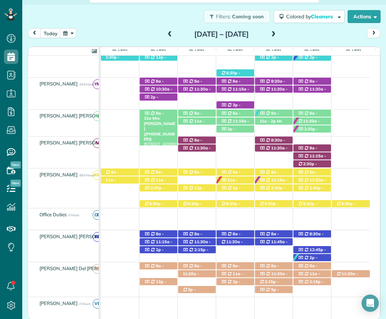
scroll to position [242, 0]
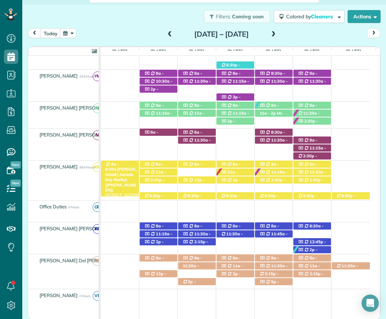
click at [122, 162] on div "8a - 9:30a Alison Ward (Mobile Bay Realty) (+18504853600) 10 North Section Stre…" at bounding box center [120, 165] width 38 height 8
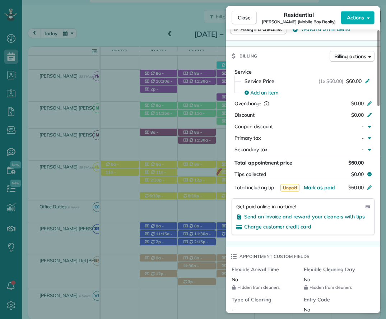
scroll to position [359, 0]
click at [242, 15] on span "Close" at bounding box center [244, 17] width 13 height 7
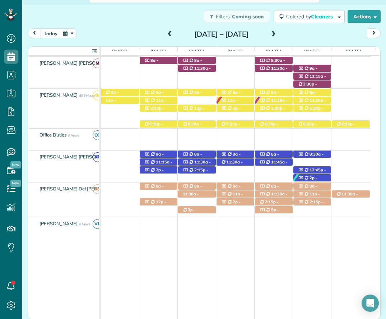
scroll to position [278, 0]
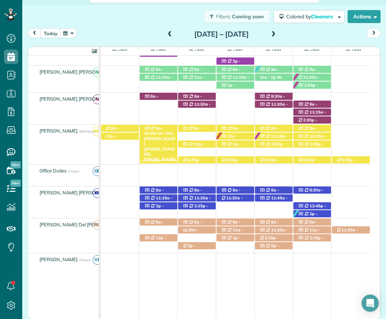
click at [152, 127] on icon at bounding box center [152, 128] width 3 height 4
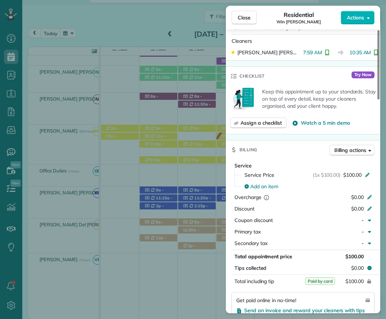
scroll to position [323, 0]
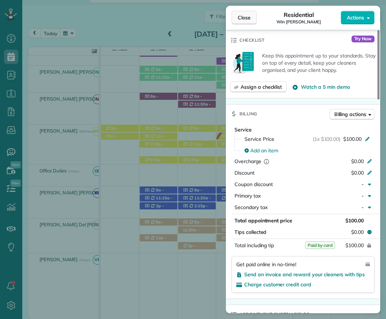
click at [236, 15] on button "Close" at bounding box center [244, 18] width 25 height 14
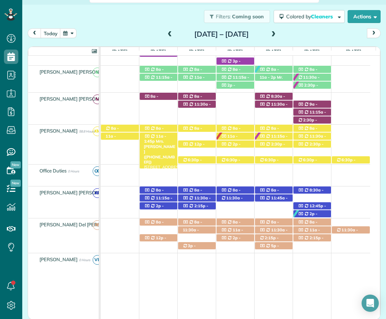
click at [151, 136] on icon at bounding box center [152, 136] width 3 height 4
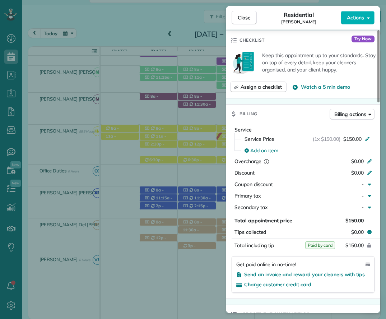
scroll to position [323, 0]
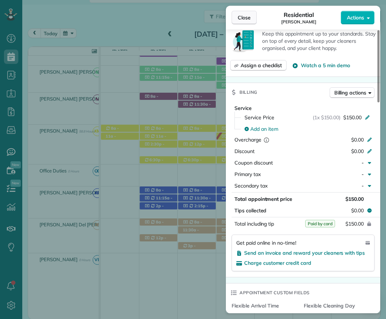
click at [242, 20] on span "Close" at bounding box center [244, 17] width 13 height 7
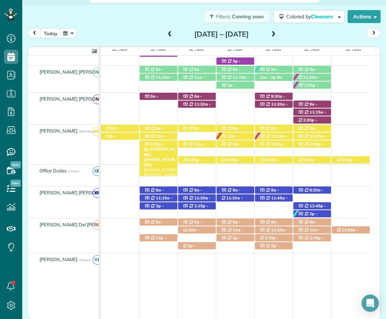
click at [165, 144] on div "2:30p - 5p Tina Kimbro (+14073500902) 18620 E Hammond Street - Robertsdale, AL,…" at bounding box center [159, 144] width 38 height 8
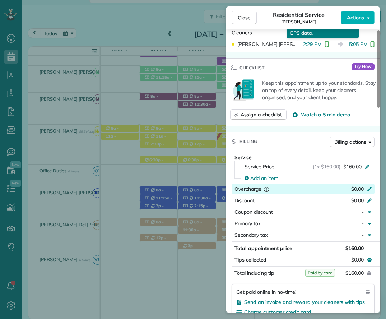
scroll to position [287, 0]
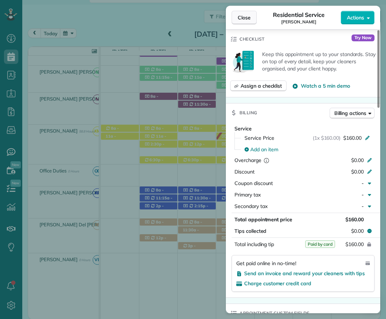
click at [241, 15] on span "Close" at bounding box center [244, 17] width 13 height 7
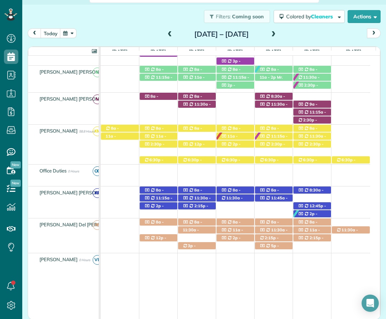
click at [202, 127] on div "8a - 11:30a Lisa Trotter (+12515975811) 210 Shady Lane - Fairhope, AL, 36532" at bounding box center [197, 129] width 38 height 8
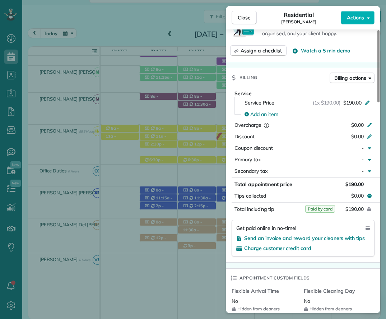
scroll to position [359, 0]
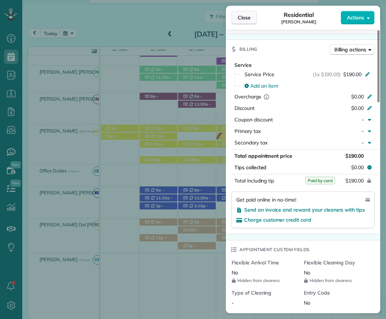
click at [249, 22] on button "Close" at bounding box center [244, 18] width 25 height 14
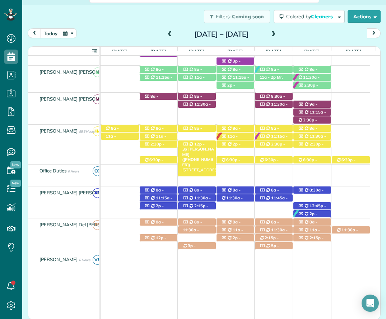
click at [201, 142] on span "12p - 3p" at bounding box center [193, 147] width 23 height 10
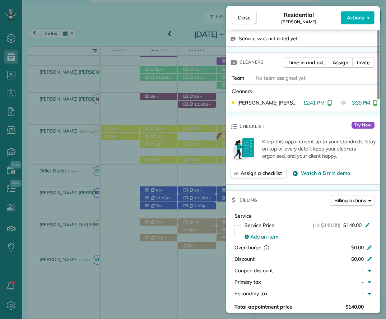
scroll to position [287, 0]
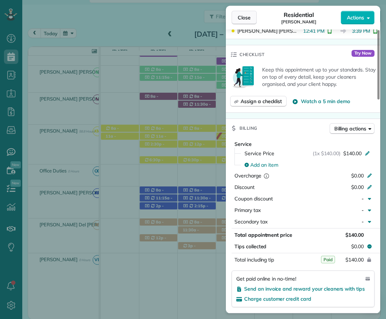
click at [240, 18] on span "Close" at bounding box center [244, 17] width 13 height 7
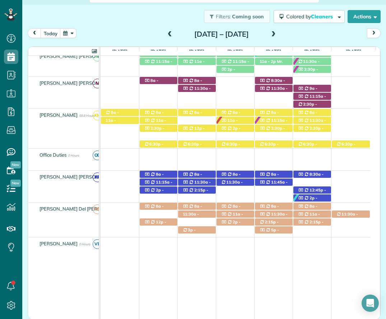
scroll to position [314, 0]
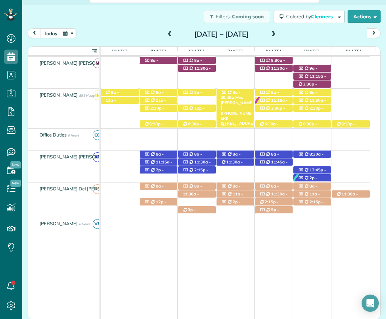
click at [235, 90] on div "8a - 10:45a Mrs. Valerie Freeman (+16019176225) 23848 Tullamore Drive - Fairhop…" at bounding box center [236, 93] width 38 height 8
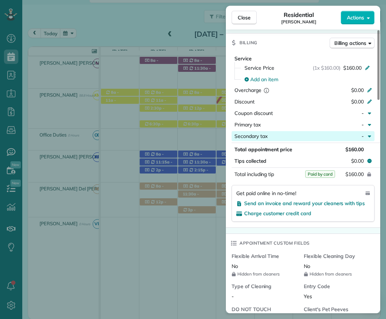
scroll to position [359, 0]
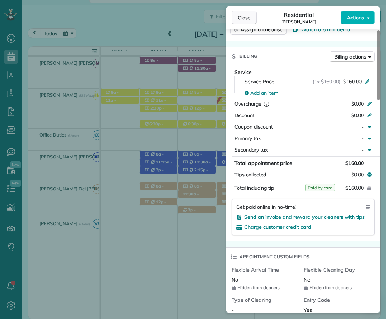
click at [240, 19] on span "Close" at bounding box center [244, 17] width 13 height 7
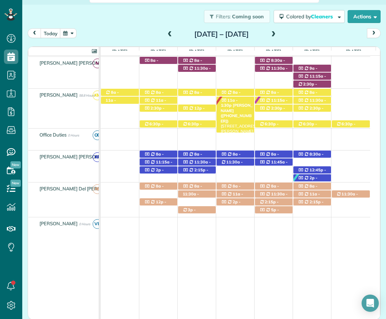
click at [237, 99] on div "11a - 1:30p Mrs. Karyn Levoie (+17744543091) 131 Sandy Ford Road - Fairhope, AL…" at bounding box center [236, 101] width 38 height 8
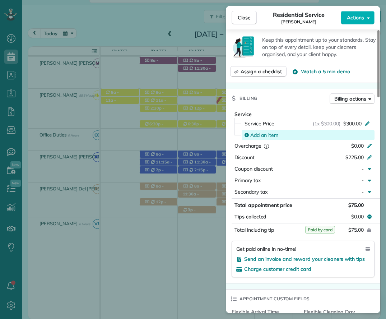
scroll to position [323, 0]
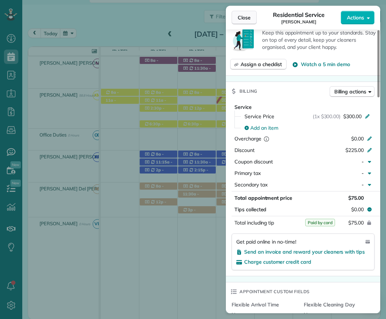
click at [233, 18] on button "Close" at bounding box center [244, 18] width 25 height 14
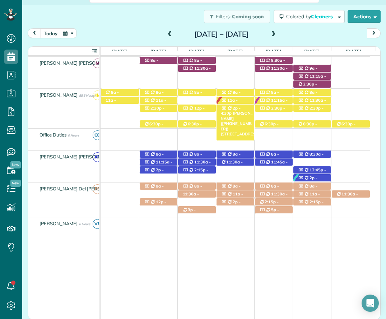
click at [235, 108] on span "2p - 4:30p" at bounding box center [231, 111] width 20 height 10
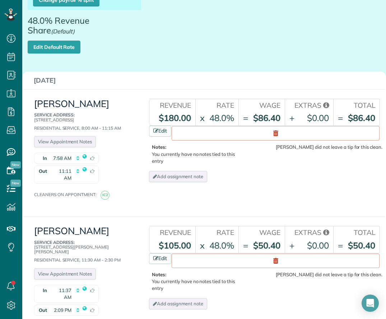
scroll to position [180, 0]
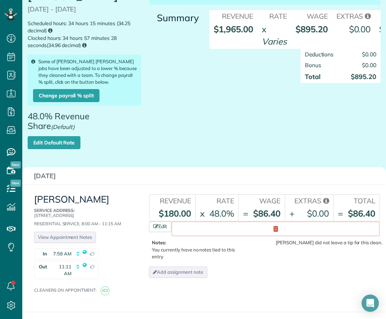
scroll to position [0, 0]
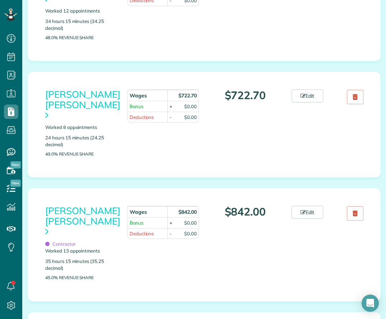
scroll to position [395, 0]
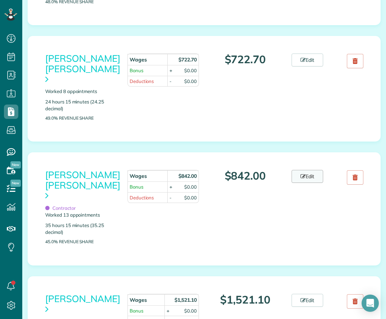
click at [309, 170] on link "Edit" at bounding box center [308, 176] width 32 height 13
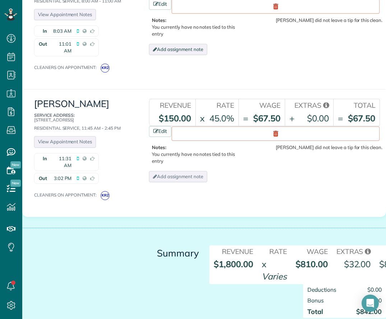
scroll to position [1728, 0]
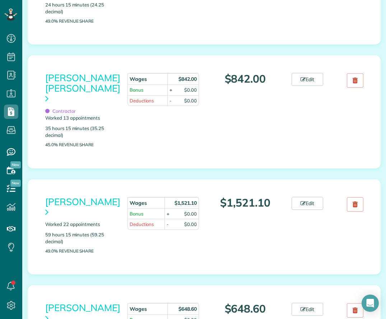
scroll to position [539, 0]
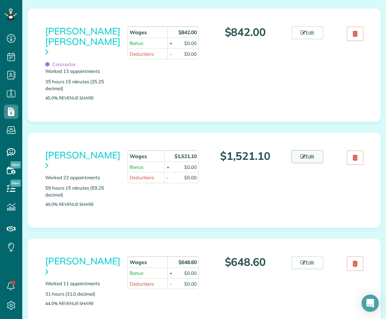
click at [301, 154] on icon at bounding box center [303, 156] width 5 height 5
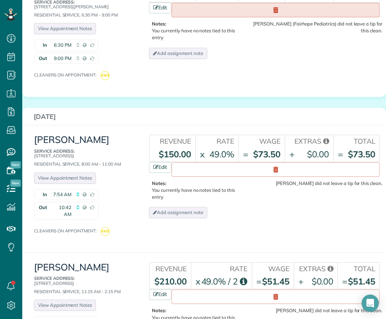
scroll to position [2658, 0]
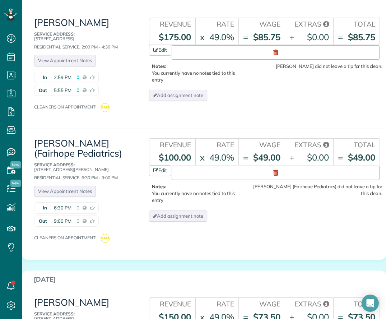
scroll to position [2423, 0]
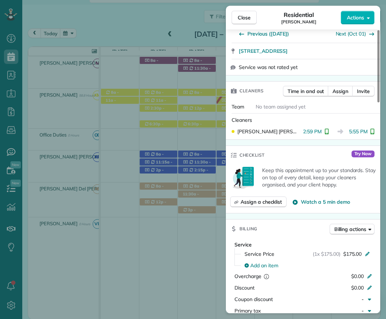
scroll to position [251, 0]
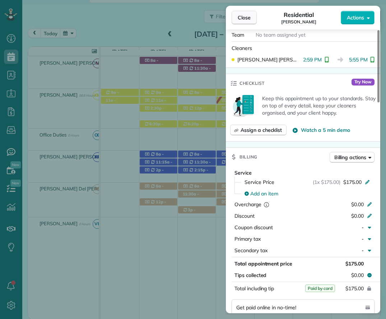
click at [242, 19] on span "Close" at bounding box center [244, 17] width 13 height 7
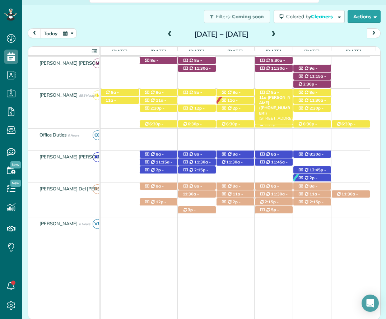
click at [275, 92] on span "8a - 11a" at bounding box center [269, 95] width 20 height 10
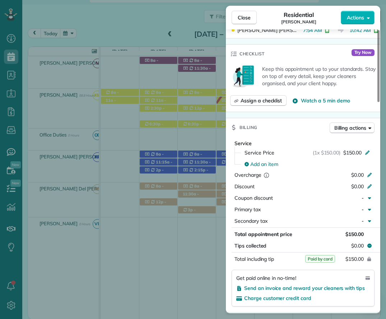
scroll to position [287, 0]
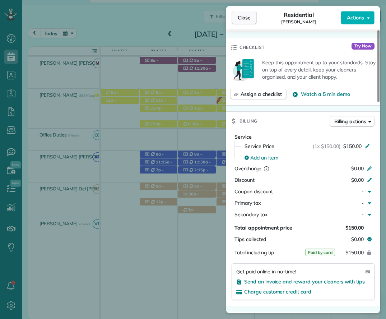
click at [248, 16] on span "Close" at bounding box center [244, 17] width 13 height 7
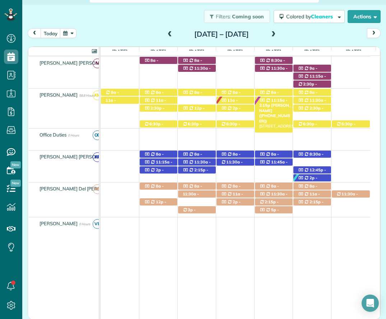
click at [271, 102] on span "11:15a - 2:15p" at bounding box center [273, 103] width 29 height 10
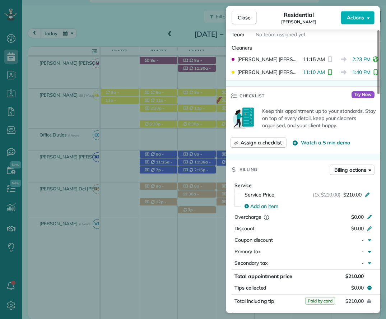
scroll to position [288, 0]
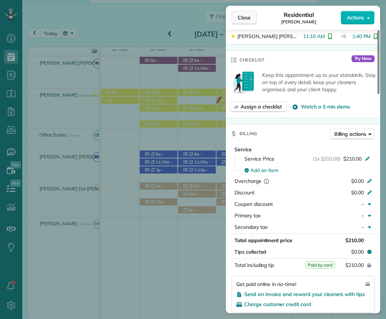
click at [246, 18] on span "Close" at bounding box center [244, 17] width 13 height 7
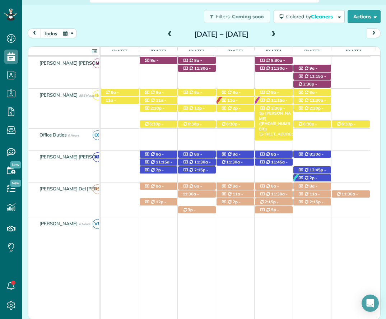
click at [278, 106] on span "2:30p - 5p" at bounding box center [272, 111] width 26 height 10
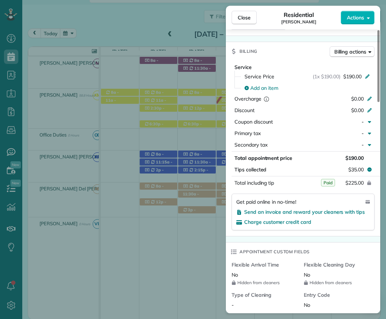
scroll to position [359, 0]
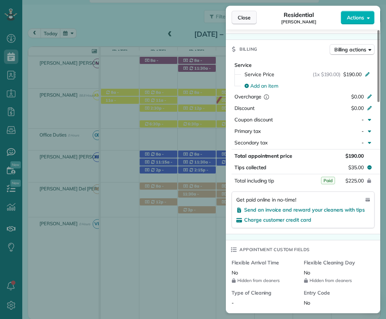
click at [241, 13] on button "Close" at bounding box center [244, 18] width 25 height 14
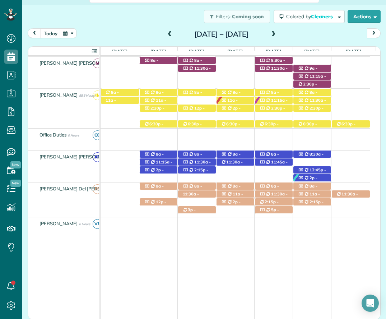
click at [166, 35] on span at bounding box center [170, 34] width 8 height 6
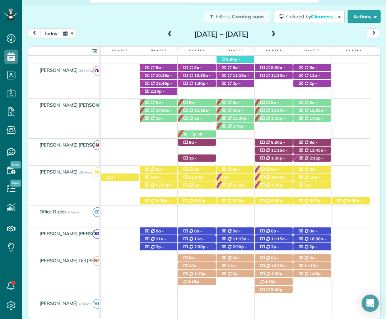
scroll to position [357, 0]
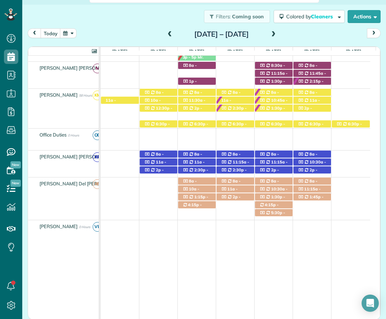
click at [278, 34] on span at bounding box center [274, 34] width 8 height 6
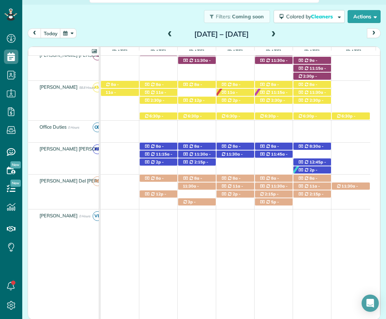
scroll to position [339, 0]
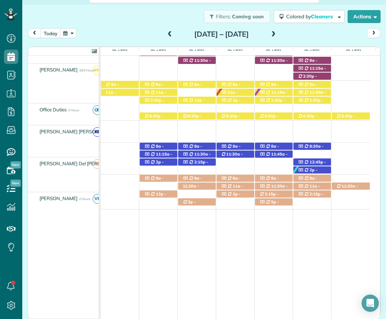
click at [166, 35] on span at bounding box center [170, 34] width 8 height 6
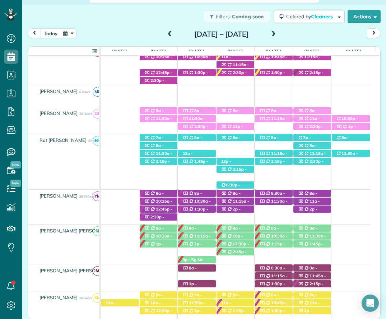
scroll to position [118, 0]
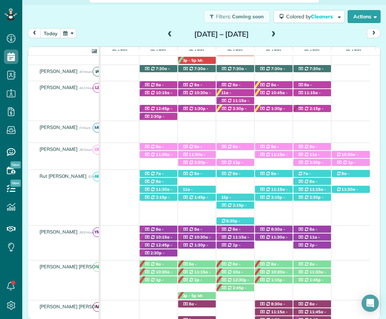
drag, startPoint x: 313, startPoint y: 145, endPoint x: 384, endPoint y: 128, distance: 73.1
click at [313, 145] on span "8a - 10a" at bounding box center [308, 149] width 20 height 10
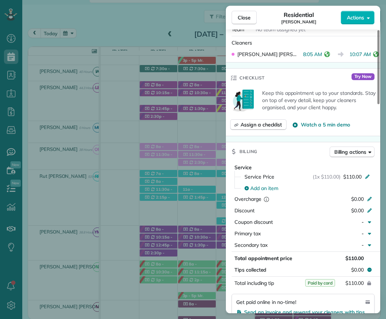
scroll to position [287, 0]
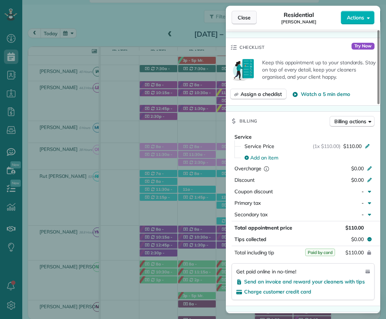
click at [239, 15] on span "Close" at bounding box center [244, 17] width 13 height 7
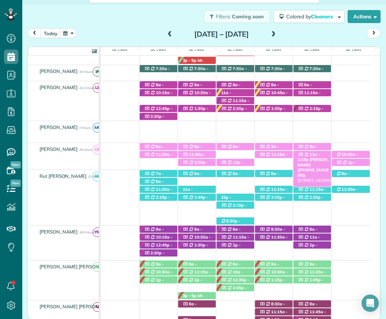
click at [318, 153] on span "11a - 2:15p" at bounding box center [309, 157] width 23 height 10
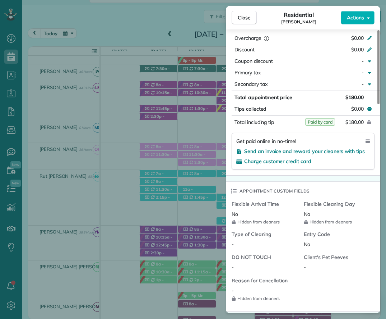
scroll to position [431, 0]
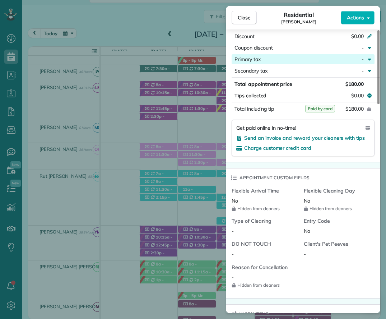
drag, startPoint x: 243, startPoint y: 15, endPoint x: 287, endPoint y: 64, distance: 66.4
click at [242, 15] on span "Close" at bounding box center [244, 17] width 13 height 7
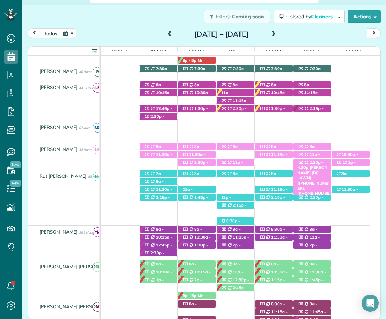
click at [317, 162] on span "2:30p - 4:30p" at bounding box center [311, 165] width 26 height 10
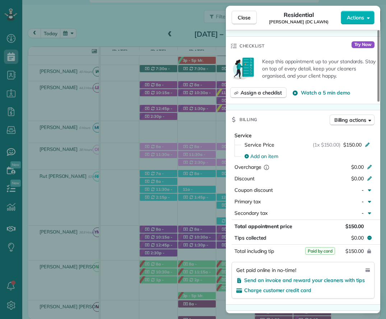
scroll to position [323, 0]
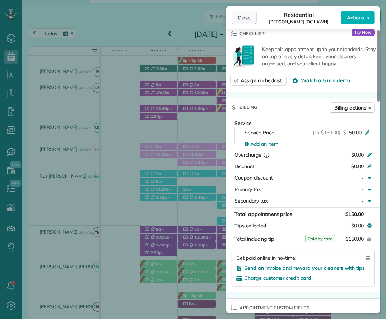
click at [242, 17] on span "Close" at bounding box center [244, 17] width 13 height 7
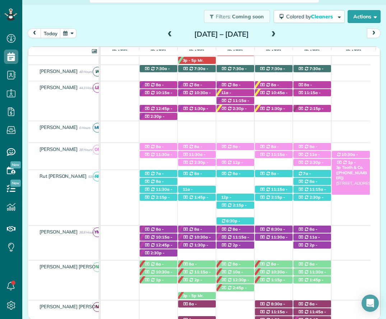
click at [355, 162] on div "1p - 3p Tooth & Co. (+15073202682) 915 Plantation Boulevard Suite A - Fairhope,…" at bounding box center [351, 163] width 38 height 8
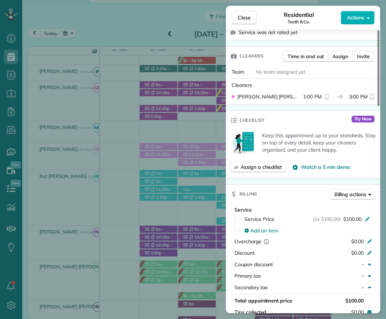
scroll to position [360, 0]
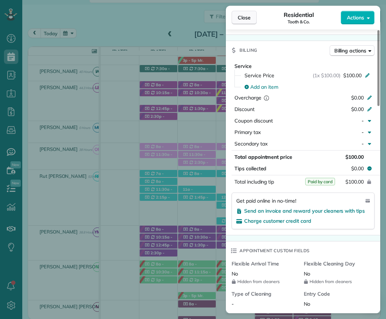
click at [248, 21] on button "Close" at bounding box center [244, 18] width 25 height 14
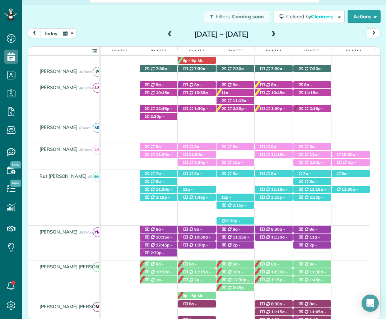
click at [278, 35] on span at bounding box center [274, 34] width 8 height 6
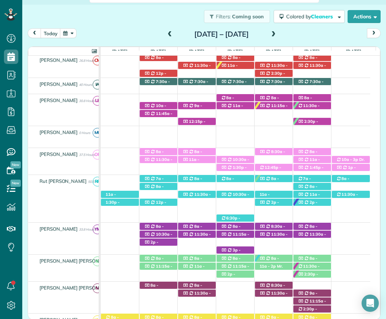
scroll to position [118, 0]
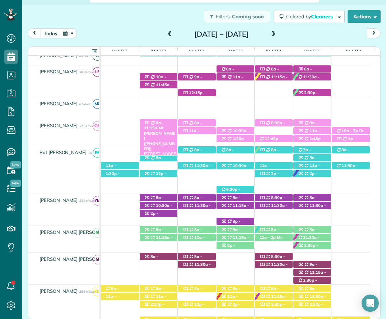
click at [160, 122] on span "8a - 11:15a" at bounding box center [154, 125] width 20 height 10
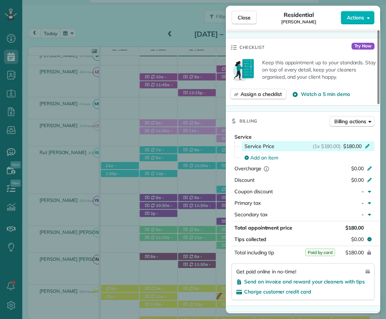
scroll to position [324, 0]
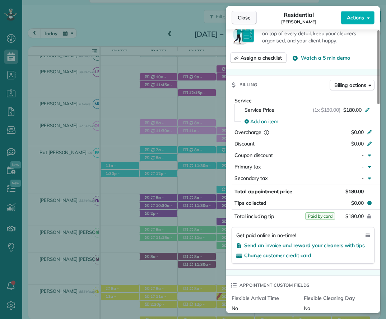
click at [245, 15] on span "Close" at bounding box center [244, 17] width 13 height 7
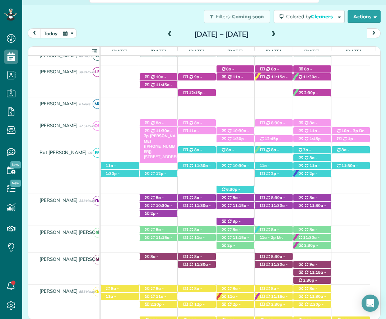
click at [162, 133] on span "11:30a - 2p" at bounding box center [158, 133] width 29 height 10
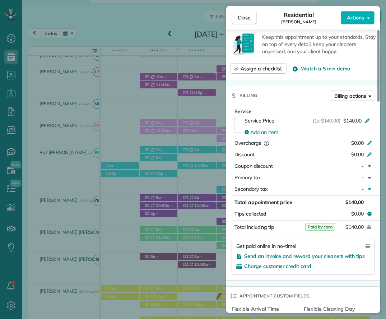
scroll to position [324, 0]
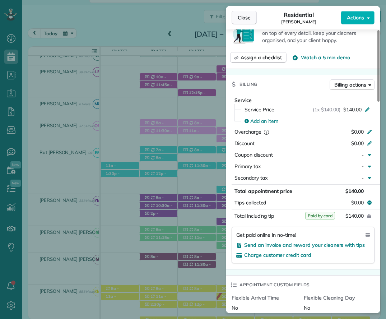
click at [241, 18] on span "Close" at bounding box center [244, 17] width 13 height 7
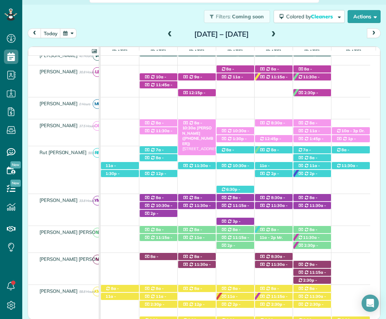
click at [203, 123] on div "8a - 10:30a Shelley Stallworth (+18132946238) 450 Colony Drive - Fairhope, AL, …" at bounding box center [197, 123] width 38 height 8
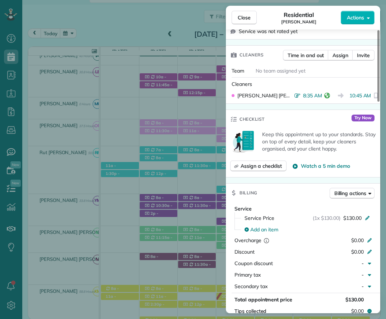
scroll to position [288, 0]
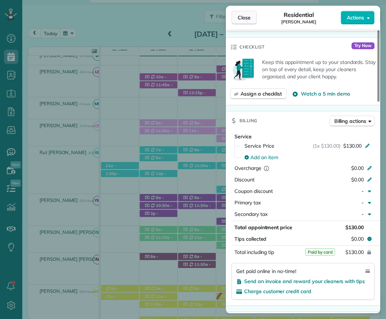
click at [240, 18] on span "Close" at bounding box center [244, 17] width 13 height 7
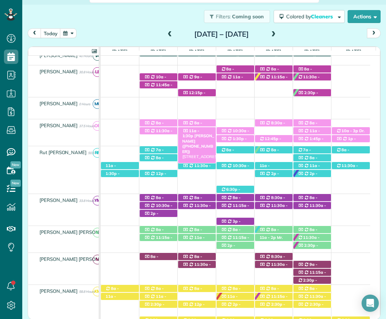
click at [196, 130] on span "11a - 1:30p" at bounding box center [190, 133] width 17 height 10
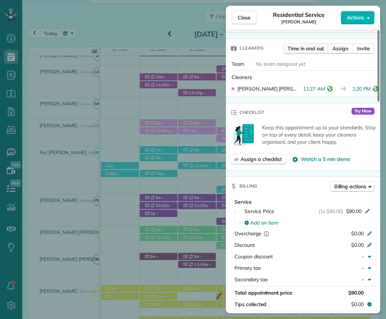
scroll to position [251, 0]
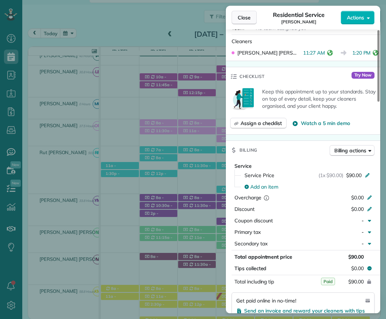
click at [244, 15] on span "Close" at bounding box center [244, 17] width 13 height 7
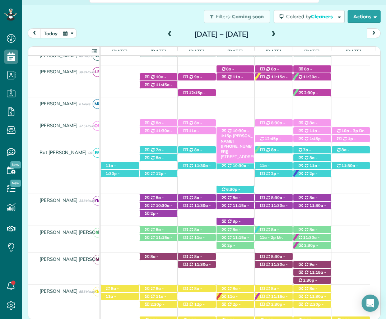
click at [235, 134] on span "10:30a - 1:15p" at bounding box center [235, 133] width 29 height 10
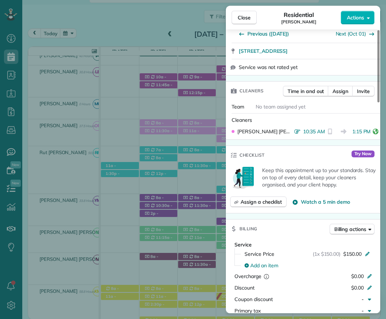
scroll to position [323, 0]
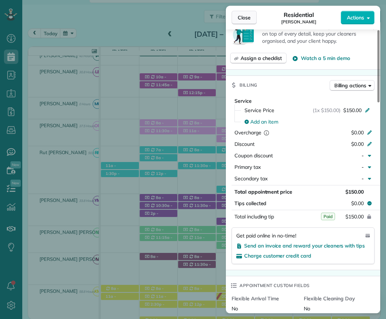
click at [245, 13] on button "Close" at bounding box center [244, 18] width 25 height 14
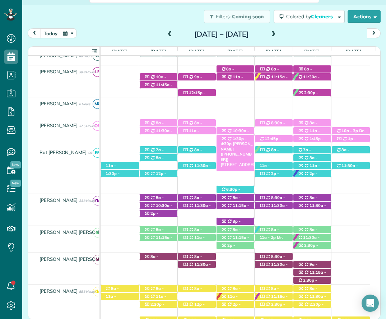
click at [242, 137] on span "1:30p - 4:30p" at bounding box center [234, 141] width 26 height 10
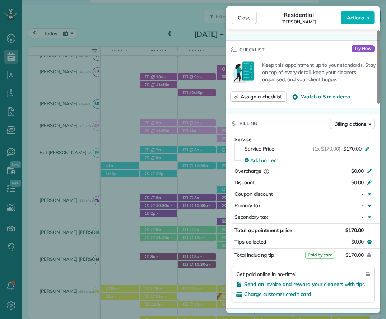
scroll to position [287, 0]
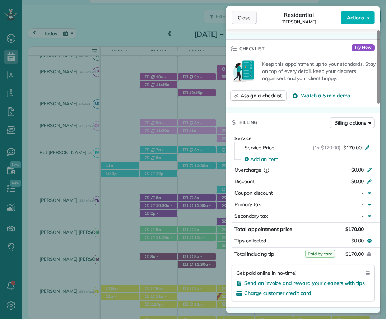
click at [241, 17] on span "Close" at bounding box center [244, 17] width 13 height 7
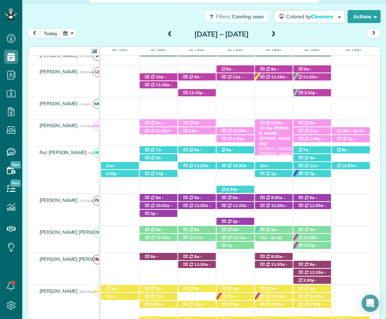
click at [282, 122] on span "8:30a - 12:15p" at bounding box center [272, 125] width 26 height 10
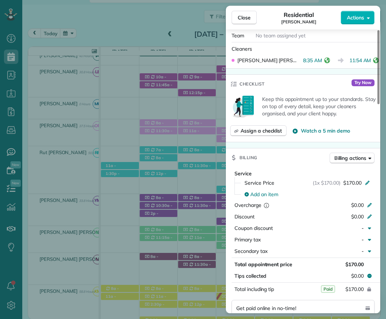
scroll to position [251, 0]
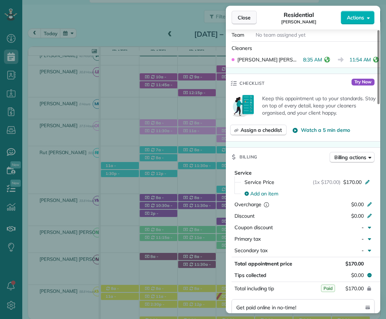
click at [242, 11] on button "Close" at bounding box center [244, 18] width 25 height 14
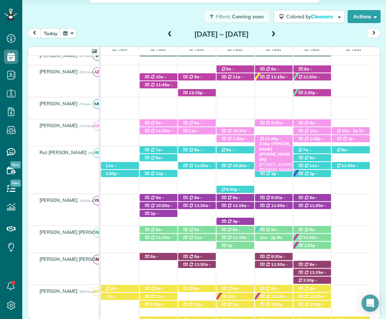
click at [271, 137] on span "12:45p - 3:45p" at bounding box center [270, 141] width 22 height 10
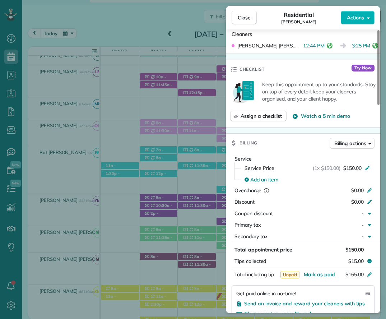
scroll to position [323, 0]
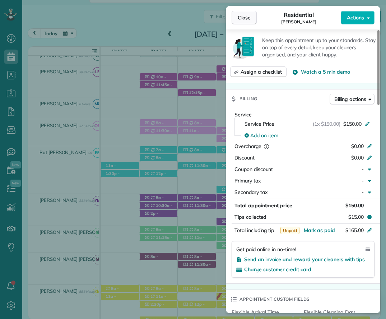
click at [241, 16] on span "Close" at bounding box center [244, 17] width 13 height 7
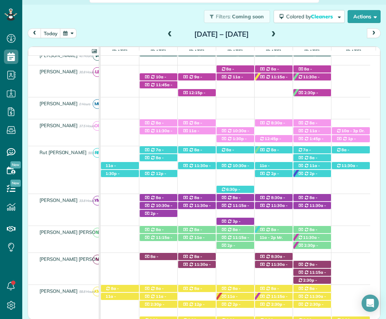
click at [166, 32] on span at bounding box center [170, 34] width 8 height 6
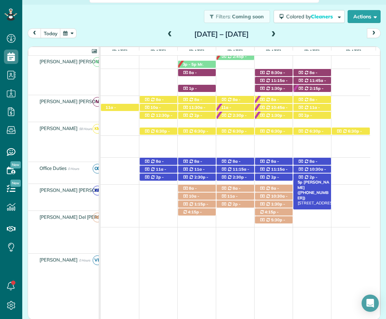
scroll to position [350, 0]
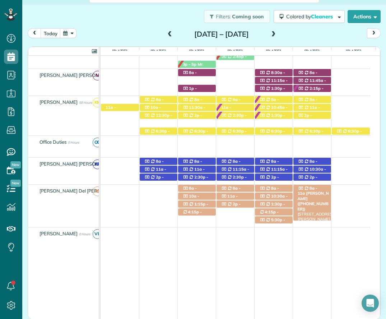
click at [318, 187] on div "8a - 11a Jennifer Daniel (+17034723220) 11075 Alysheba Ln - Daphne, AL, 36526" at bounding box center [313, 189] width 38 height 8
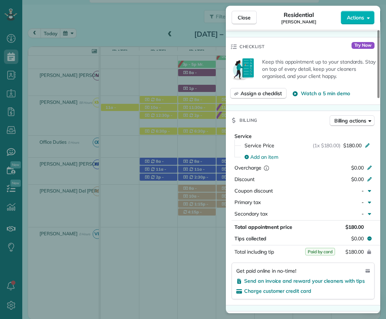
scroll to position [287, 0]
click at [249, 16] on span "Close" at bounding box center [244, 17] width 13 height 7
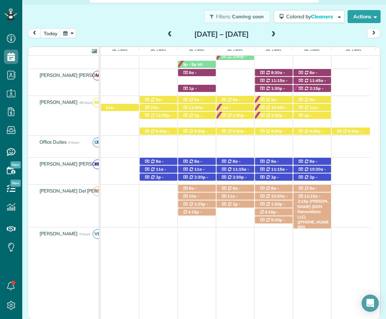
click at [314, 195] on span "11:15a - 2:15p" at bounding box center [309, 199] width 23 height 10
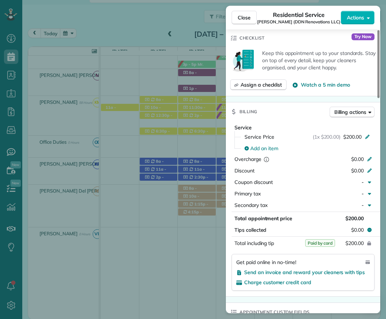
scroll to position [323, 0]
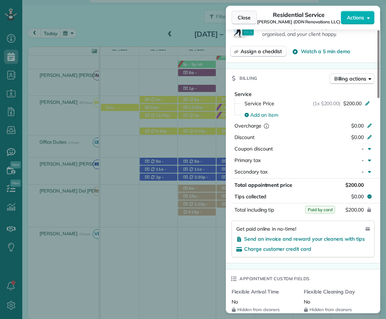
click at [241, 16] on span "Close" at bounding box center [244, 17] width 13 height 7
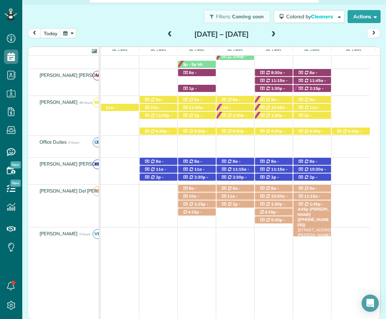
click at [312, 205] on span "1:45p - 4:45p" at bounding box center [311, 207] width 26 height 10
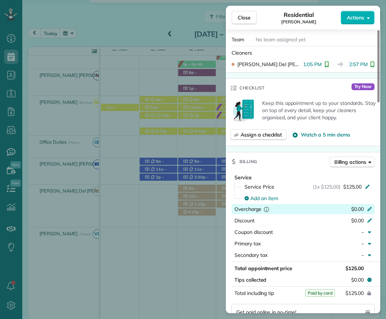
scroll to position [251, 0]
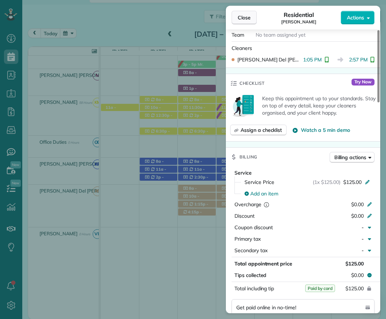
click at [242, 18] on span "Close" at bounding box center [244, 17] width 13 height 7
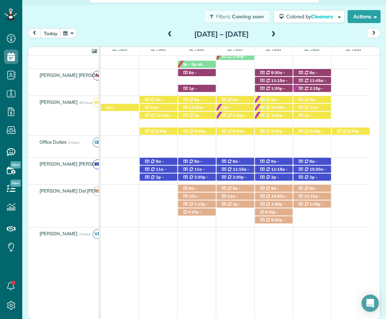
click at [278, 34] on span at bounding box center [274, 34] width 8 height 6
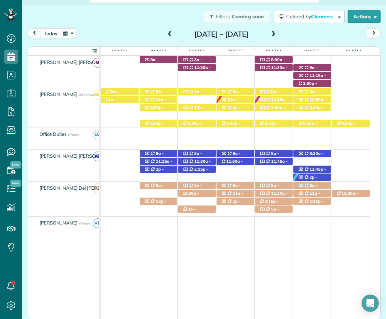
scroll to position [339, 0]
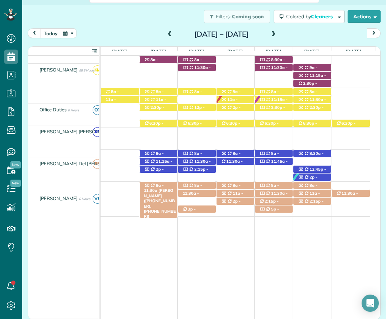
click at [163, 186] on div "8a - 11:30a Ryne Murph (+12515102186, +12514553731) 203 South Drive - Fairhope,…" at bounding box center [159, 186] width 38 height 8
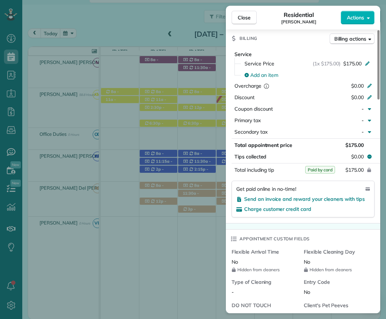
scroll to position [395, 0]
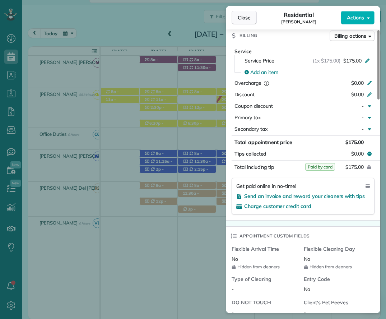
click at [246, 17] on span "Close" at bounding box center [244, 17] width 13 height 7
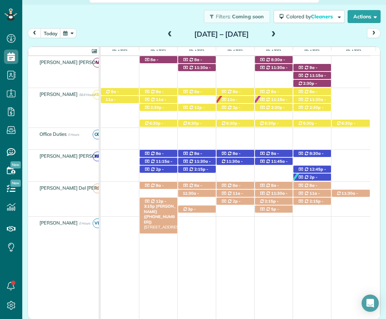
click at [156, 203] on span "12p - 3:15p" at bounding box center [155, 204] width 23 height 10
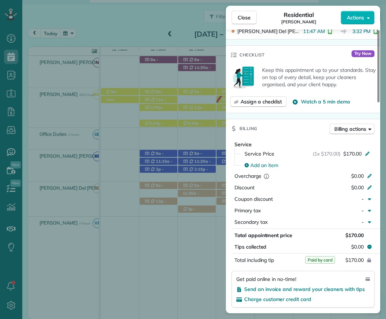
scroll to position [288, 0]
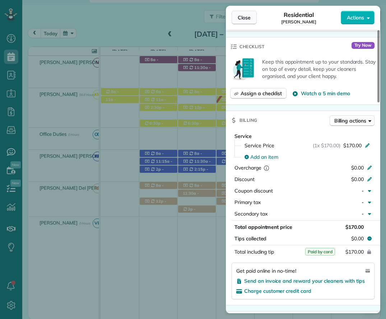
click at [247, 19] on span "Close" at bounding box center [244, 17] width 13 height 7
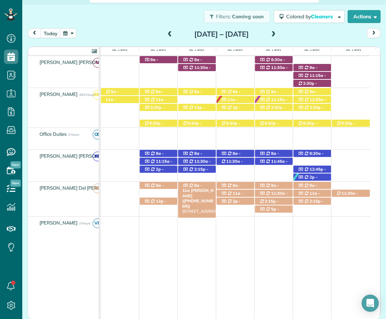
click at [203, 185] on div "8a - 11a Mrs. Phyllis Hood (+12514215132) 200 North Bayview Street - Fairhope, …" at bounding box center [197, 186] width 38 height 8
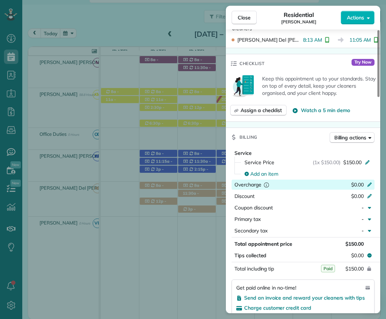
scroll to position [287, 0]
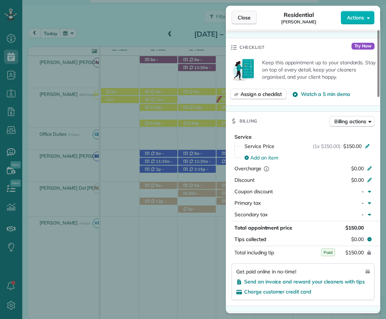
click at [253, 18] on button "Close" at bounding box center [244, 18] width 25 height 14
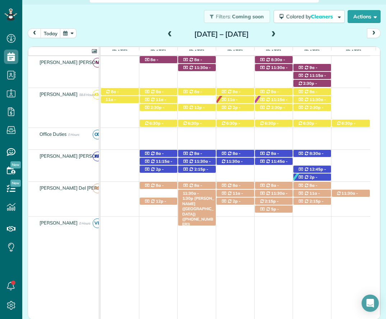
click at [203, 194] on div "11:30a - 1:30p Katie Sahlstrom (Fly Creek Marina) (+12519284868) 831 North Sect…" at bounding box center [197, 194] width 38 height 8
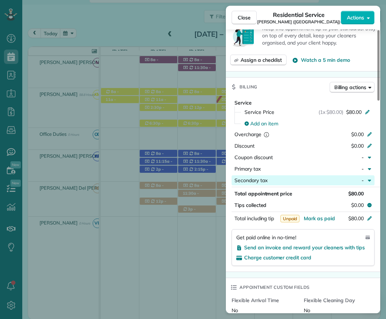
scroll to position [323, 0]
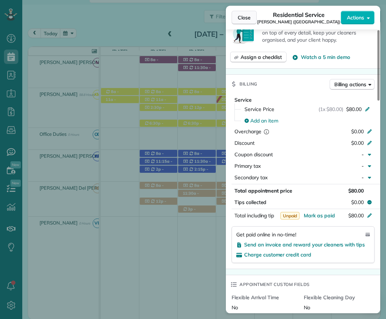
click at [251, 17] on button "Close" at bounding box center [244, 18] width 25 height 14
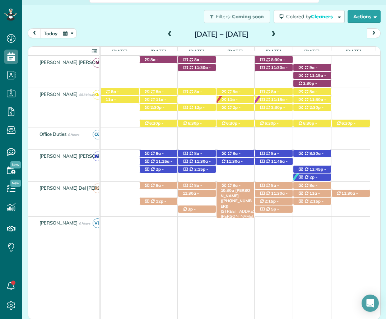
click at [239, 185] on span "8a - 10:30a" at bounding box center [231, 188] width 20 height 10
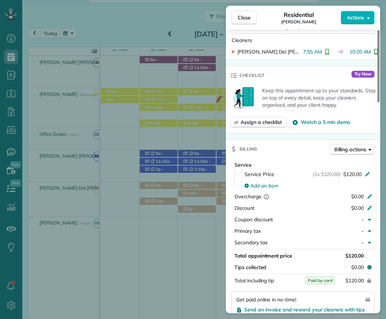
scroll to position [287, 0]
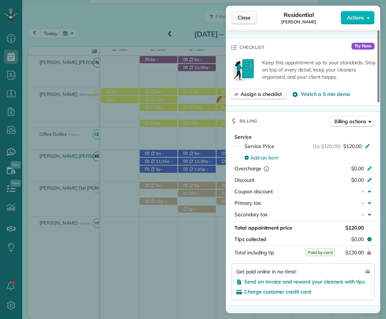
click at [239, 14] on button "Close" at bounding box center [244, 18] width 25 height 14
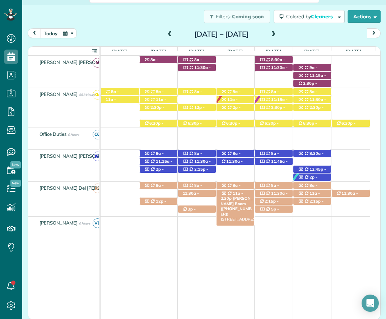
click at [239, 194] on span "11a - 2:30p" at bounding box center [232, 196] width 23 height 10
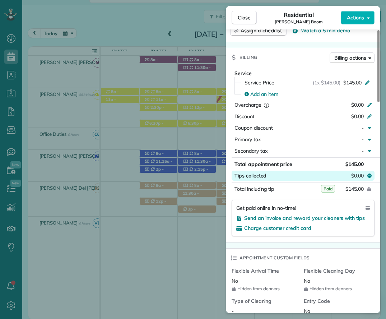
scroll to position [359, 0]
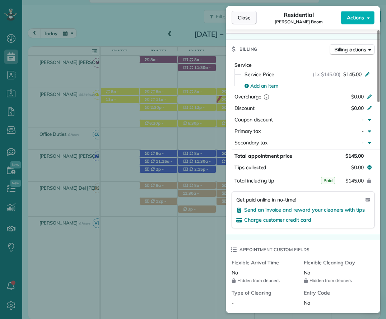
click at [242, 17] on span "Close" at bounding box center [244, 17] width 13 height 7
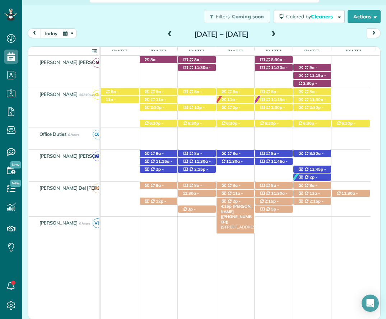
click at [239, 203] on span "2p - 4:15p" at bounding box center [231, 204] width 20 height 10
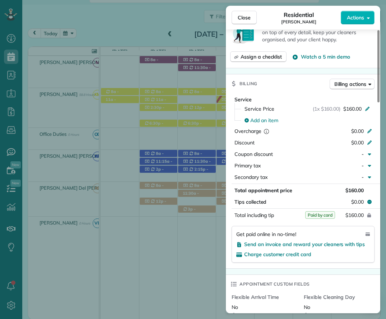
scroll to position [323, 0]
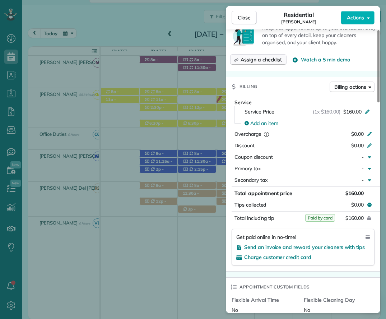
drag, startPoint x: 243, startPoint y: 18, endPoint x: 272, endPoint y: 62, distance: 52.8
click at [243, 18] on span "Close" at bounding box center [244, 17] width 13 height 7
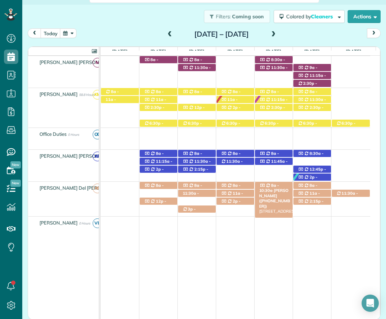
click at [280, 184] on div "8a - 10:30a David Ruegg (+12519431780) 6101 Andhurst Drive - Gulf Shores, AL, 3…" at bounding box center [274, 186] width 38 height 8
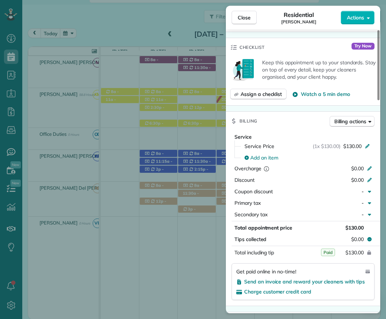
scroll to position [287, 0]
click at [242, 15] on span "Close" at bounding box center [244, 17] width 13 height 7
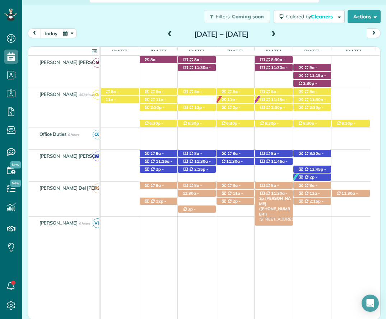
click at [273, 193] on span "11:30a - 2p" at bounding box center [273, 196] width 29 height 10
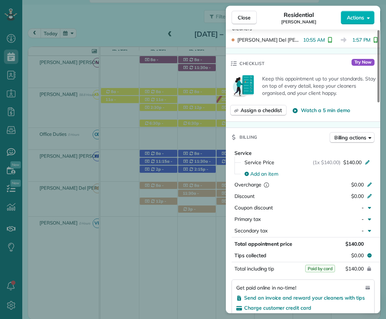
scroll to position [288, 0]
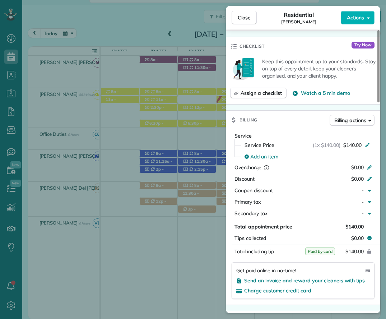
click at [245, 16] on span "Close" at bounding box center [244, 17] width 13 height 7
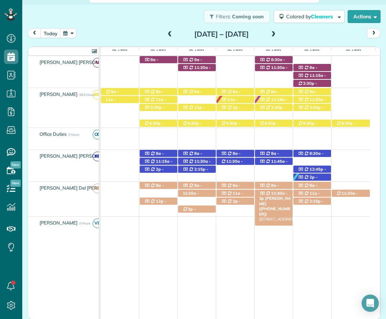
click at [269, 198] on span "Teresa Saad (+12517517202)" at bounding box center [275, 206] width 32 height 20
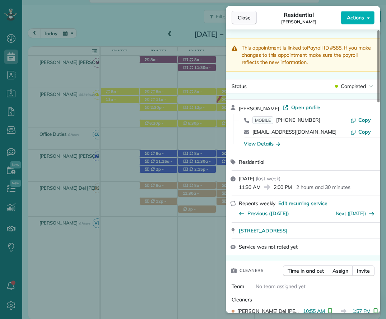
click at [248, 18] on span "Close" at bounding box center [244, 17] width 13 height 7
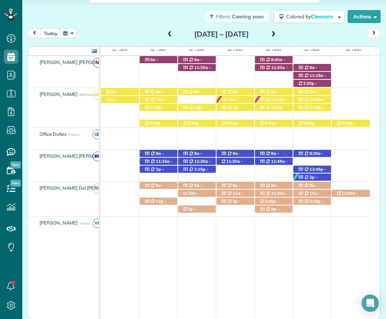
click at [281, 202] on div "2:15p - 4:15p Dylan Williams (Holman) (+18502401887) 15697 Logistics Dr - ?, AL…" at bounding box center [274, 202] width 38 height 8
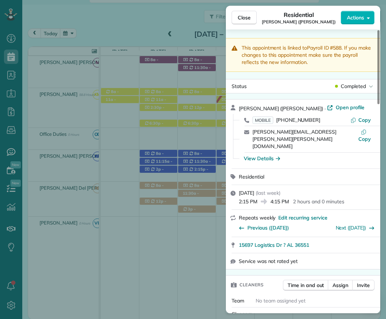
scroll to position [180, 0]
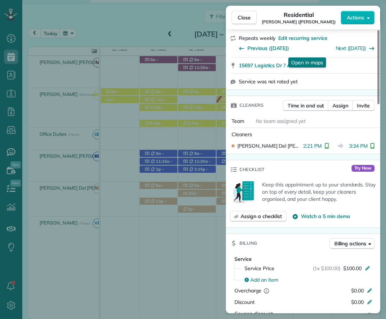
click at [234, 9] on div "Close Residential Dylan Williams (Holman) Actions" at bounding box center [303, 18] width 154 height 24
click at [243, 16] on span "Close" at bounding box center [244, 17] width 13 height 7
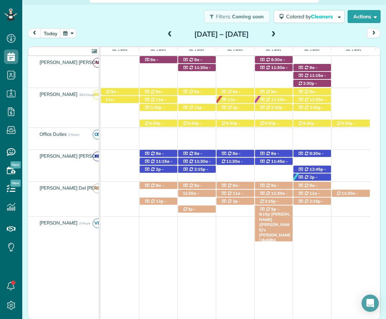
click at [278, 210] on div "5p - 6:15p Ms. Elizabeth Manci (Arthur's Manci Buildin) 1745 Main Street - Daph…" at bounding box center [274, 209] width 38 height 8
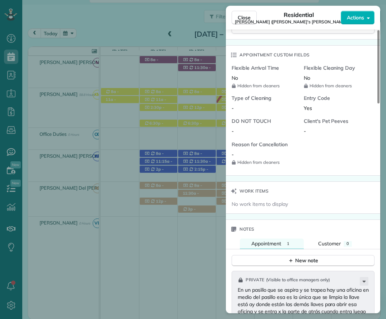
scroll to position [539, 0]
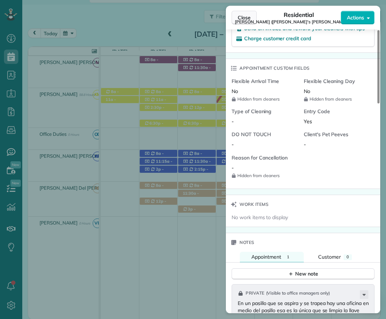
click at [243, 16] on span "Close" at bounding box center [244, 17] width 13 height 7
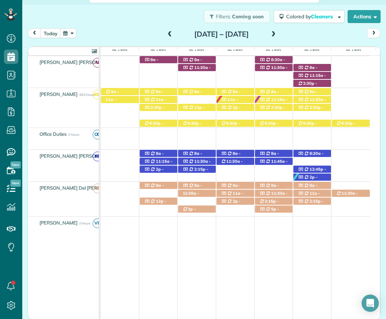
scroll to position [243, 0]
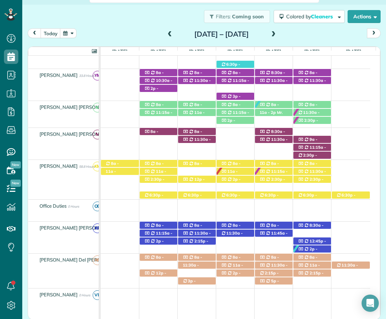
drag, startPoint x: 145, startPoint y: 34, endPoint x: 379, endPoint y: 112, distance: 246.9
click at [166, 34] on span at bounding box center [170, 34] width 8 height 6
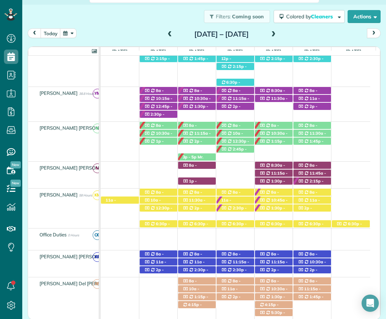
scroll to position [185, 0]
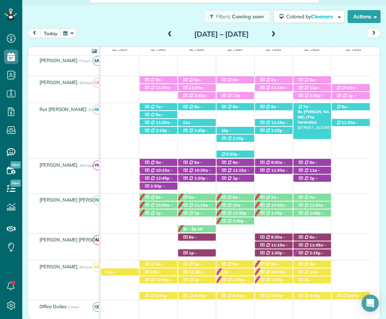
click at [320, 109] on span "Dan Rubel (The Verandas)" at bounding box center [314, 116] width 32 height 15
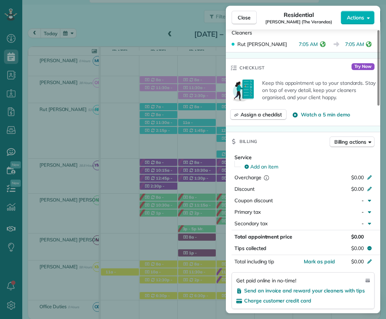
scroll to position [216, 0]
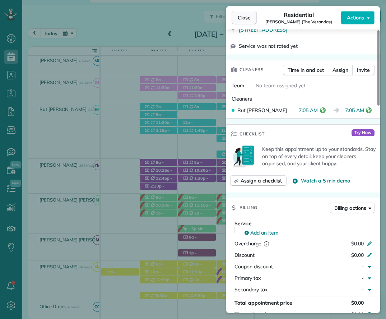
click at [242, 13] on button "Close" at bounding box center [244, 18] width 25 height 14
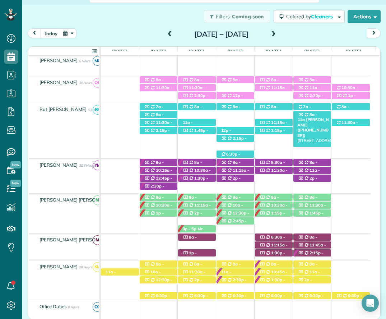
click at [318, 112] on div "8a - 11a Billy Flannigan (+15047565983) 23751 2nd Street - Fairhope, AL, 36532" at bounding box center [313, 115] width 38 height 8
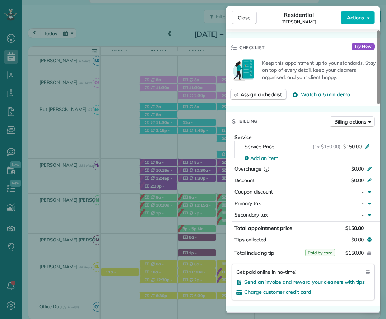
scroll to position [287, 0]
drag, startPoint x: 244, startPoint y: 18, endPoint x: 342, endPoint y: 233, distance: 235.9
click at [244, 19] on span "Close" at bounding box center [244, 17] width 13 height 7
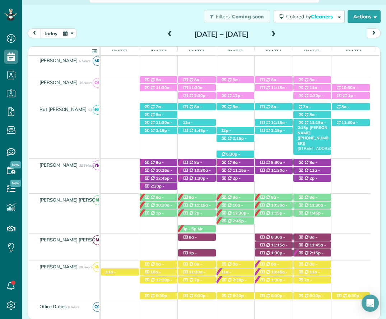
click at [319, 123] on span "11:15a - 2:15p" at bounding box center [312, 125] width 29 height 10
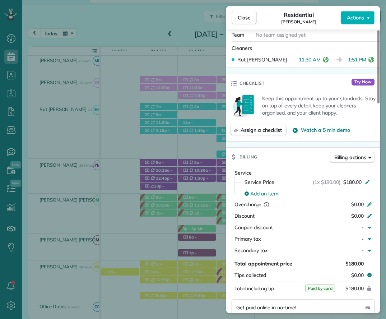
scroll to position [323, 0]
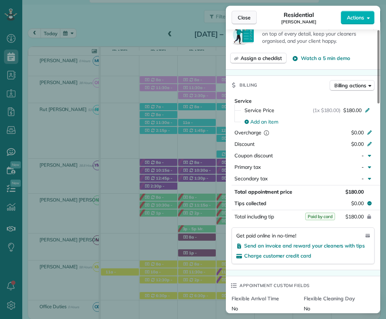
click at [248, 18] on span "Close" at bounding box center [244, 17] width 13 height 7
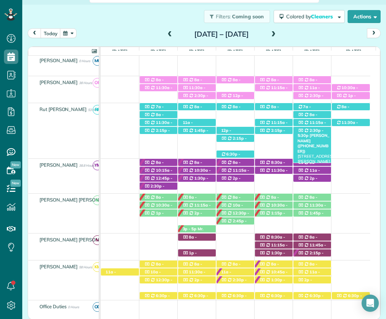
click at [311, 131] on span "2:30p - 5:30p" at bounding box center [311, 133] width 26 height 10
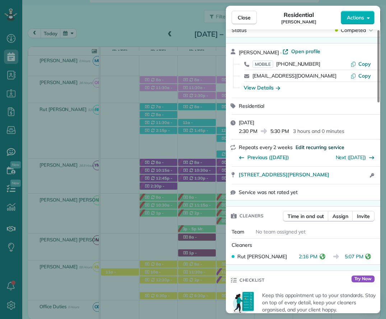
scroll to position [36, 0]
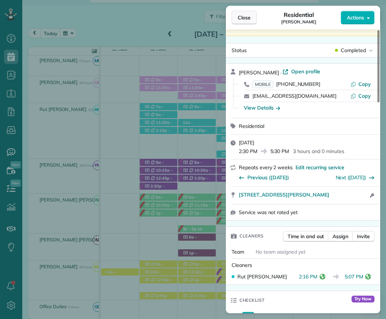
click at [239, 16] on span "Close" at bounding box center [244, 17] width 13 height 7
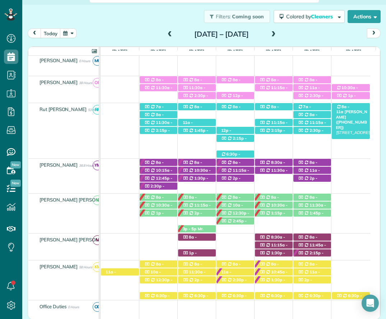
click at [358, 109] on span "Mr. Bryce McMurry (+15054401192)" at bounding box center [351, 119] width 31 height 20
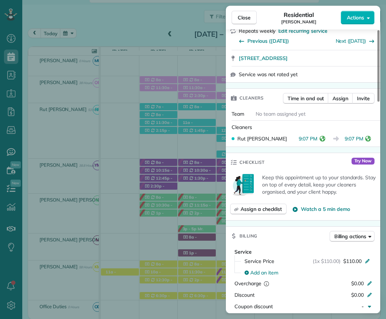
scroll to position [251, 0]
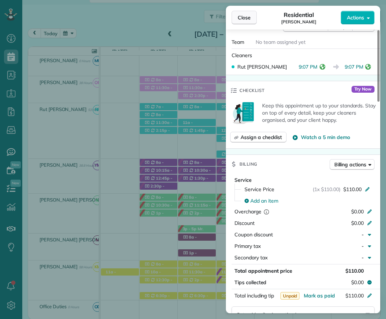
click at [239, 16] on span "Close" at bounding box center [244, 17] width 13 height 7
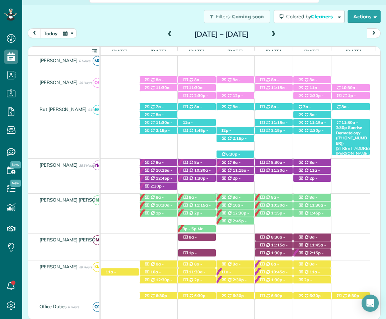
click at [345, 121] on span "11:30a - 2:30p" at bounding box center [347, 125] width 22 height 10
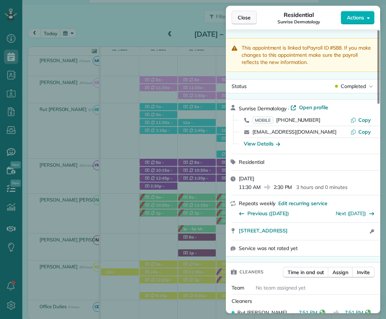
click at [240, 16] on span "Close" at bounding box center [244, 17] width 13 height 7
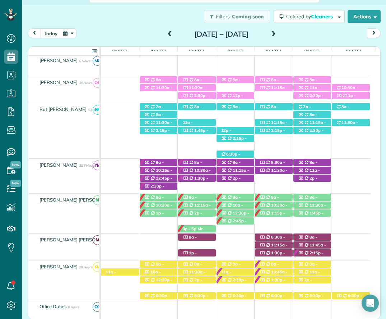
click at [278, 32] on span at bounding box center [274, 34] width 8 height 6
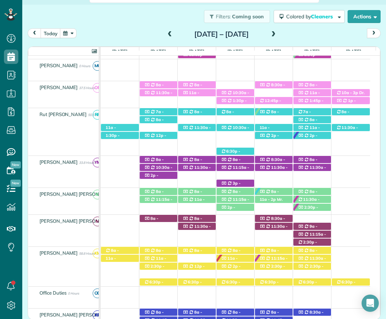
scroll to position [161, 0]
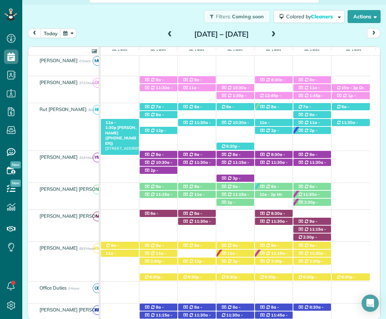
click at [122, 121] on div "11a - 1:30p Caroline Cochran (+13107956822) 20 Suite Ave Suite A - Fairhope, AL…" at bounding box center [120, 123] width 38 height 8
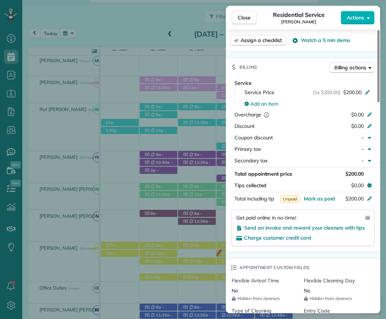
scroll to position [323, 0]
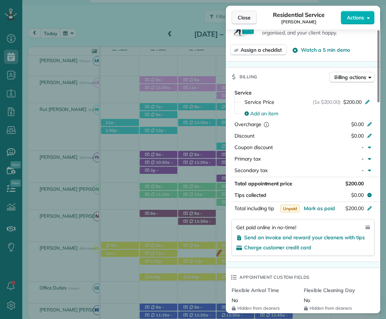
click at [249, 14] on span "Close" at bounding box center [244, 17] width 13 height 7
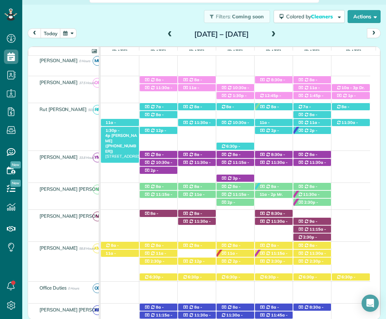
click at [123, 129] on div "1:30p - 4p Caroline Cochran (+13107956822) 20 Fig Avenue unit B - Fairhope, AL,…" at bounding box center [120, 131] width 38 height 8
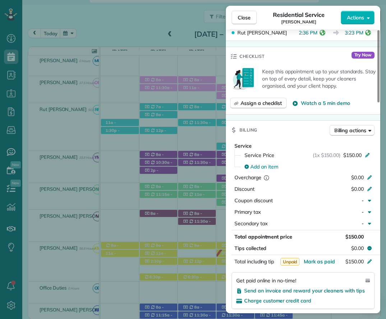
scroll to position [288, 0]
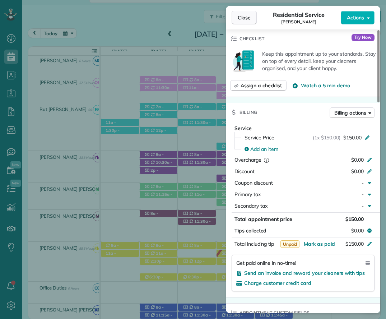
click at [245, 18] on span "Close" at bounding box center [244, 17] width 13 height 7
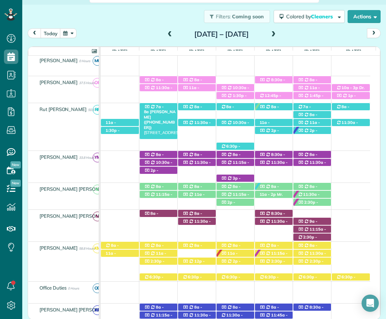
click at [166, 105] on div "7a - 8a Tammy Whitney (+12517679289) 8263 Gayfer Road Extension - Fairhope, AL,…" at bounding box center [159, 107] width 38 height 8
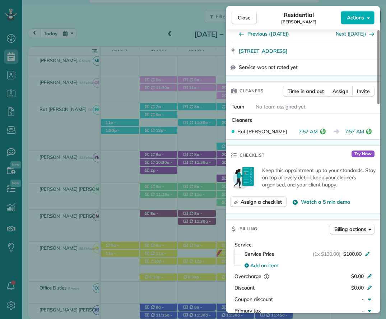
scroll to position [287, 0]
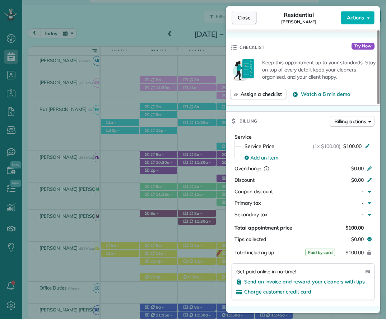
click at [250, 19] on span "Close" at bounding box center [244, 17] width 13 height 7
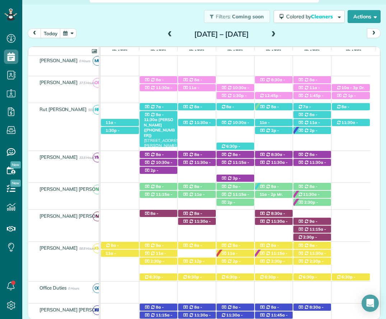
click at [163, 115] on div "8a - 11:30a Sarah McKeough (+12516804852) 15157 Julieann Lane - Silverhill, AL,…" at bounding box center [159, 115] width 38 height 8
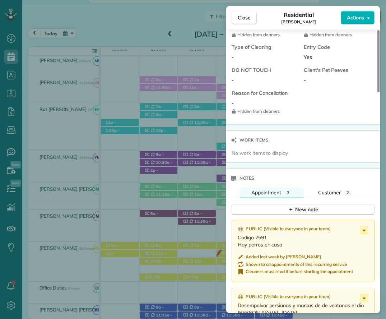
scroll to position [647, 0]
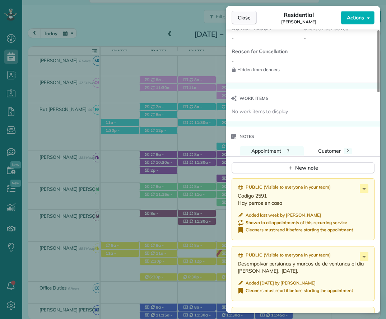
click at [238, 18] on span "Close" at bounding box center [244, 17] width 13 height 7
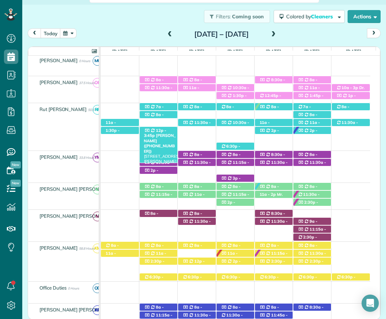
click at [162, 132] on span "12p - 3:45p" at bounding box center [155, 133] width 23 height 10
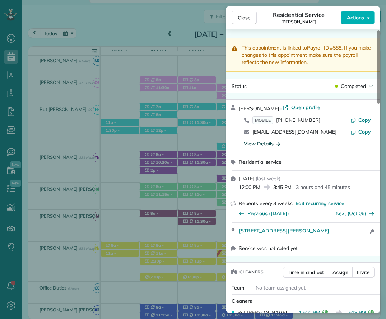
click at [270, 144] on div "View Details" at bounding box center [262, 143] width 36 height 7
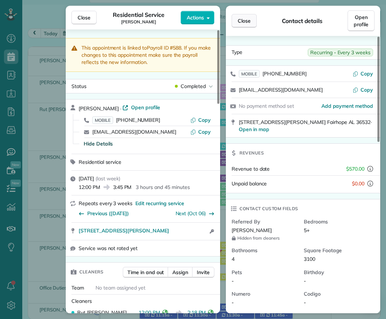
click at [240, 22] on span "Close" at bounding box center [244, 20] width 13 height 7
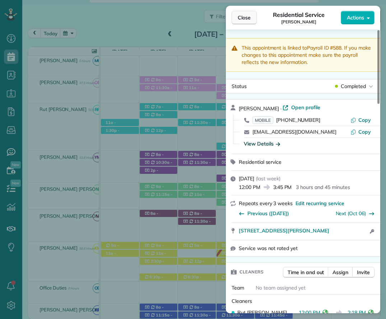
click at [243, 13] on button "Close" at bounding box center [244, 18] width 25 height 14
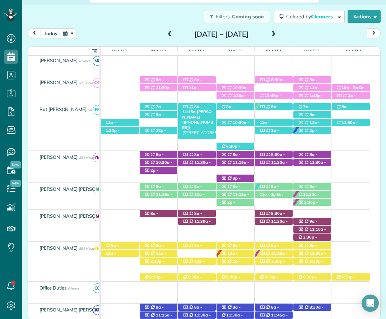
click at [194, 105] on div "8a - 11:15a Billy Flannigan (+15047565983) 23751 2nd Street - Fairhope, AL, 365…" at bounding box center [197, 107] width 38 height 8
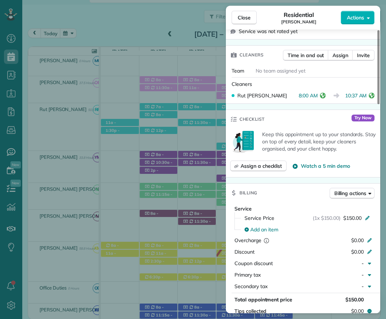
scroll to position [287, 0]
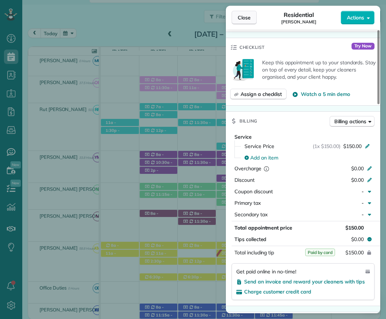
click at [244, 20] on span "Close" at bounding box center [244, 17] width 13 height 7
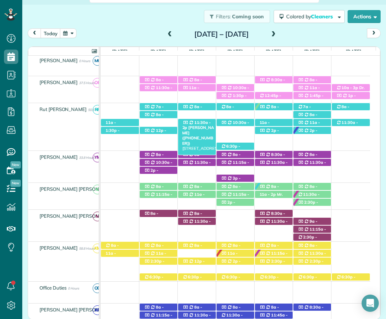
click at [190, 124] on icon at bounding box center [191, 123] width 3 height 4
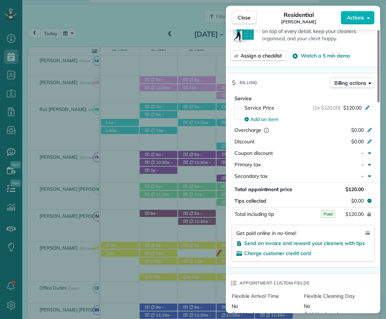
scroll to position [359, 0]
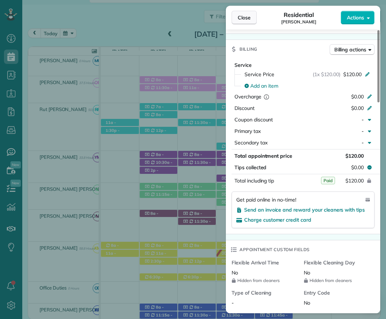
click at [243, 20] on span "Close" at bounding box center [244, 17] width 13 height 7
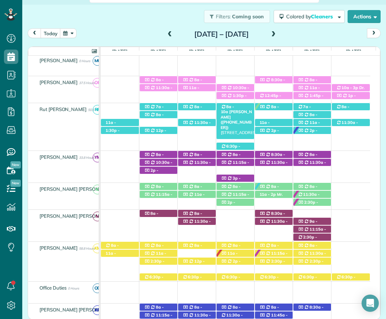
click at [234, 106] on span "8a - 10a" at bounding box center [228, 109] width 14 height 10
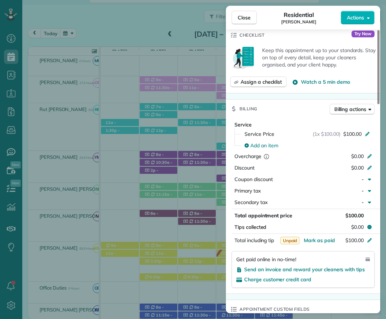
scroll to position [324, 0]
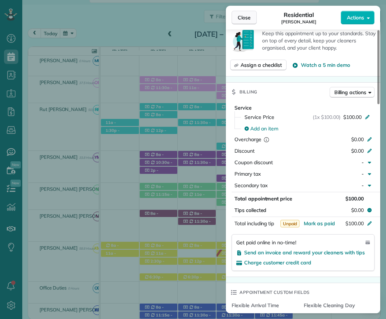
click at [245, 18] on span "Close" at bounding box center [244, 17] width 13 height 7
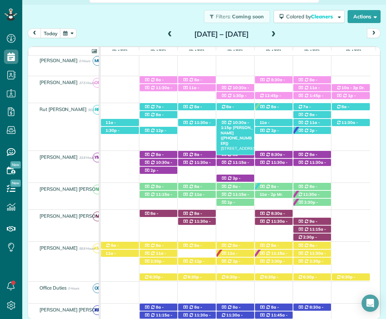
click at [241, 122] on span "10:30a - 1:15p" at bounding box center [235, 125] width 29 height 10
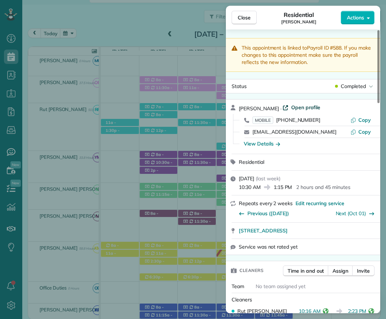
click at [297, 108] on span "Open profile" at bounding box center [305, 107] width 29 height 7
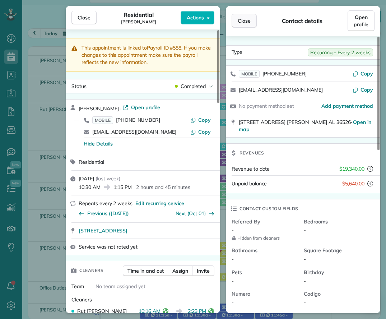
click at [246, 15] on button "Close" at bounding box center [244, 21] width 25 height 14
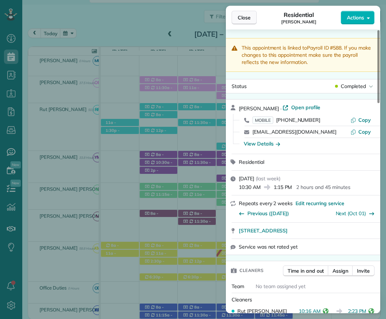
click at [248, 20] on span "Close" at bounding box center [244, 17] width 13 height 7
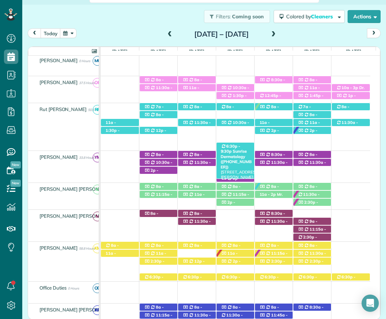
click at [240, 147] on div "6:30p - 9:30p Sunrise Dermatology (+12512639820) 8832 U.S. 90 - Daphne, AL, 365…" at bounding box center [236, 147] width 38 height 8
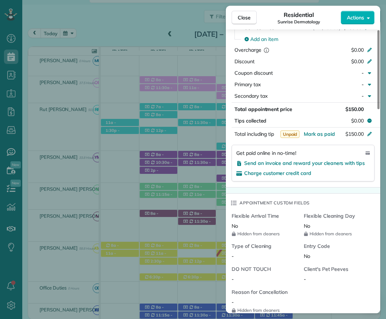
scroll to position [323, 0]
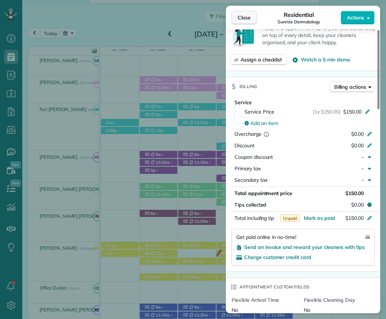
click at [242, 19] on span "Close" at bounding box center [244, 17] width 13 height 7
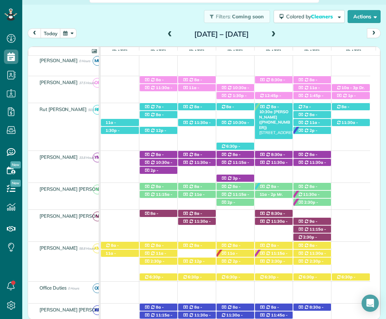
click at [271, 105] on span "8a - 10:30a" at bounding box center [269, 109] width 20 height 10
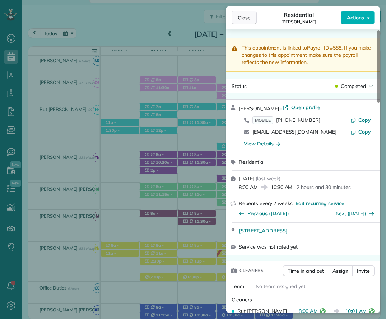
click at [237, 13] on button "Close" at bounding box center [244, 18] width 25 height 14
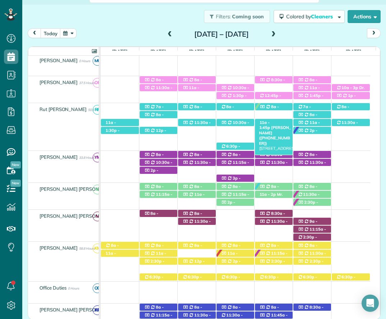
click at [271, 123] on div "11a - 1:45p Caroline Cochran (+13107956822) 20 Suite Ave Suite A - Fairhope, AL…" at bounding box center [274, 123] width 38 height 8
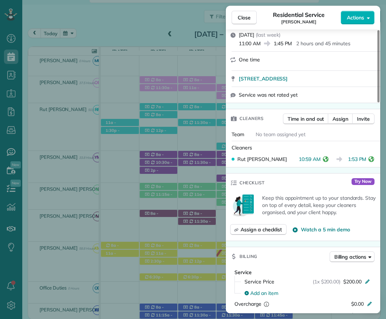
scroll to position [251, 0]
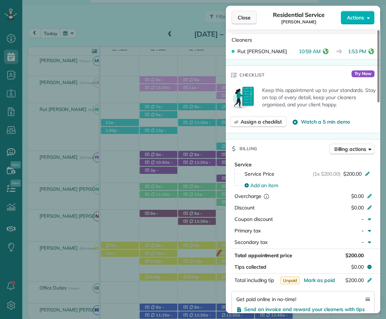
click at [246, 17] on span "Close" at bounding box center [244, 17] width 13 height 7
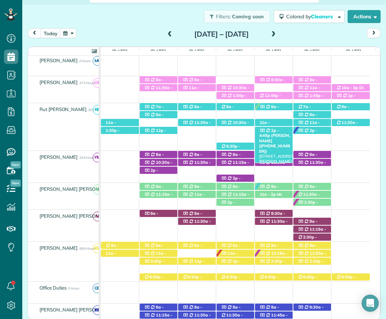
click at [276, 133] on span "2p - 4:45p" at bounding box center [269, 133] width 20 height 10
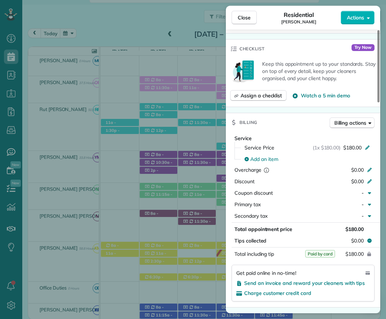
scroll to position [287, 0]
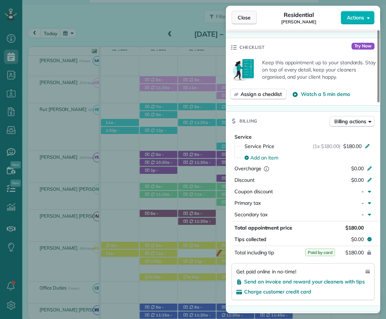
click at [247, 16] on span "Close" at bounding box center [244, 17] width 13 height 7
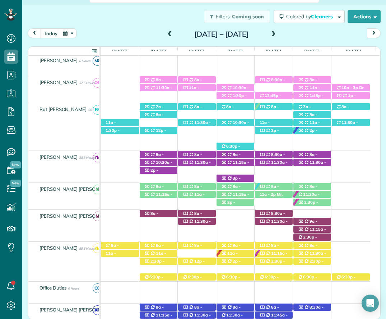
click at [166, 36] on span at bounding box center [170, 34] width 8 height 6
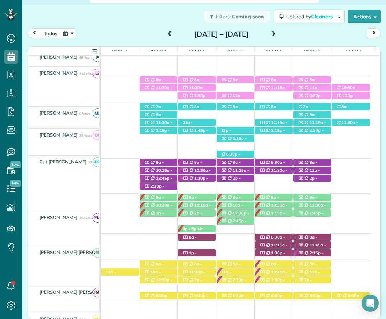
scroll to position [185, 0]
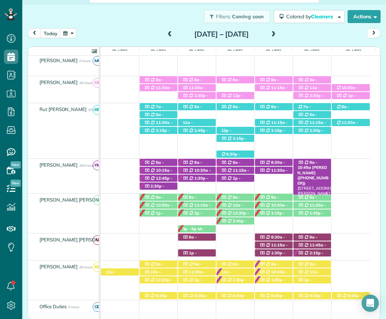
click at [317, 161] on div "8a - 10:45a Mrs. Lynne Kirkland (+12514020998) 401 Clubhouse Dr - Fairhope, AL,…" at bounding box center [313, 163] width 38 height 8
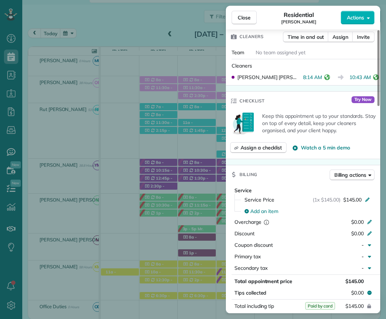
scroll to position [251, 0]
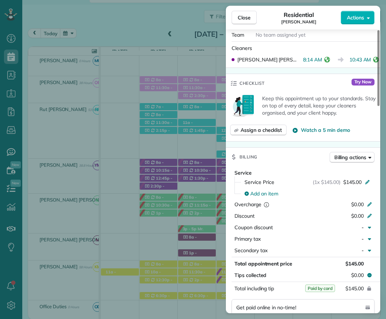
drag, startPoint x: 241, startPoint y: 18, endPoint x: 274, endPoint y: 68, distance: 59.8
click at [241, 18] on span "Close" at bounding box center [244, 17] width 13 height 7
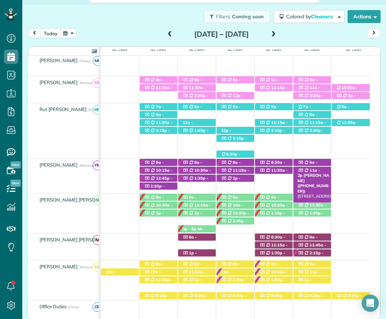
click at [317, 170] on span "11a - 2p" at bounding box center [309, 173] width 23 height 10
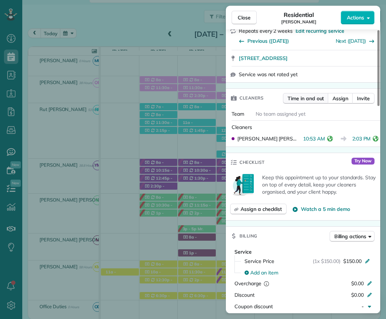
scroll to position [216, 0]
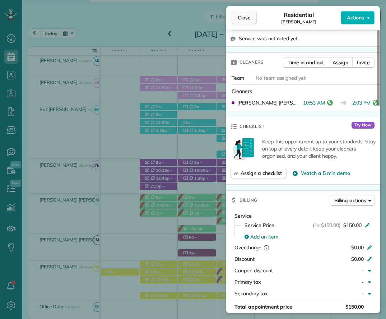
click at [246, 21] on button "Close" at bounding box center [244, 18] width 25 height 14
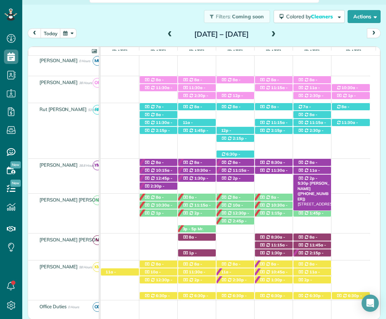
click at [321, 179] on div "2p - 5:30p Brenda Stewart (+12512239900) 214 Wentworth Street - Fairhope, AL, 3…" at bounding box center [313, 179] width 38 height 8
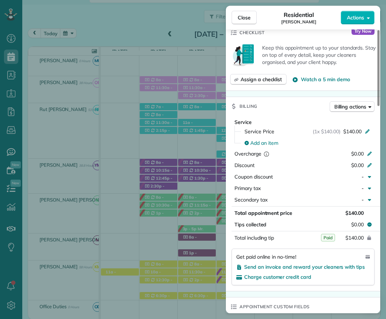
scroll to position [323, 0]
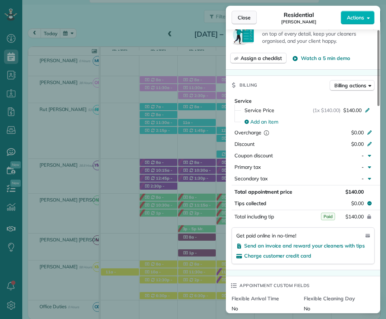
click at [249, 18] on span "Close" at bounding box center [244, 17] width 13 height 7
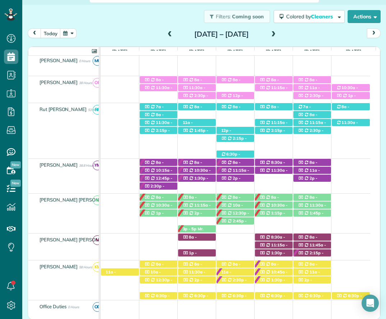
click at [278, 33] on span at bounding box center [274, 34] width 8 height 6
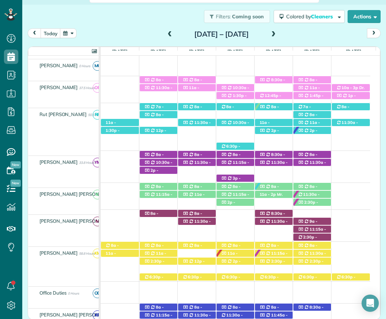
scroll to position [161, 0]
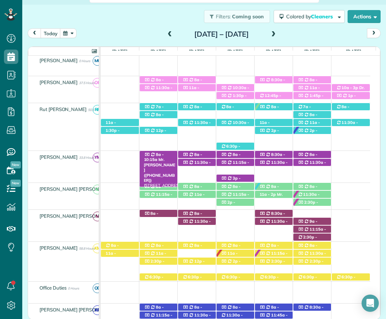
click at [166, 157] on div "8a - 10:15a Mr. William Quinn (+14122764117) 100 Kensington Court - Fairhope, A…" at bounding box center [159, 155] width 38 height 8
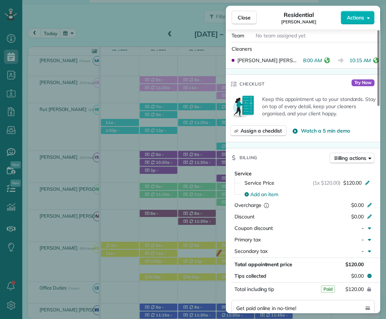
scroll to position [251, 0]
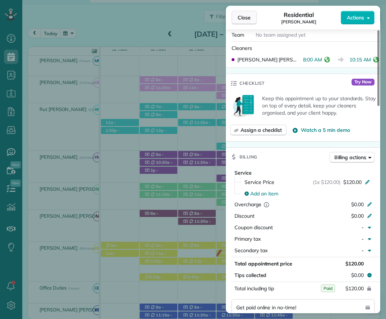
click at [246, 19] on span "Close" at bounding box center [244, 17] width 13 height 7
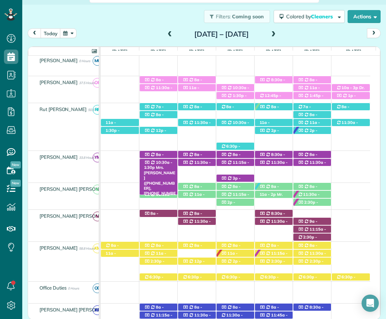
click at [163, 161] on span "10:30a - 1:30p" at bounding box center [158, 165] width 29 height 10
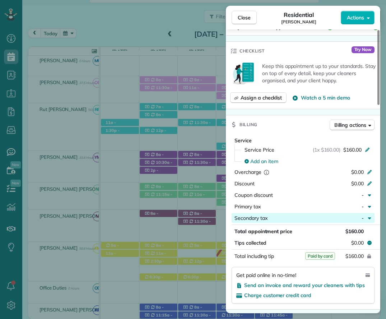
scroll to position [359, 0]
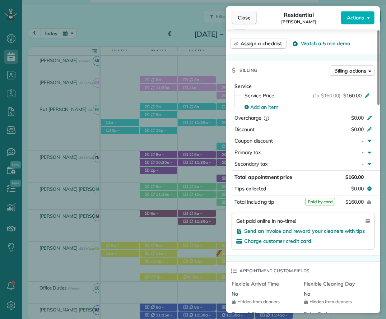
click at [244, 18] on span "Close" at bounding box center [244, 17] width 13 height 7
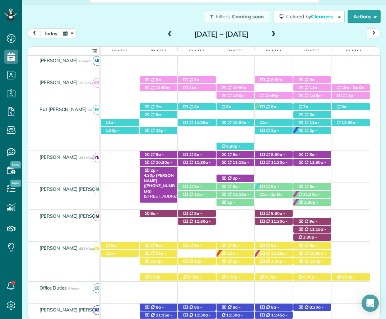
click at [164, 173] on div "2p - 4:30p Linda Crawford (+15417884900) 26521 Montelucia Way - Daphne, AL, 365…" at bounding box center [159, 171] width 38 height 8
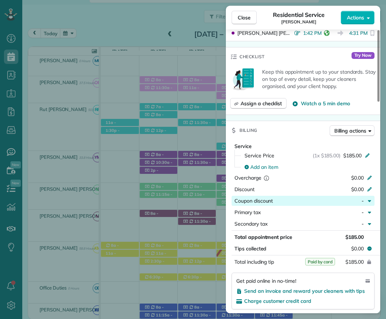
scroll to position [323, 0]
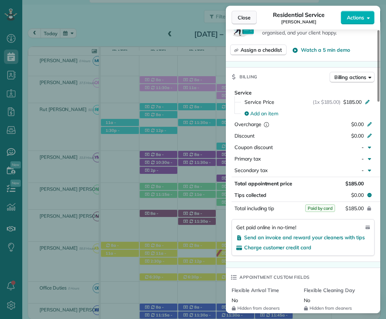
click at [250, 17] on span "Close" at bounding box center [244, 17] width 13 height 7
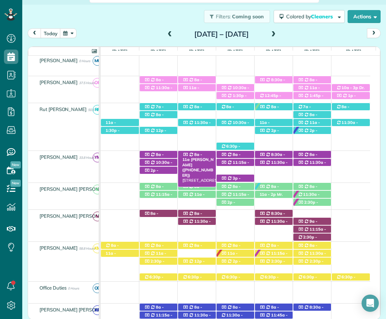
click at [198, 153] on span "8a - 11a" at bounding box center [192, 157] width 20 height 10
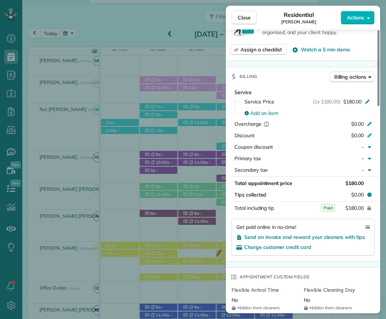
scroll to position [323, 0]
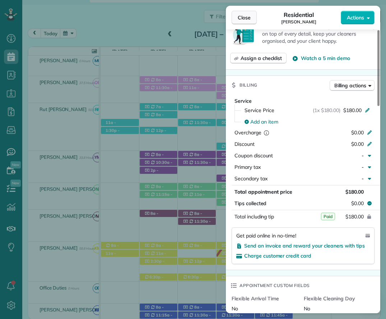
click at [242, 14] on span "Close" at bounding box center [244, 17] width 13 height 7
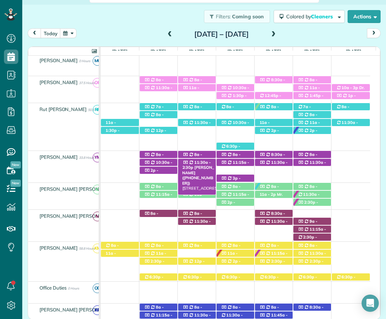
click at [193, 162] on div "11:30a - 2:30p Danny Clayton (+12563900286) 305 Poplar Place - Fairhope, AL, 36…" at bounding box center [197, 163] width 38 height 8
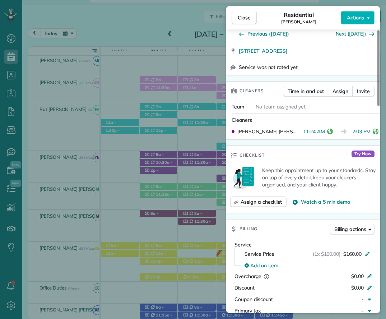
scroll to position [287, 0]
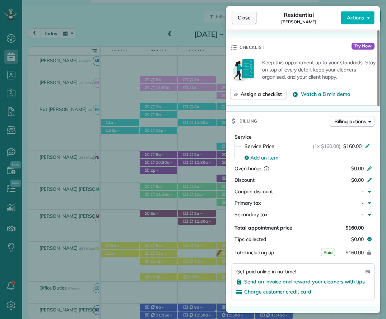
click at [241, 17] on span "Close" at bounding box center [244, 17] width 13 height 7
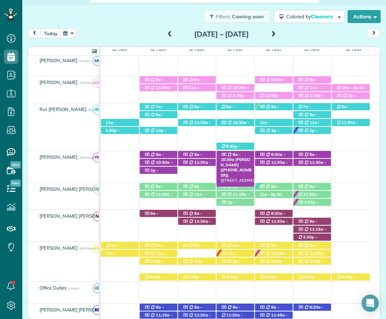
click at [234, 153] on span "8a - 10:30a" at bounding box center [231, 157] width 20 height 10
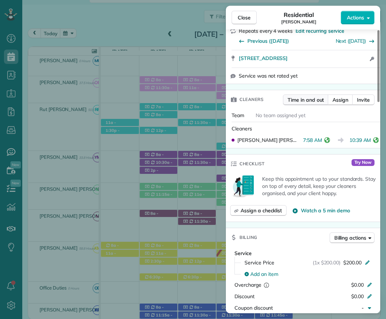
scroll to position [251, 0]
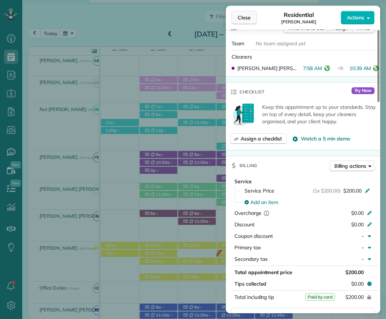
click at [241, 15] on span "Close" at bounding box center [244, 17] width 13 height 7
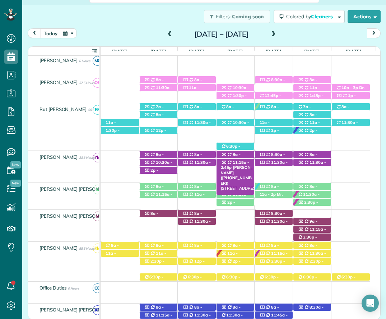
click at [239, 161] on span "11:15a - 2:45p" at bounding box center [235, 165] width 29 height 10
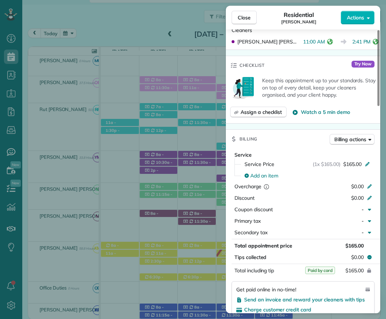
scroll to position [287, 0]
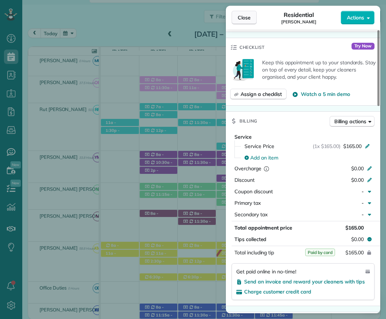
click at [250, 17] on span "Close" at bounding box center [244, 17] width 13 height 7
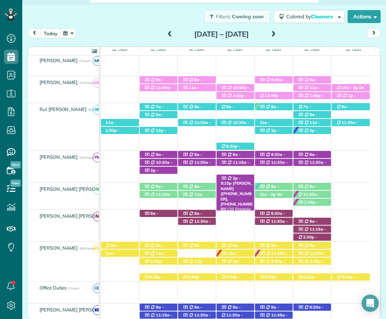
click at [240, 179] on div "3p - 5:15p Mrs. Jane Grieves (+12512233473, +12516562289) 120 Pinnacle Ct - Fai…" at bounding box center [236, 179] width 38 height 8
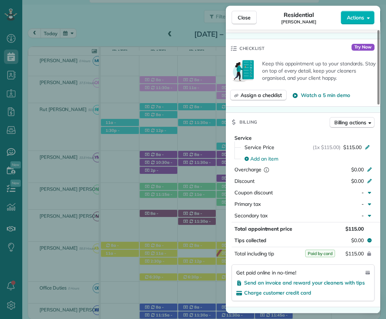
scroll to position [324, 0]
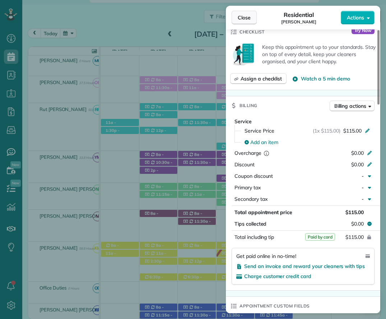
click at [237, 17] on button "Close" at bounding box center [244, 18] width 25 height 14
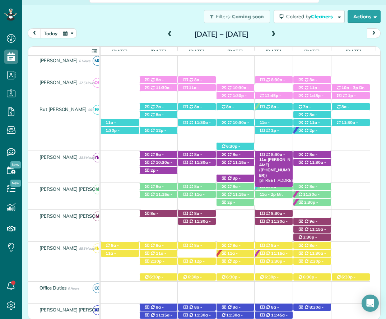
click at [286, 153] on div "8:30a - 11a Kim Lancaster (+12516893602) 33143 Boardwalk Dr - Spanish Fort, AL,…" at bounding box center [274, 155] width 38 height 8
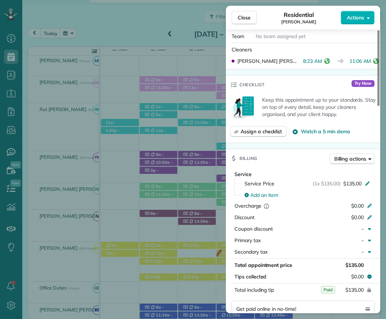
scroll to position [323, 0]
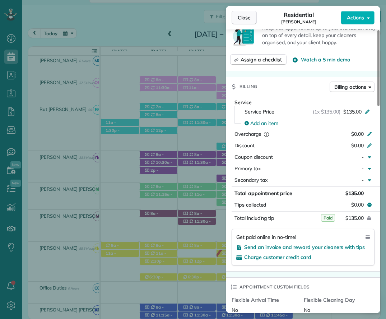
click at [242, 15] on span "Close" at bounding box center [244, 17] width 13 height 7
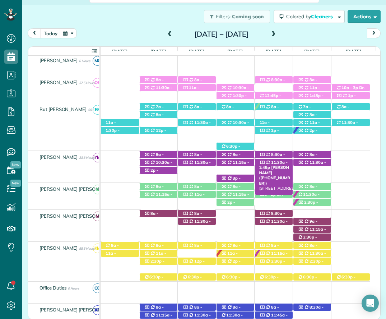
click at [276, 163] on span "11:30a - 2:45p" at bounding box center [273, 165] width 29 height 10
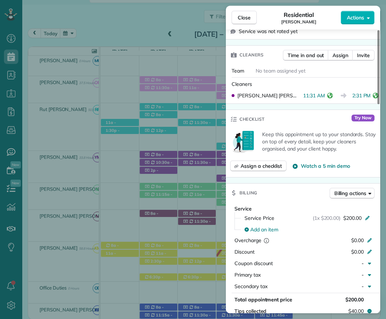
scroll to position [359, 0]
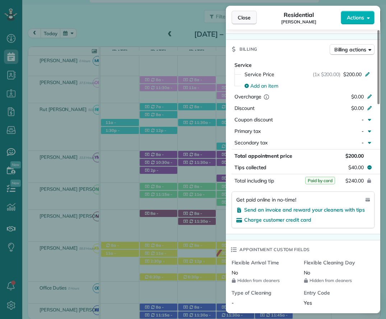
click at [245, 16] on span "Close" at bounding box center [244, 17] width 13 height 7
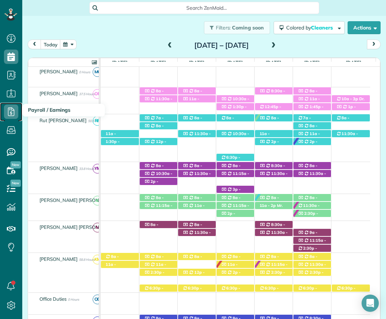
click at [12, 111] on use at bounding box center [11, 111] width 6 height 9
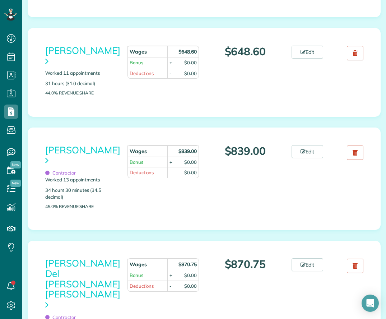
scroll to position [754, 0]
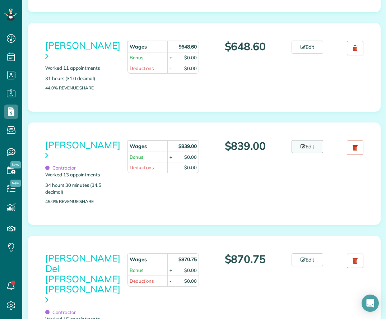
click at [303, 140] on link "Edit" at bounding box center [308, 146] width 32 height 13
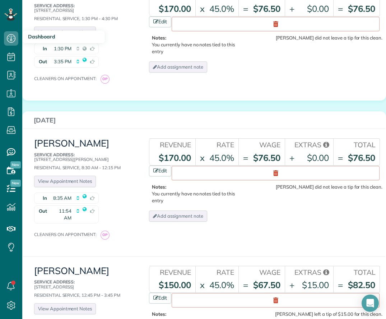
scroll to position [1581, 0]
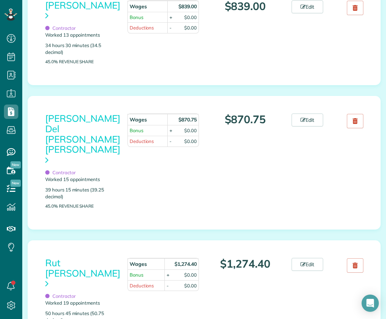
scroll to position [898, 0]
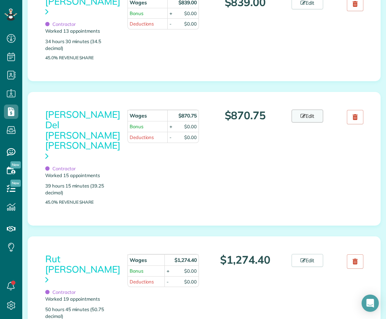
click at [299, 110] on link "Edit" at bounding box center [308, 116] width 32 height 13
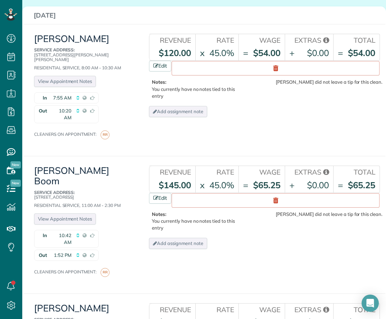
scroll to position [1401, 0]
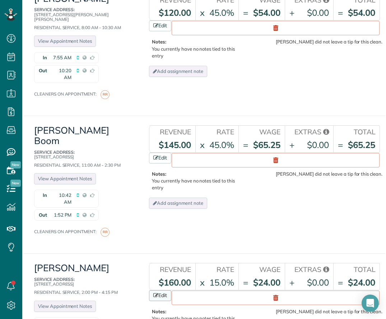
click at [157, 290] on link "Edit" at bounding box center [160, 295] width 22 height 11
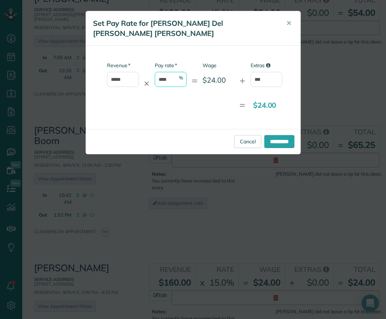
click at [162, 72] on input "****" at bounding box center [171, 79] width 32 height 15
type input "****"
click at [285, 135] on input "**********" at bounding box center [279, 141] width 30 height 13
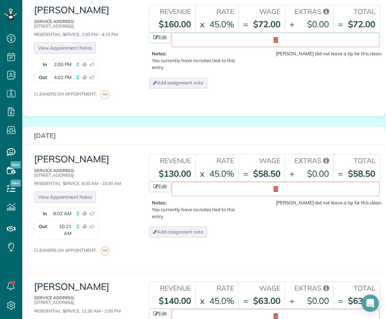
scroll to position [1617, 0]
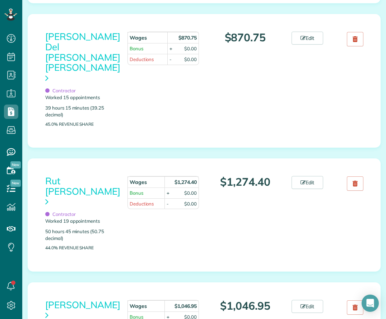
scroll to position [1006, 0]
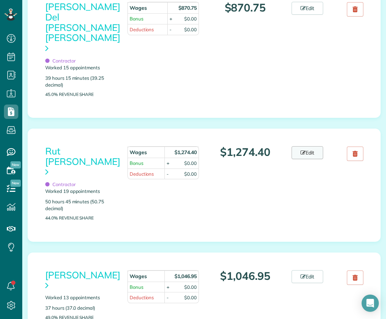
click at [295, 146] on link "Edit" at bounding box center [308, 152] width 32 height 13
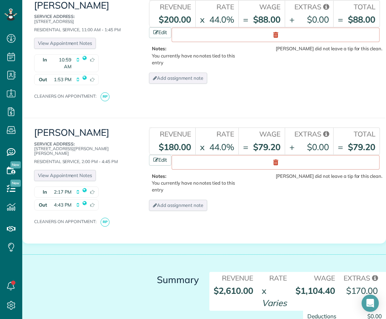
scroll to position [2587, 0]
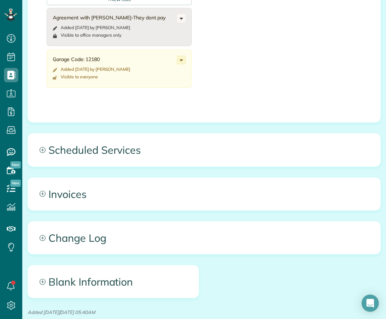
scroll to position [287, 0]
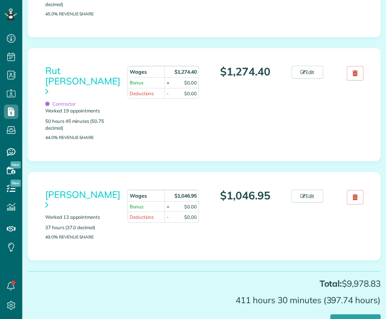
scroll to position [1089, 0]
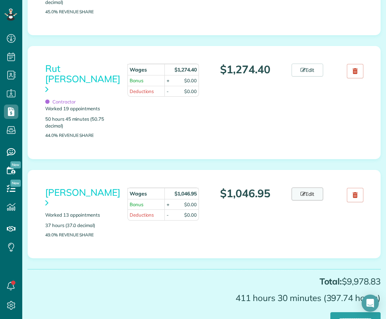
click at [302, 188] on link "Edit" at bounding box center [308, 194] width 32 height 13
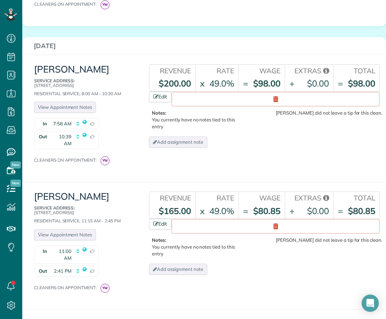
scroll to position [1257, 0]
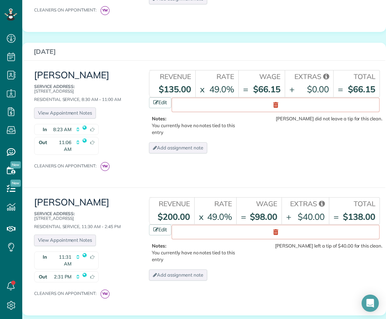
scroll to position [1616, 0]
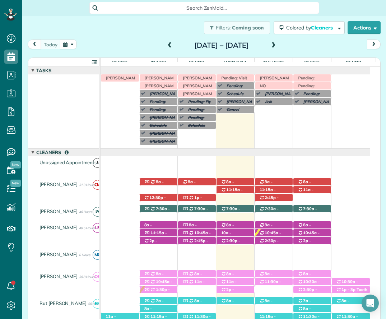
scroll to position [52, 0]
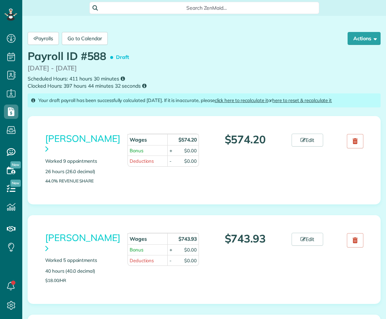
scroll to position [3, 3]
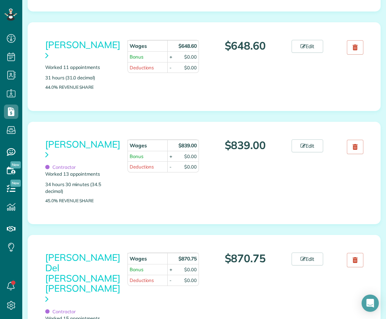
scroll to position [826, 0]
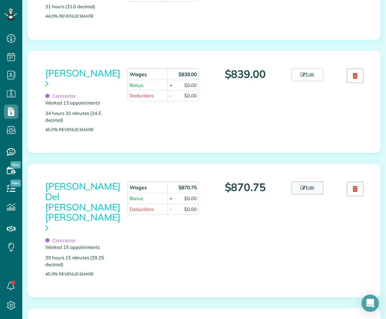
click at [302, 181] on link "Edit" at bounding box center [308, 187] width 32 height 13
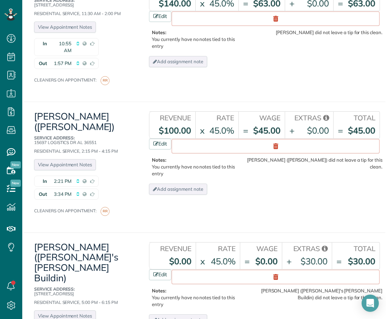
scroll to position [1976, 0]
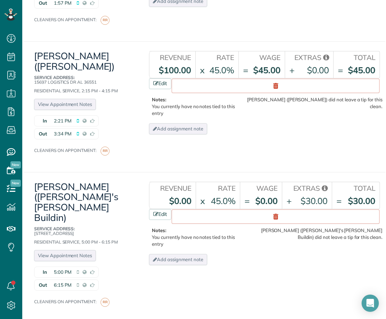
drag, startPoint x: 129, startPoint y: 251, endPoint x: 129, endPoint y: 247, distance: 4.0
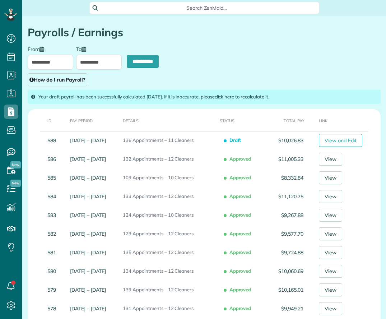
scroll to position [3, 3]
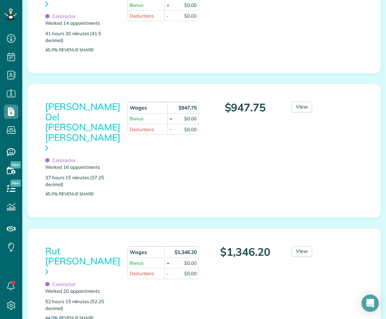
scroll to position [1006, 0]
click at [303, 101] on link "View" at bounding box center [302, 106] width 20 height 11
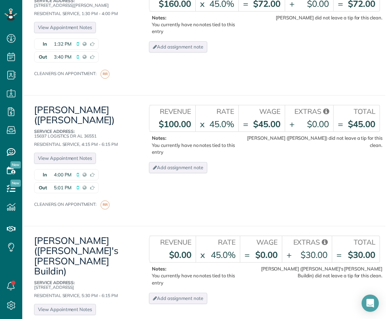
scroll to position [1976, 0]
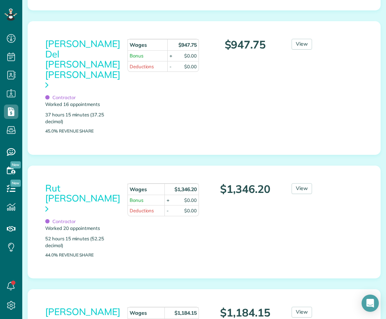
scroll to position [1078, 0]
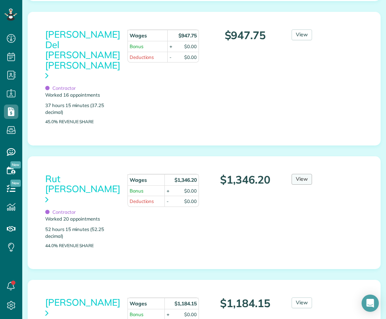
click at [296, 174] on link "View" at bounding box center [302, 179] width 20 height 11
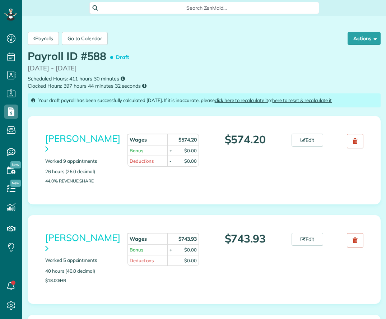
scroll to position [3, 3]
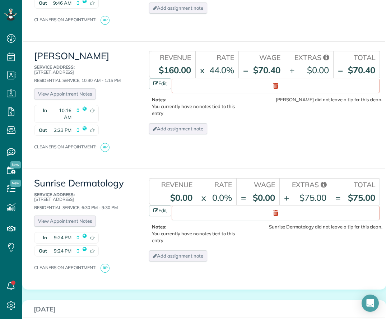
scroll to position [2156, 0]
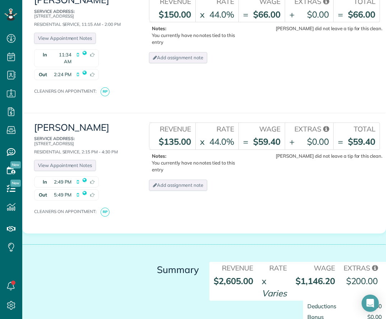
scroll to position [2515, 0]
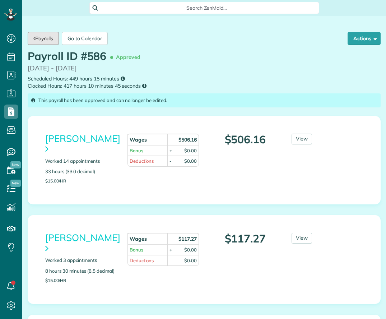
click at [39, 39] on link "Payrolls" at bounding box center [43, 38] width 31 height 13
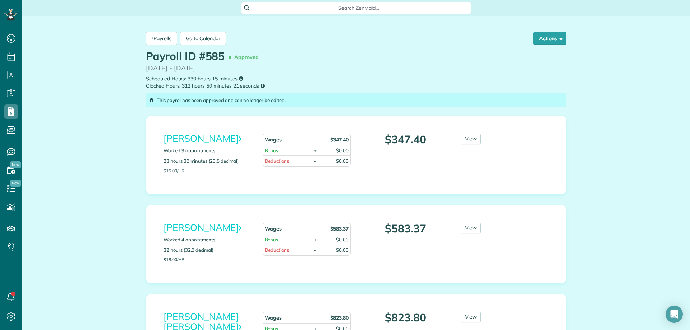
scroll to position [330, 22]
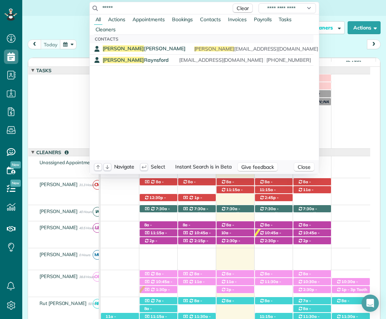
click at [336, 42] on html "Dashboard Scheduling Calendar View List View Dispatch View - Weekly scheduling …" at bounding box center [193, 159] width 386 height 319
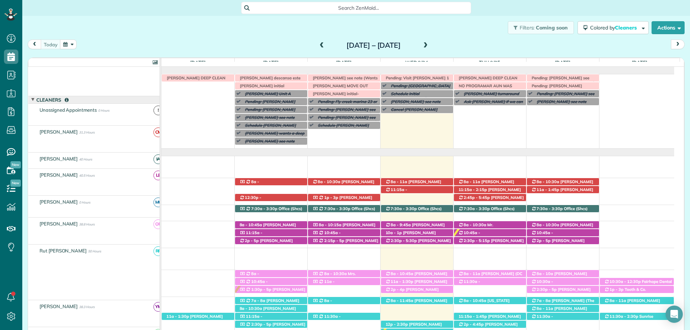
scroll to position [52, 0]
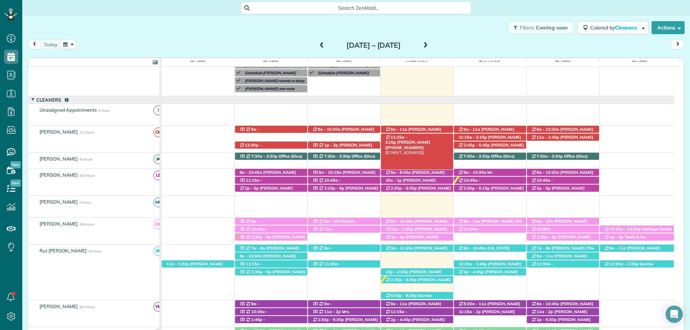
click at [433, 135] on div "11:15a - 2:15p [PERSON_NAME] ([PHONE_NUMBER]) [STREET_ADDRESS]" at bounding box center [417, 138] width 72 height 8
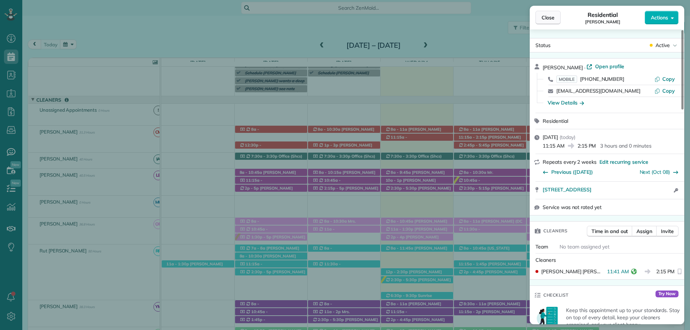
click at [543, 18] on span "Close" at bounding box center [547, 17] width 13 height 7
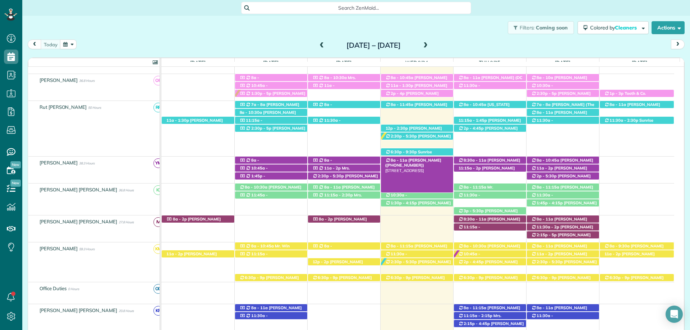
scroll to position [160, 0]
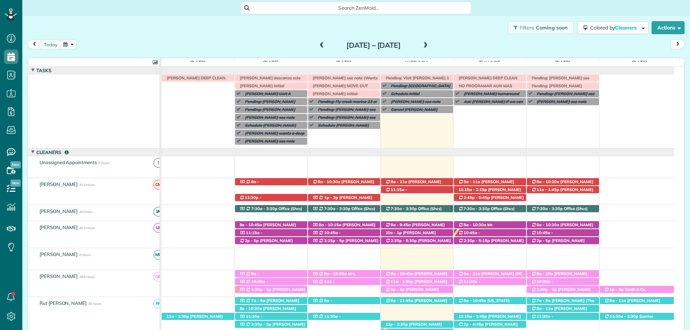
click at [355, 8] on span "Search ZenMaid…" at bounding box center [358, 7] width 218 height 7
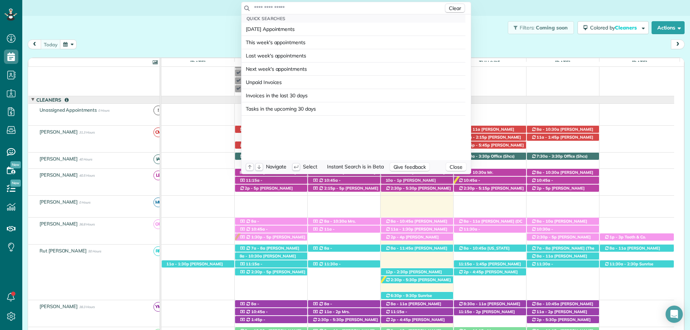
click at [355, 8] on input "text" at bounding box center [349, 7] width 190 height 7
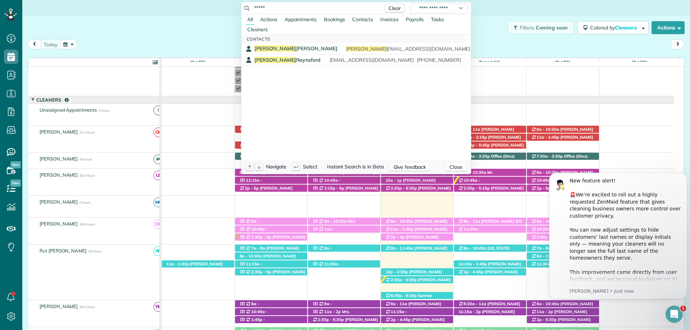
scroll to position [0, 0]
type input "*****"
click at [294, 62] on div "Misty Raynsford mdraynsford@gmail.com (205) 990-0149" at bounding box center [357, 60] width 207 height 7
